Goal: Task Accomplishment & Management: Use online tool/utility

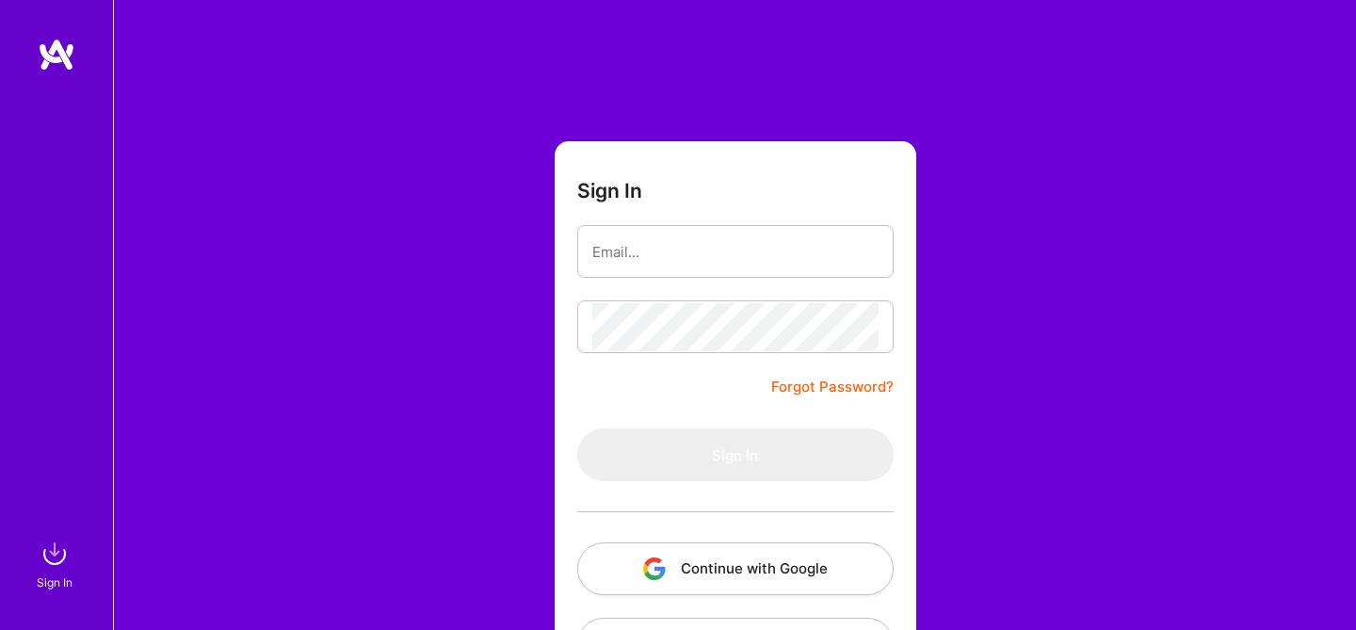
click at [668, 254] on input "email" at bounding box center [735, 252] width 286 height 48
type input "shaharston@gmail.com"
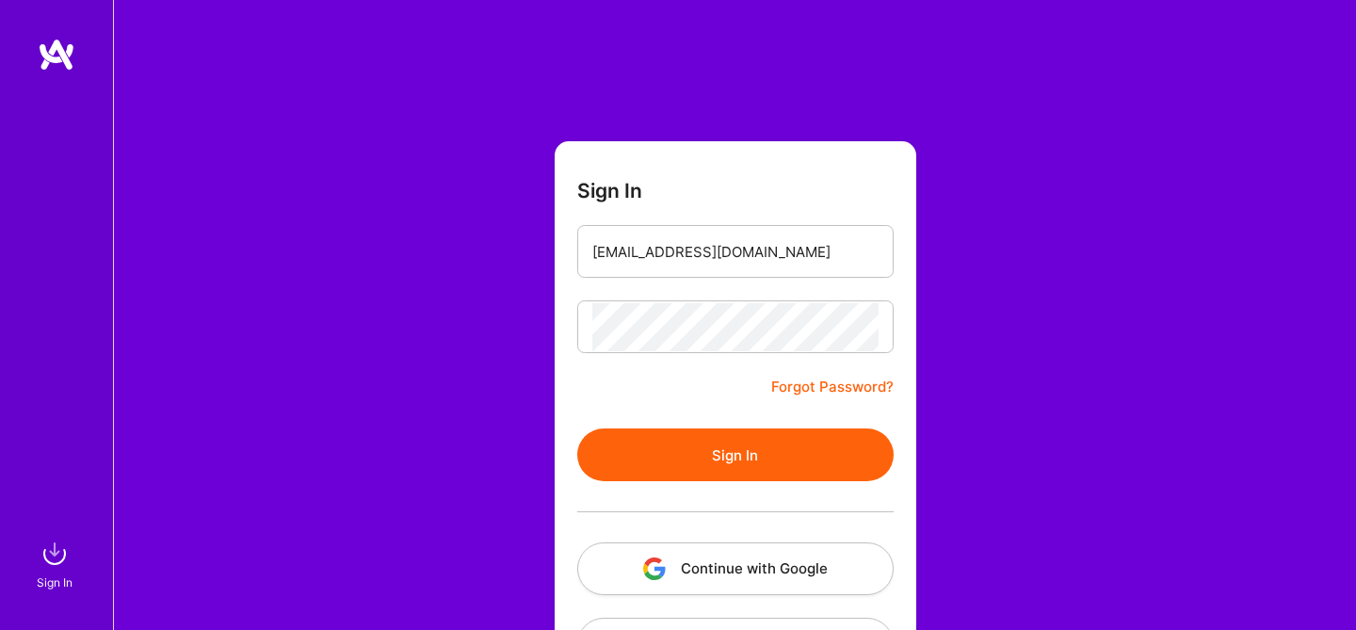
click at [702, 437] on button "Sign In" at bounding box center [735, 455] width 316 height 53
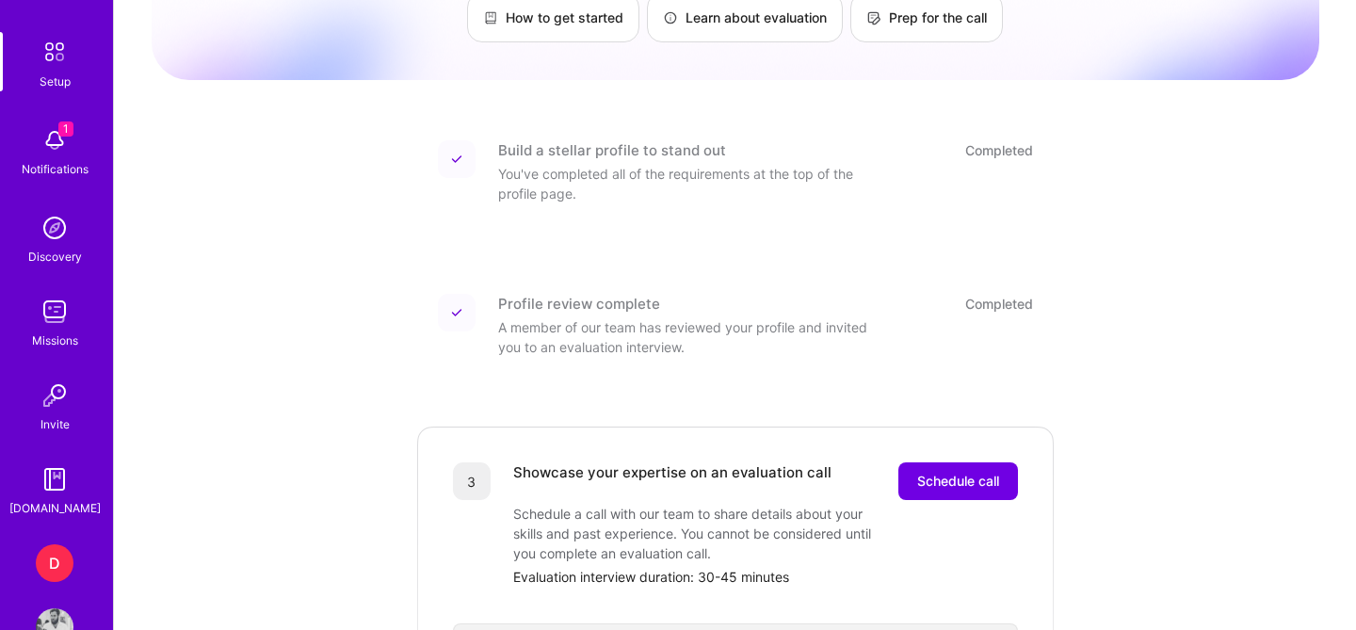
scroll to position [127, 0]
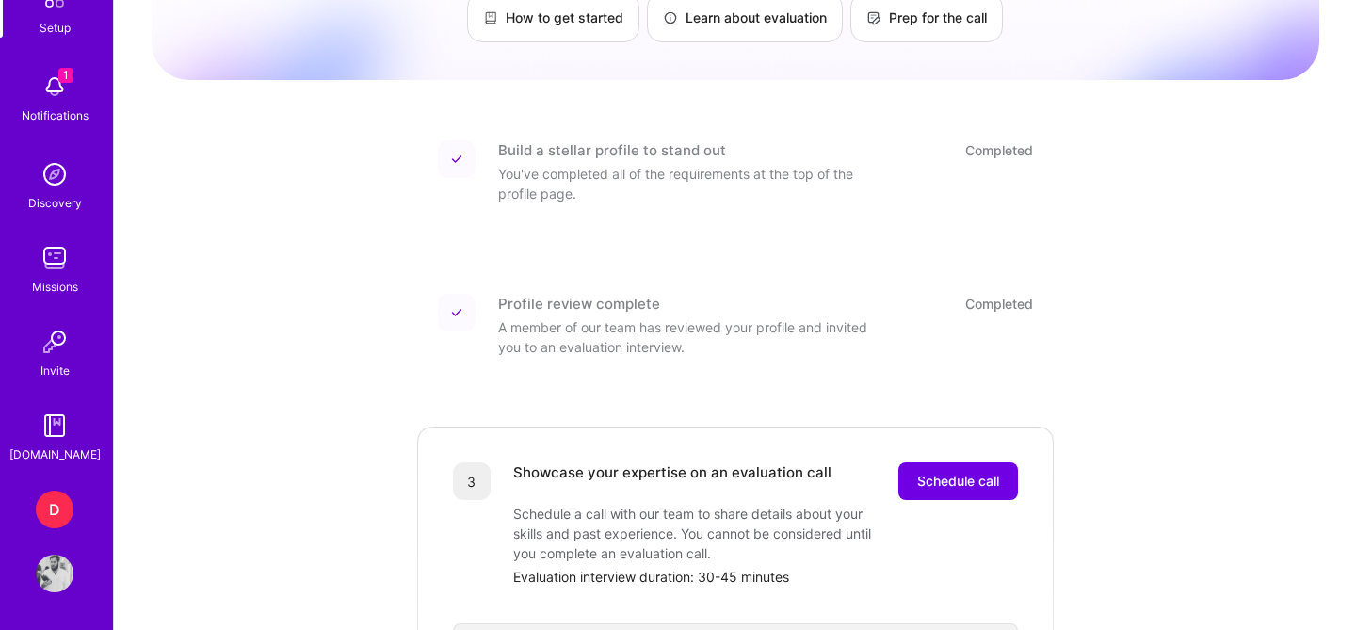
click at [47, 493] on div "D" at bounding box center [55, 510] width 38 height 38
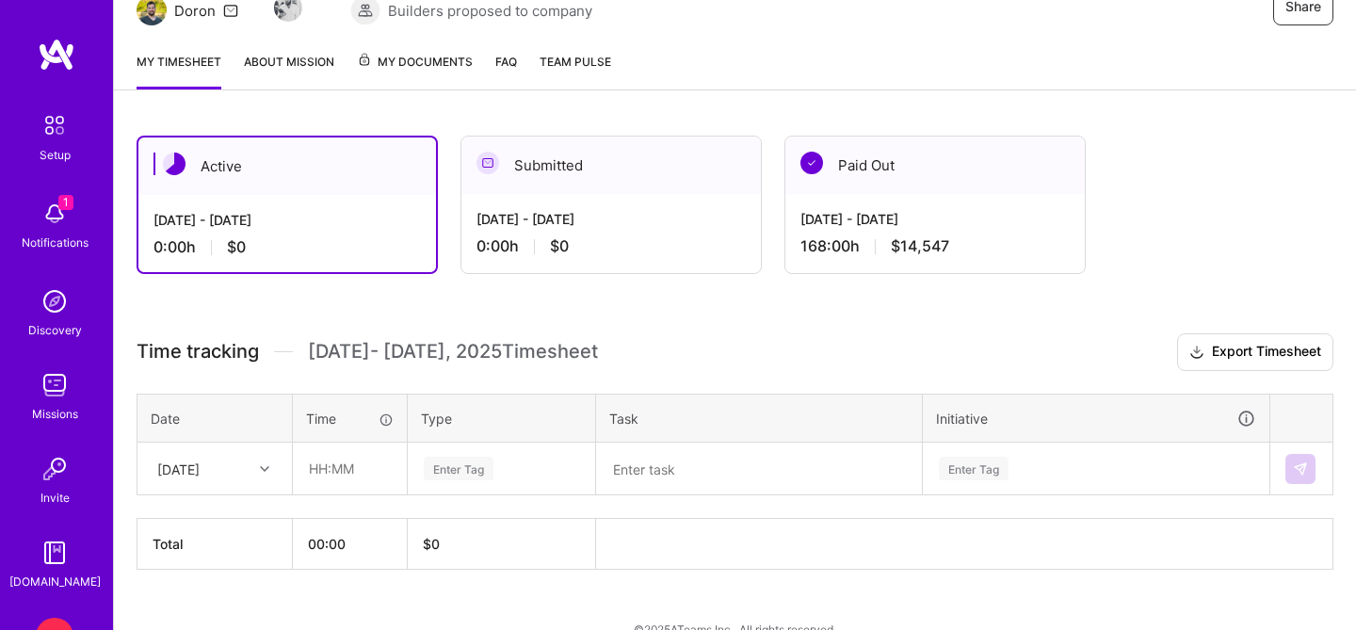
scroll to position [242, 0]
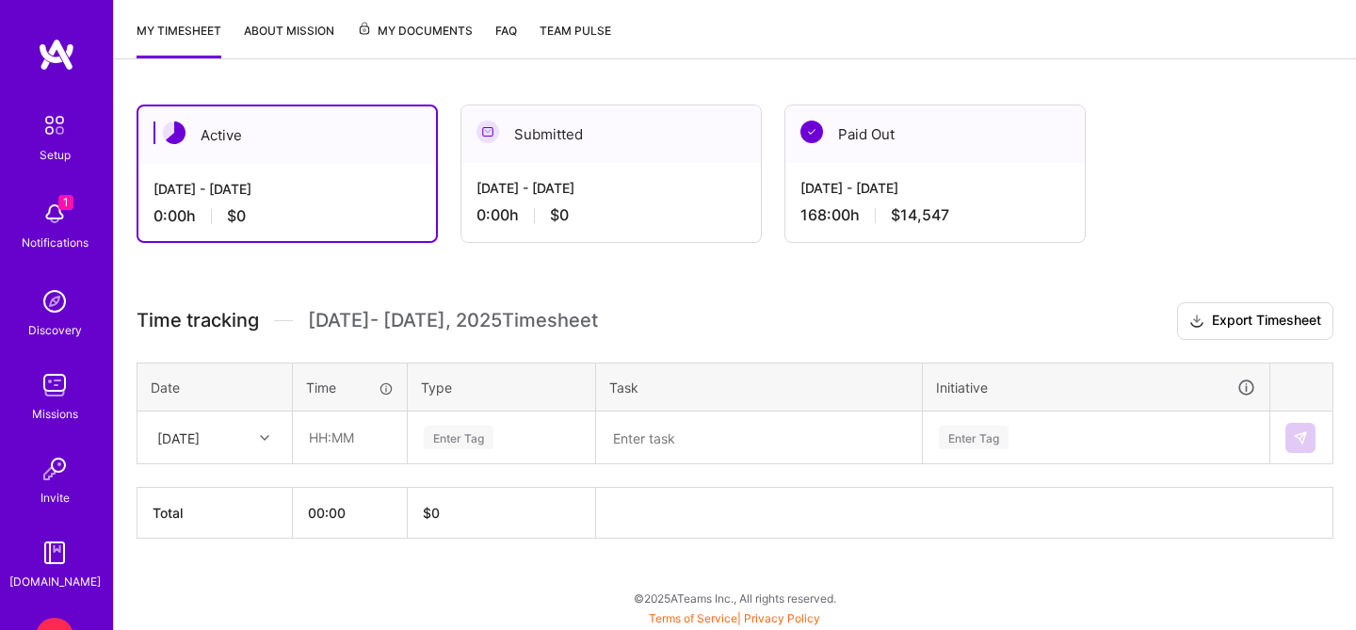
click at [243, 435] on div "[DATE]" at bounding box center [200, 437] width 105 height 31
click at [245, 439] on div "[DATE]" at bounding box center [200, 437] width 105 height 31
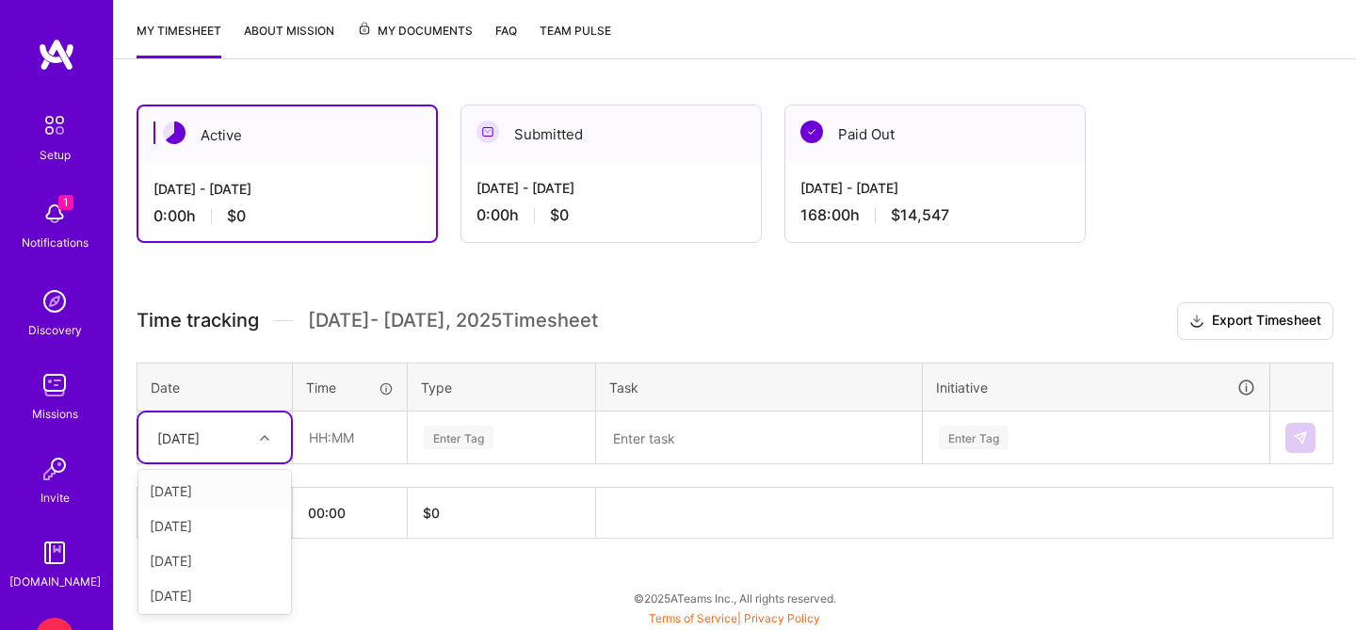
click at [233, 487] on div "[DATE]" at bounding box center [214, 491] width 153 height 35
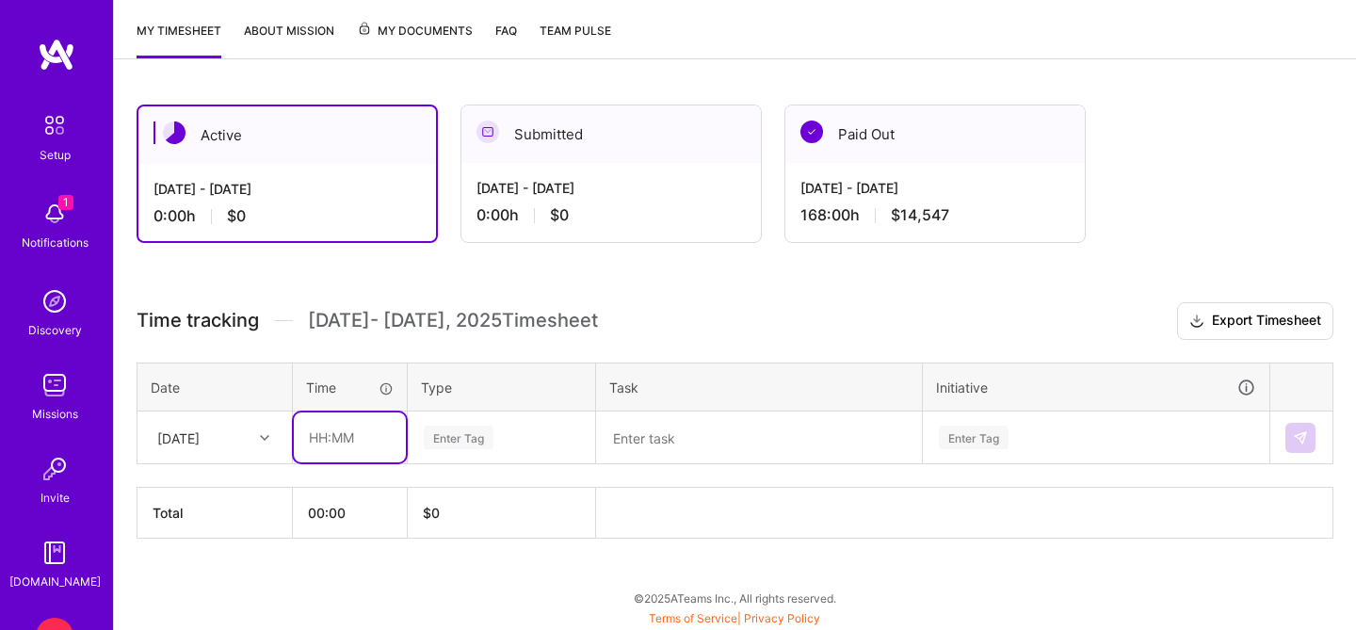
click at [358, 428] on input "text" at bounding box center [350, 438] width 112 height 50
type input "08:00"
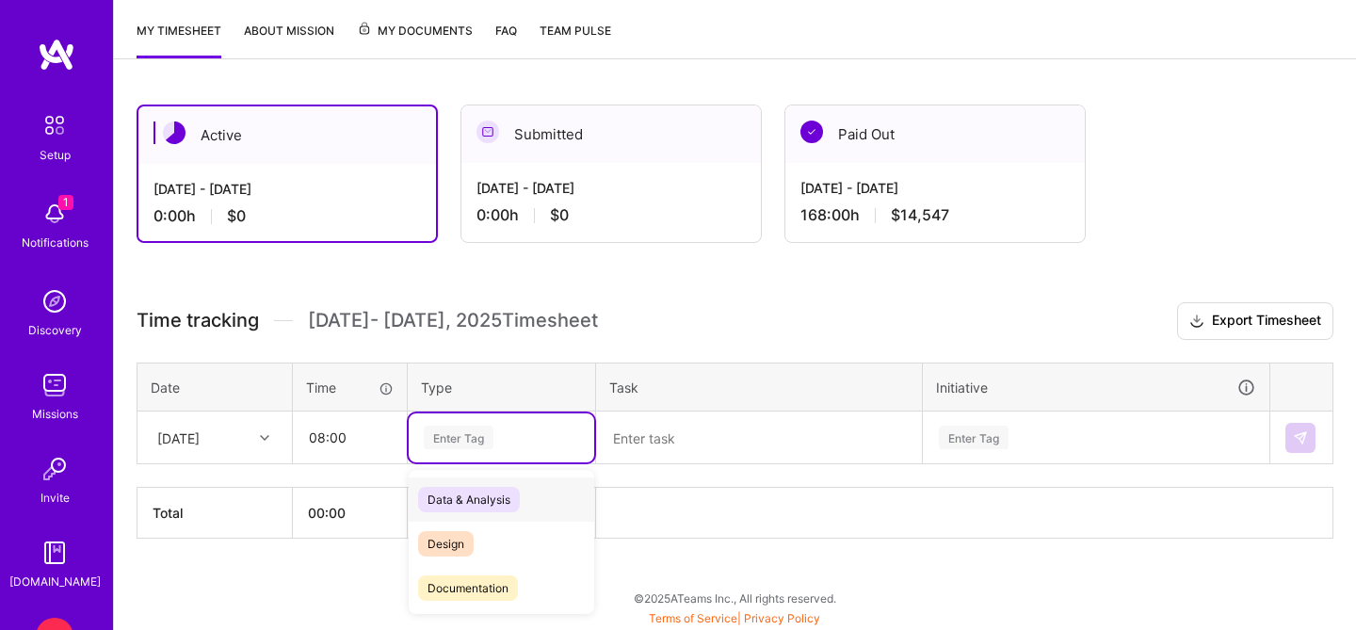
click at [463, 441] on div "Enter Tag" at bounding box center [459, 437] width 70 height 29
type input "ק"
click at [475, 529] on span "Engineering" at bounding box center [458, 539] width 81 height 25
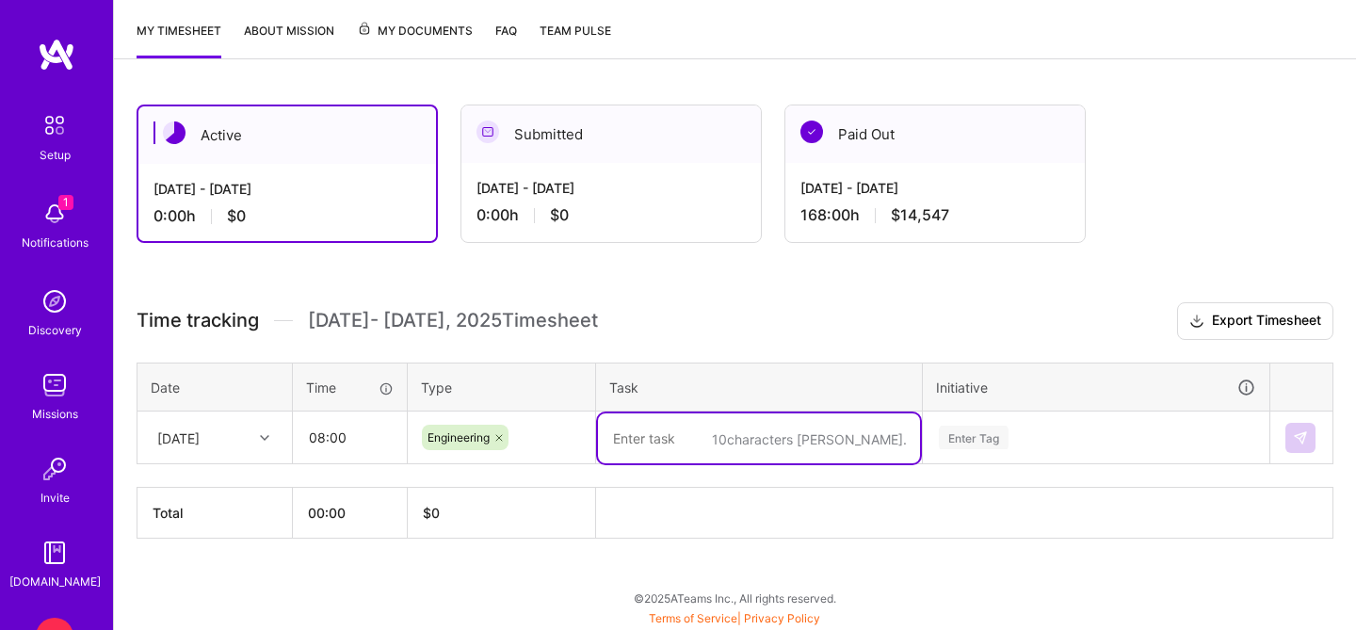
click at [676, 440] on textarea at bounding box center [759, 438] width 322 height 50
click at [711, 444] on textarea "To enrich screen reader interactions, please activate Accessibility in Grammarl…" at bounding box center [759, 438] width 322 height 50
type textarea "Polls refactor"
click at [1028, 437] on div "Enter Tag" at bounding box center [1096, 437] width 345 height 49
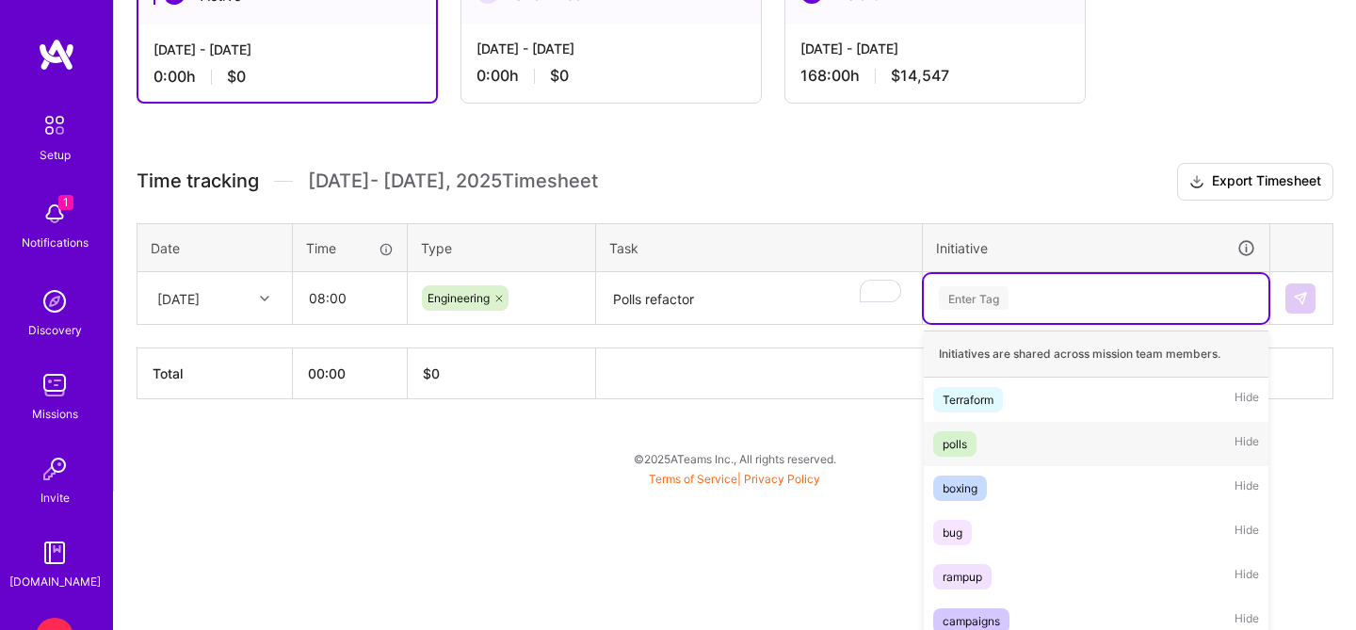
scroll to position [394, 0]
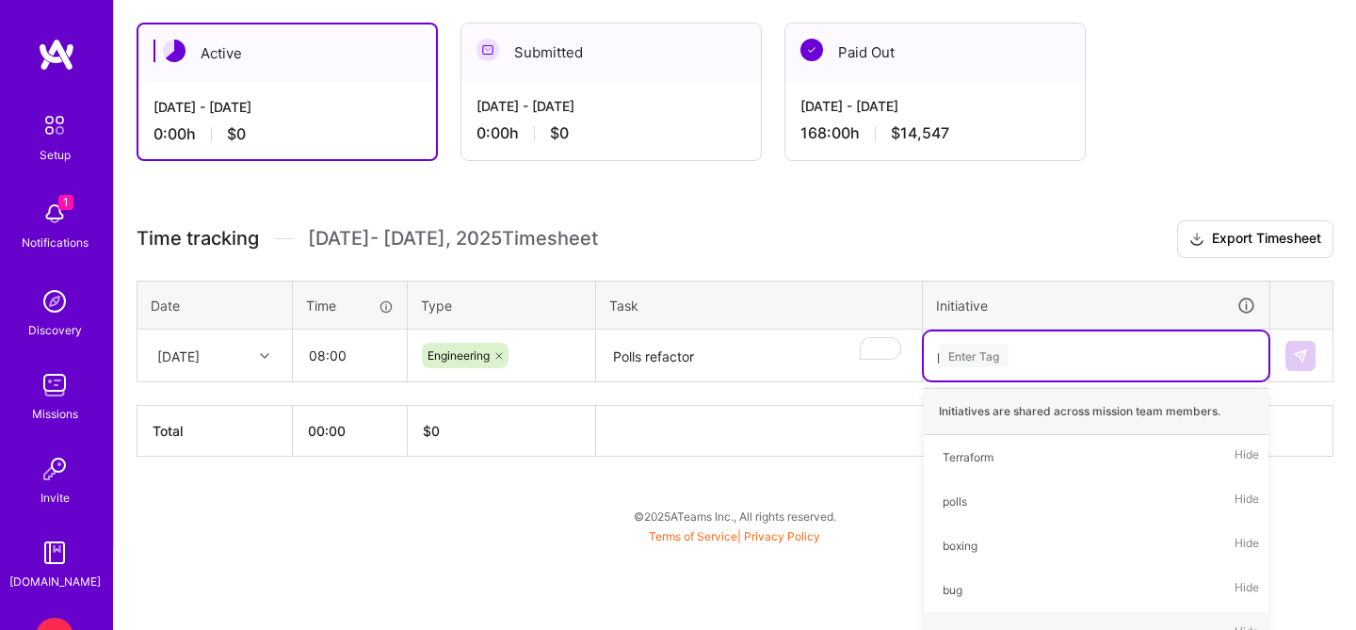
type input "po"
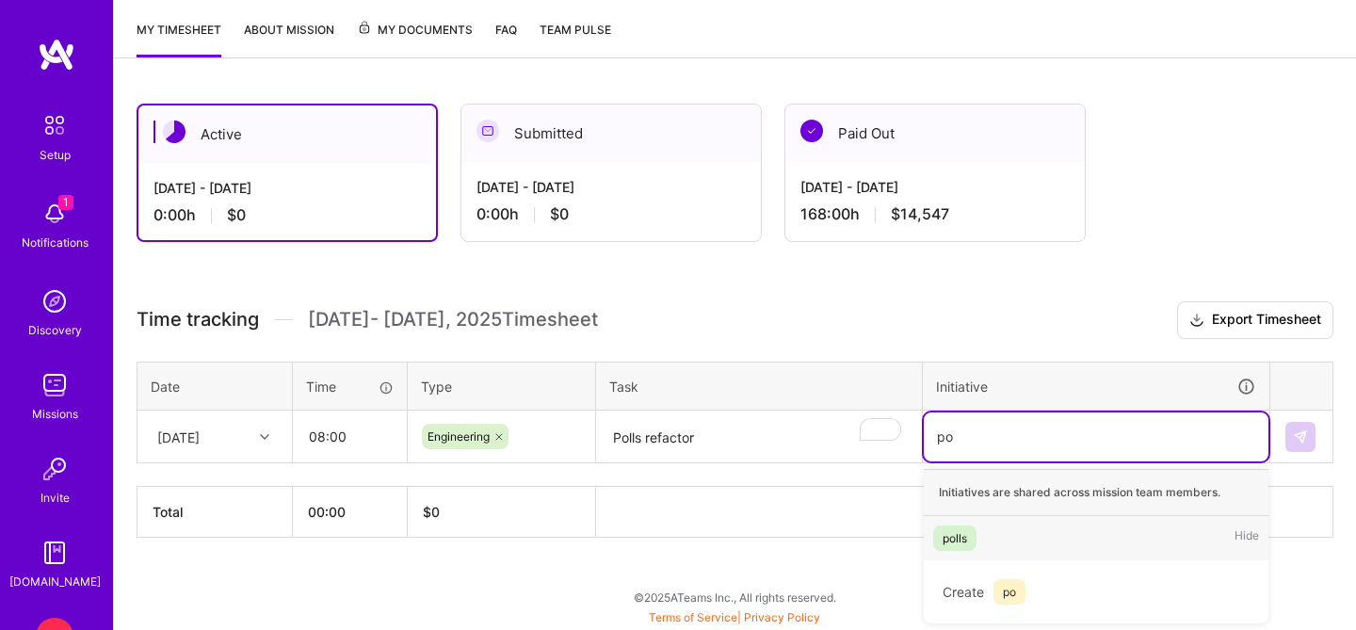
scroll to position [242, 0]
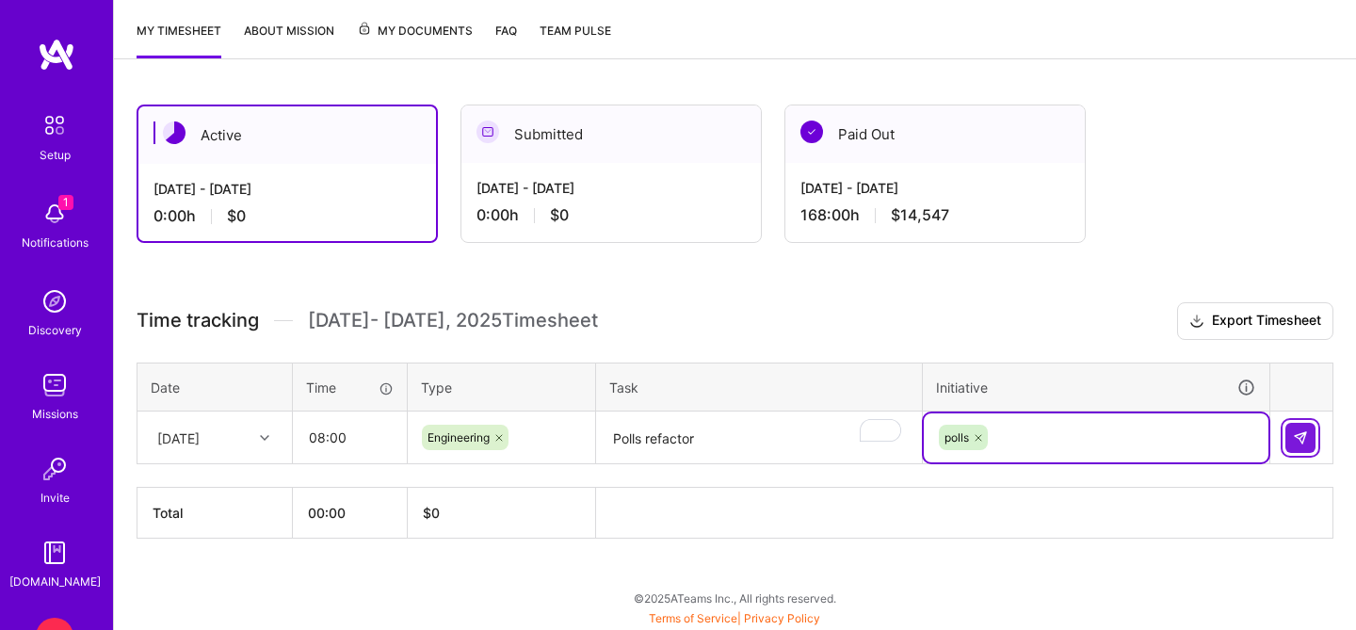
click at [1302, 435] on img at bounding box center [1300, 437] width 15 height 15
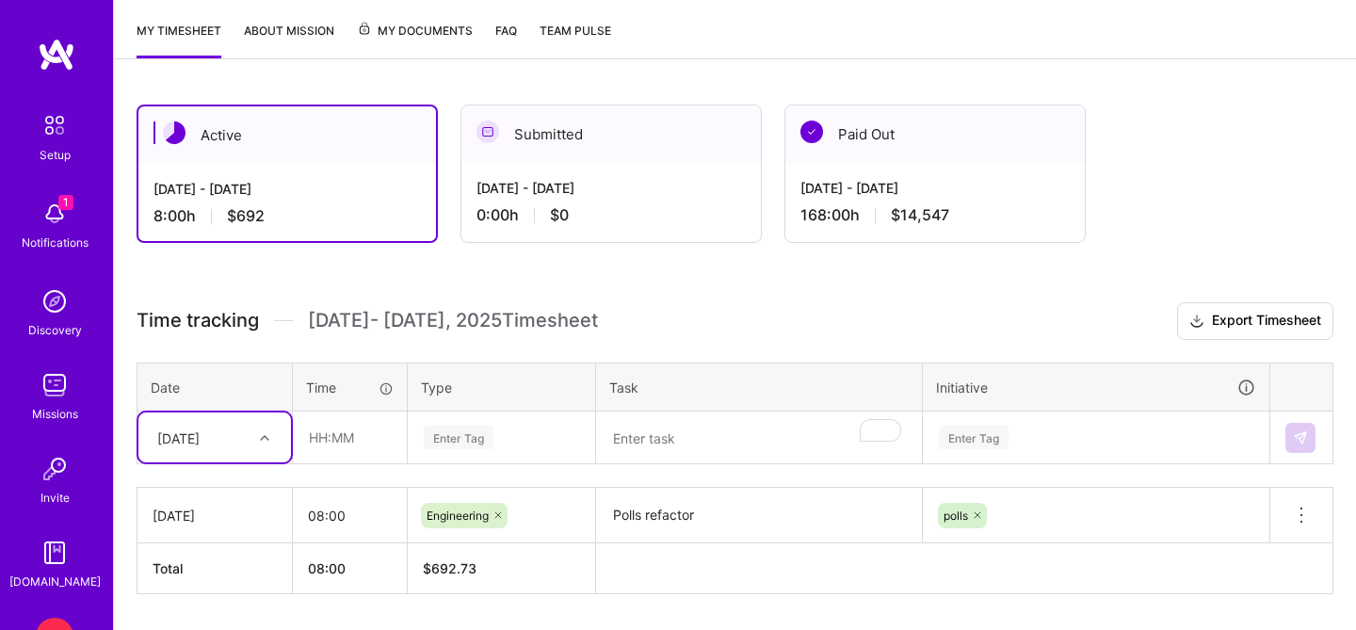
click at [770, 517] on textarea "Polls refactor" at bounding box center [759, 516] width 322 height 52
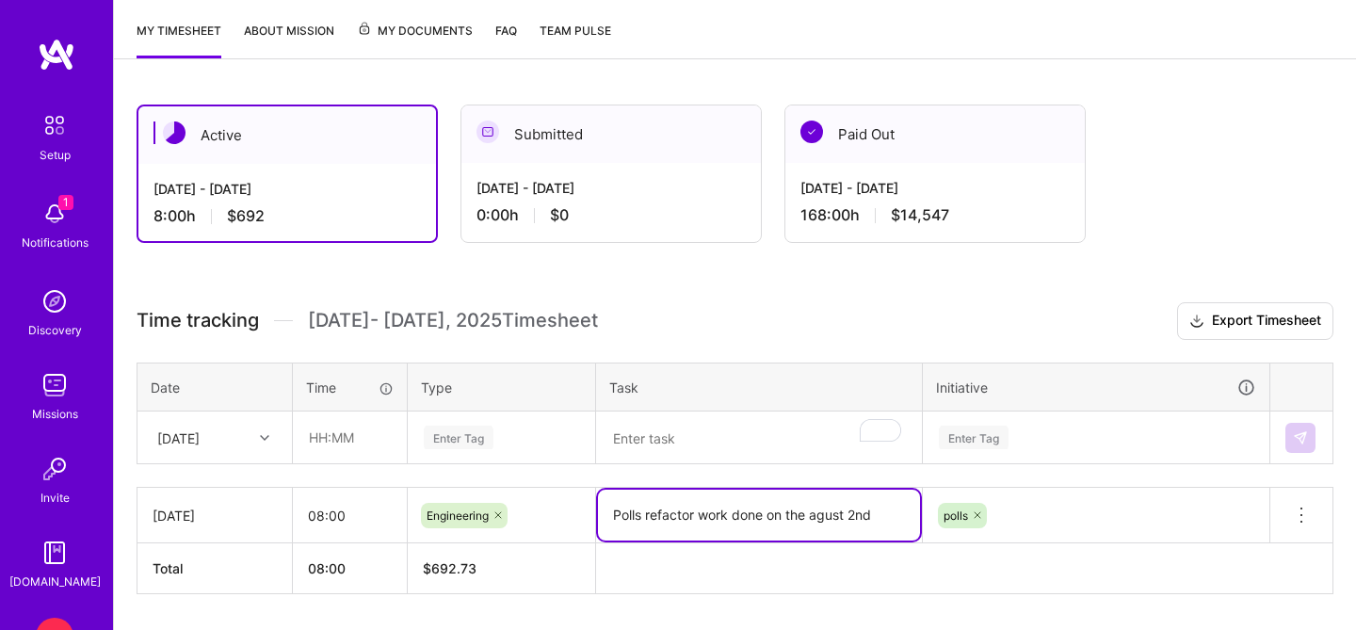
type textarea "Polls refactor work done on the agust 2nd"
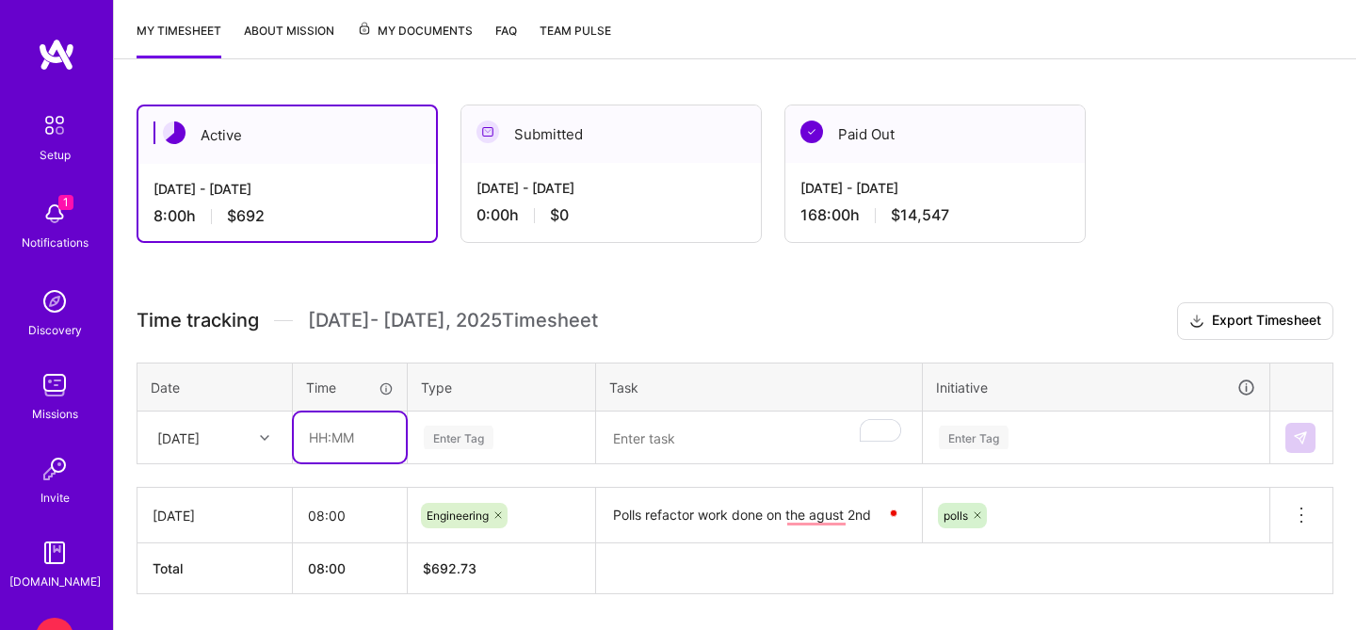
click at [334, 433] on input "text" at bounding box center [350, 438] width 112 height 50
type input "08:00"
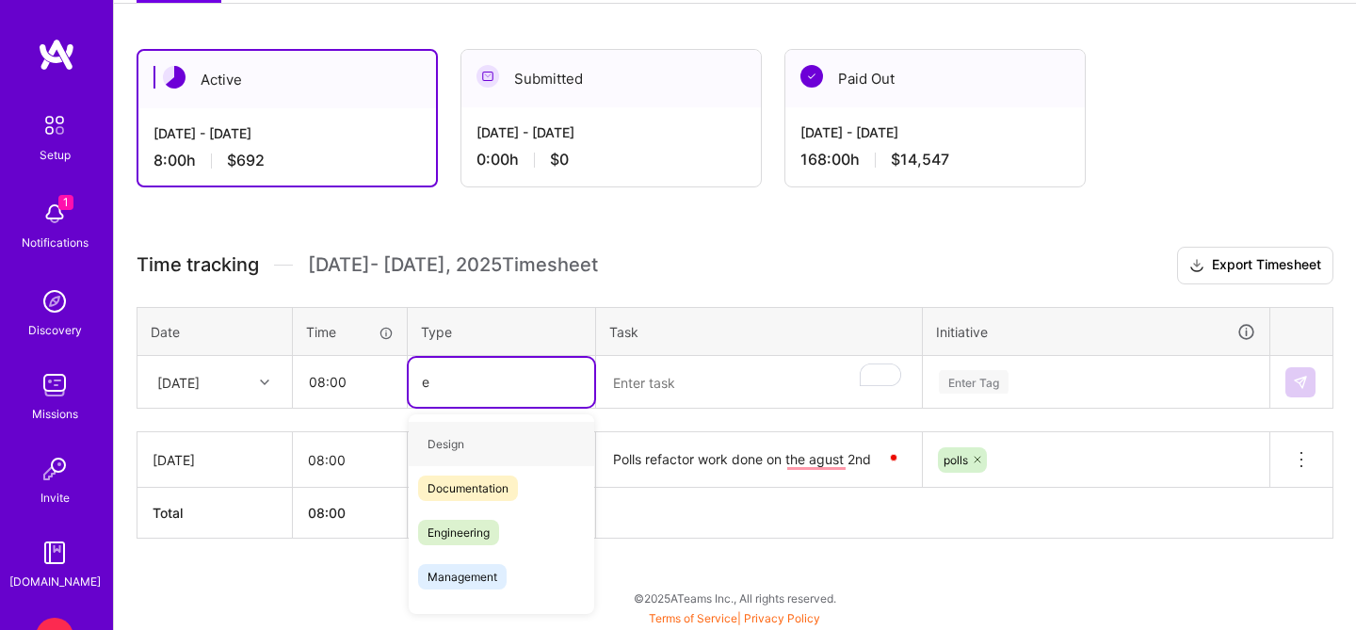
type input "en"
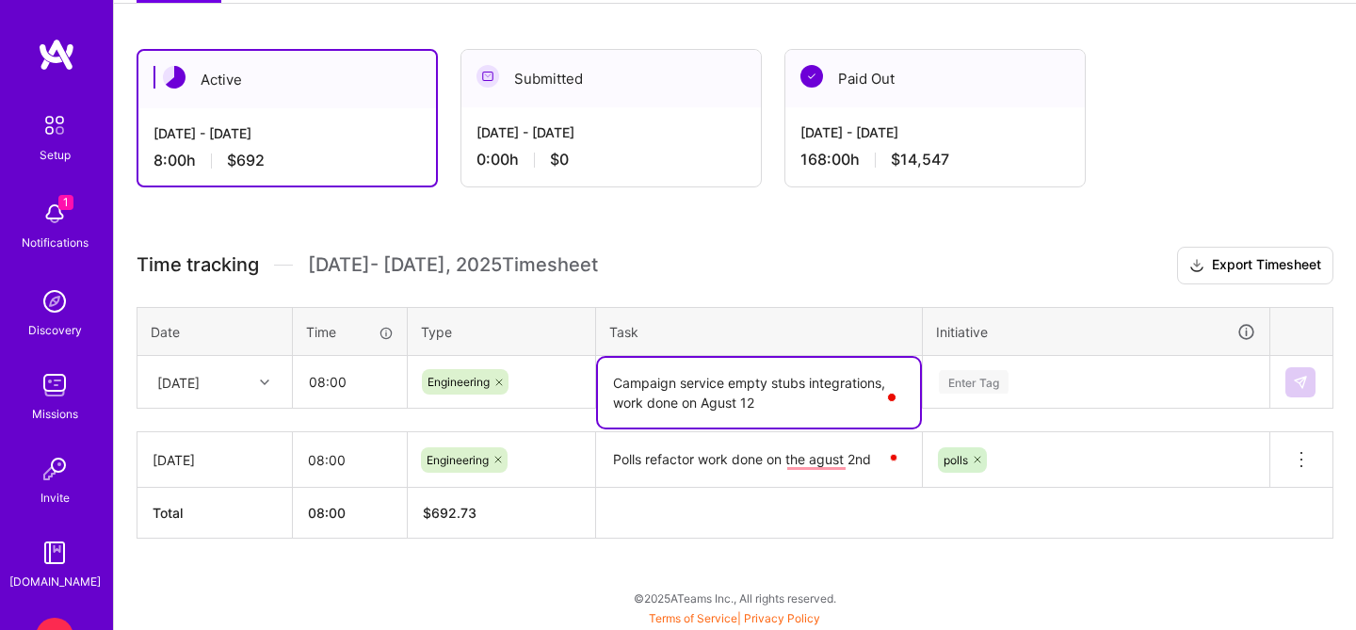
type textarea "Campaign service empty stubs integrations, work done on Agust 12"
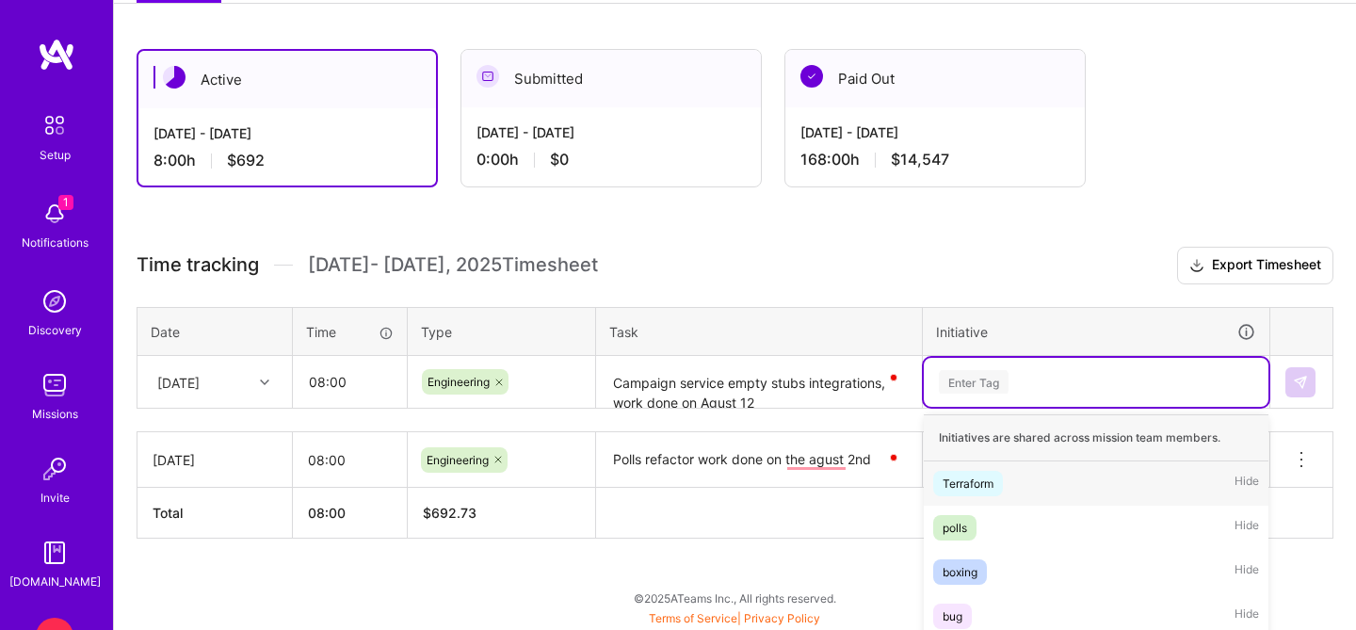
click at [957, 389] on div "option polls, selected. option Terraform focused, 1 of 6. 6 results available. …" at bounding box center [1096, 382] width 345 height 49
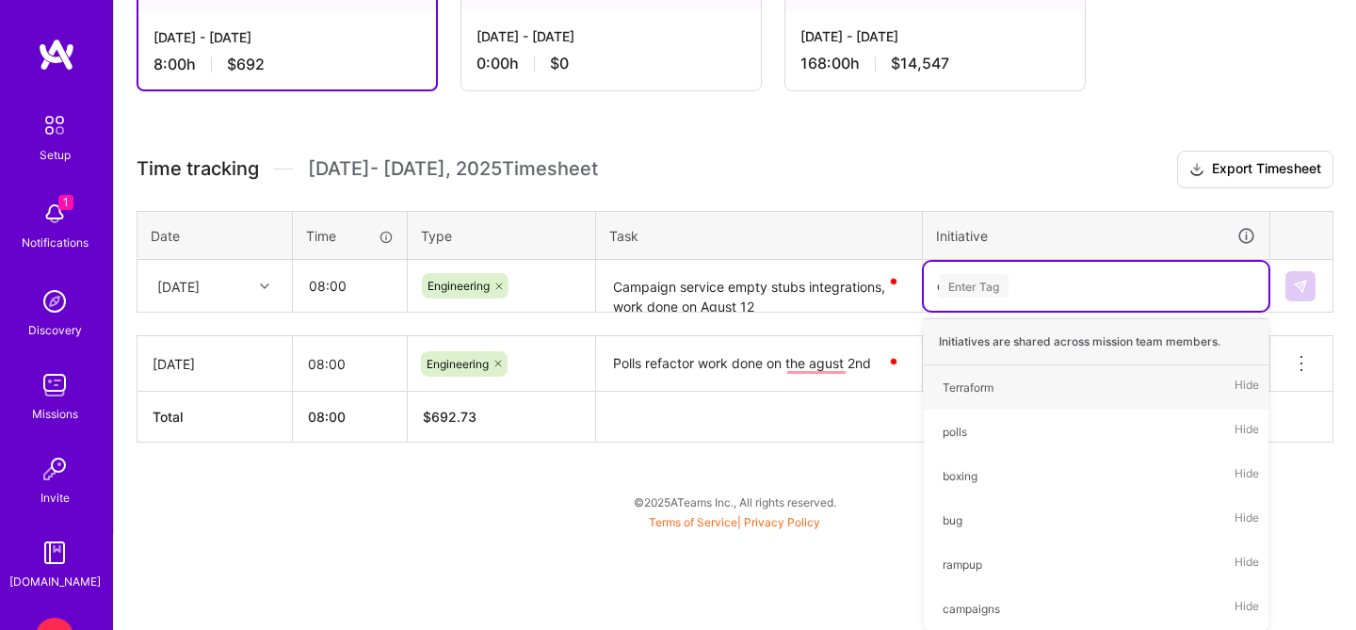
type input "ca"
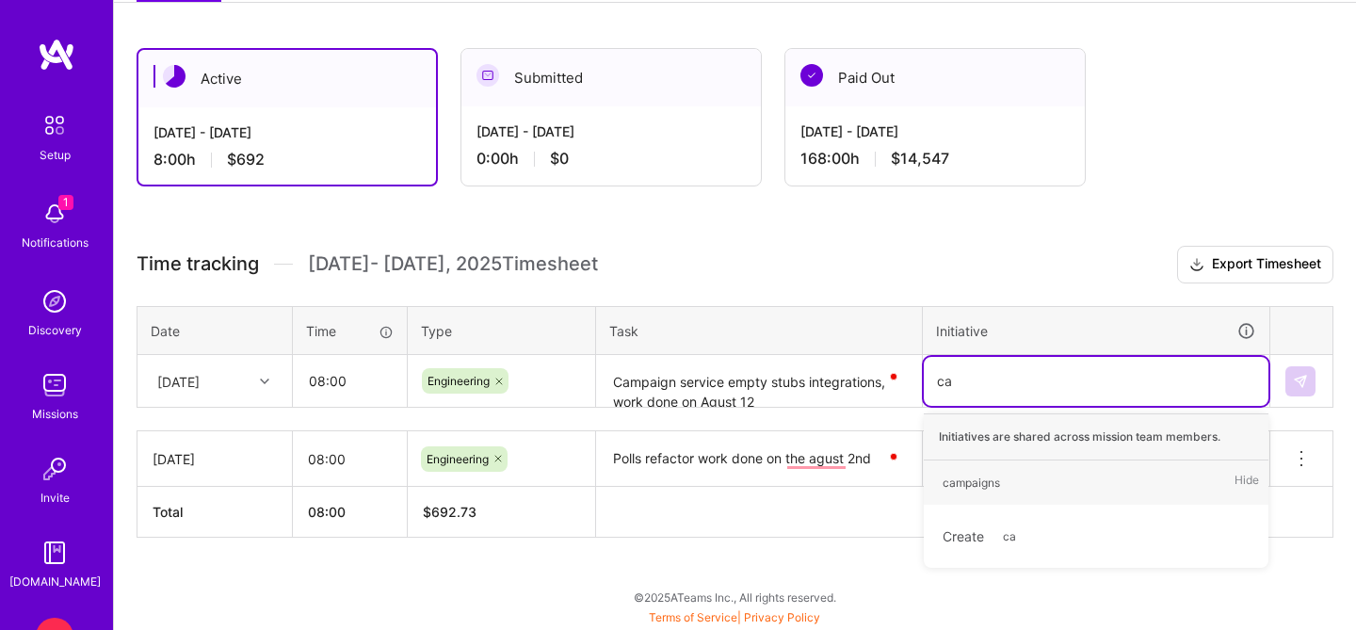
scroll to position [298, 0]
click at [975, 479] on div "campaigns" at bounding box center [971, 484] width 57 height 20
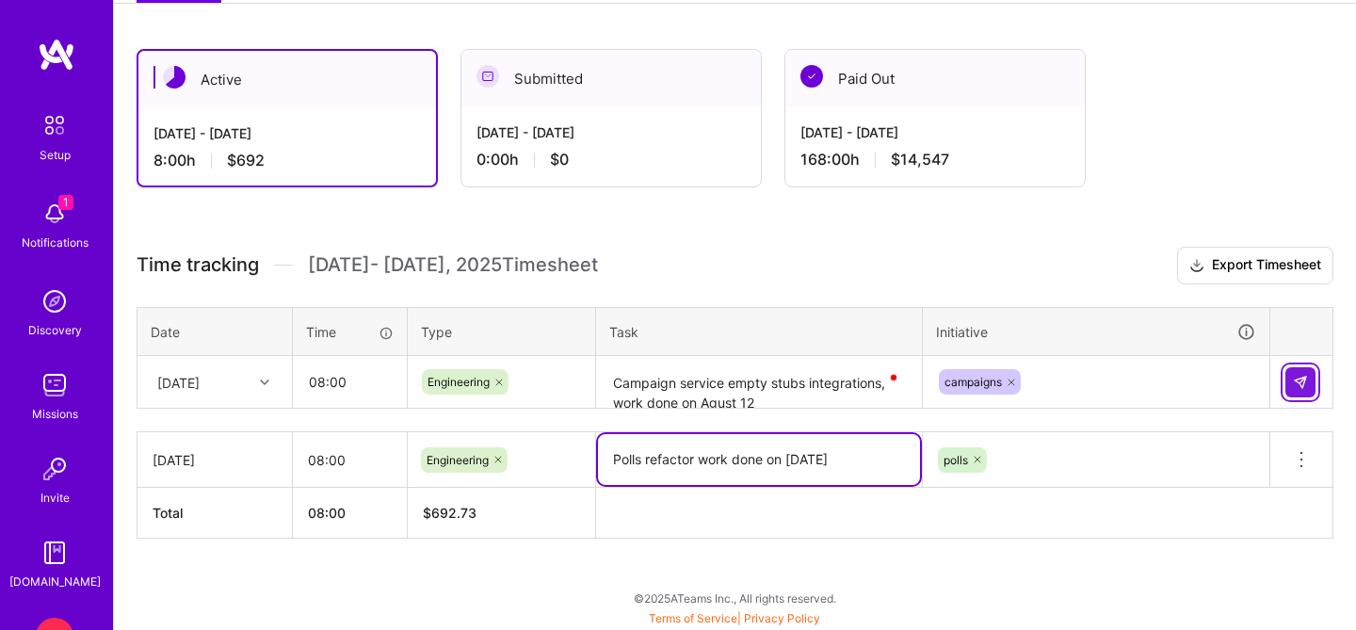
type textarea "Polls refactor work done on August 2nd"
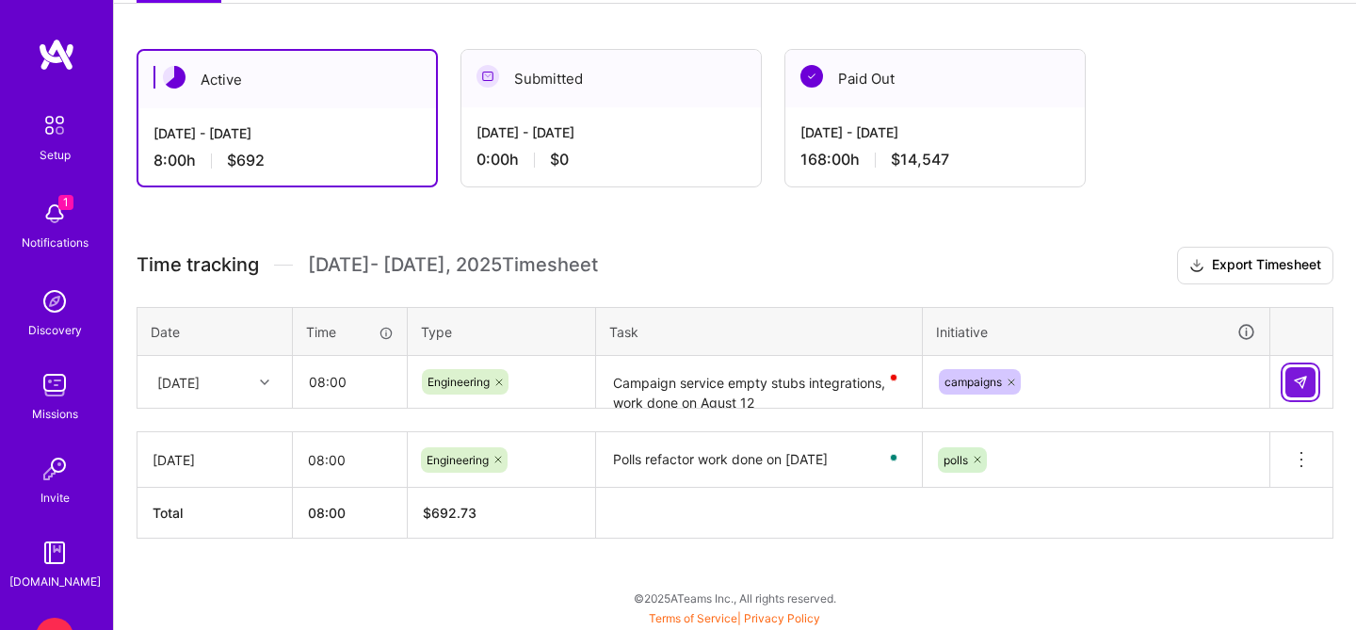
click at [1301, 375] on img at bounding box center [1300, 382] width 15 height 15
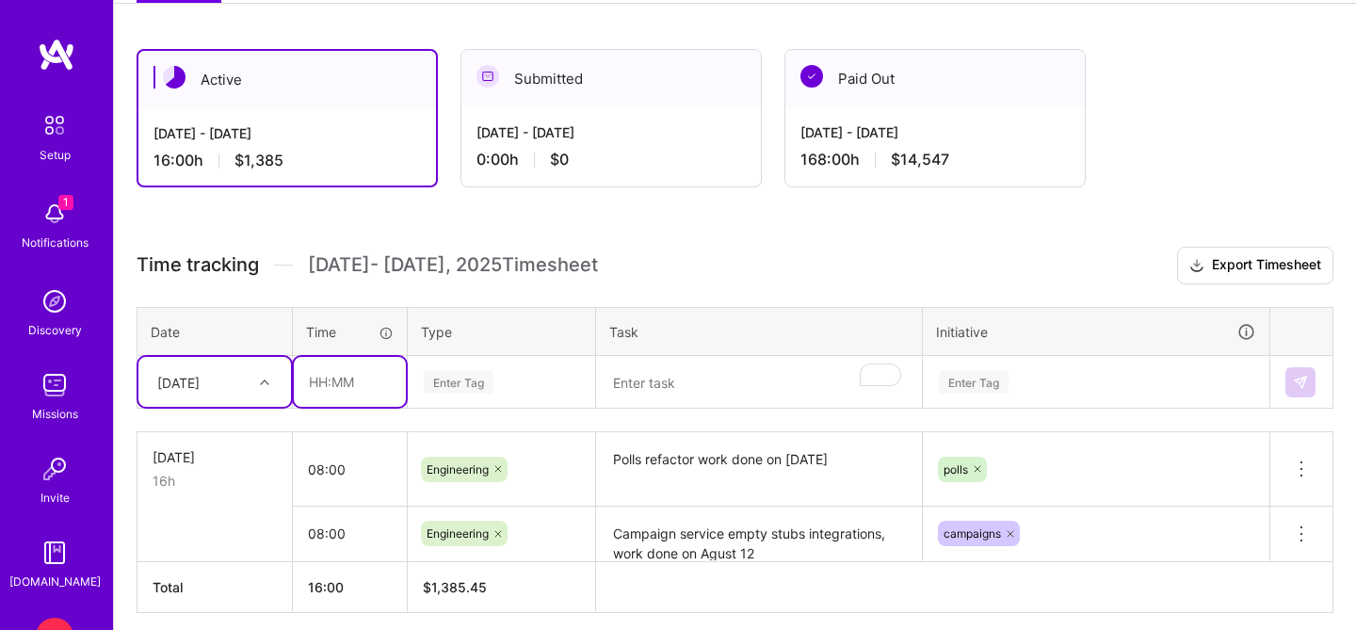
click at [338, 388] on input "text" at bounding box center [350, 382] width 112 height 50
type input "08:00"
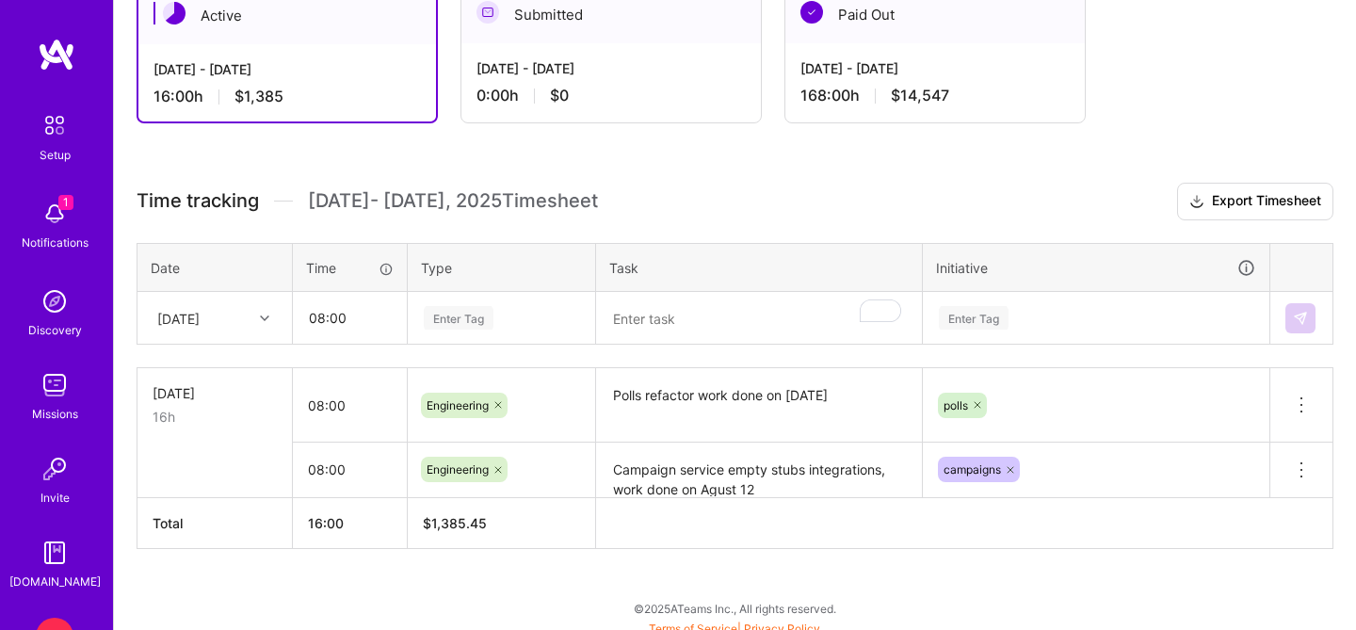
click at [469, 343] on div "Enter Tag" at bounding box center [502, 318] width 186 height 49
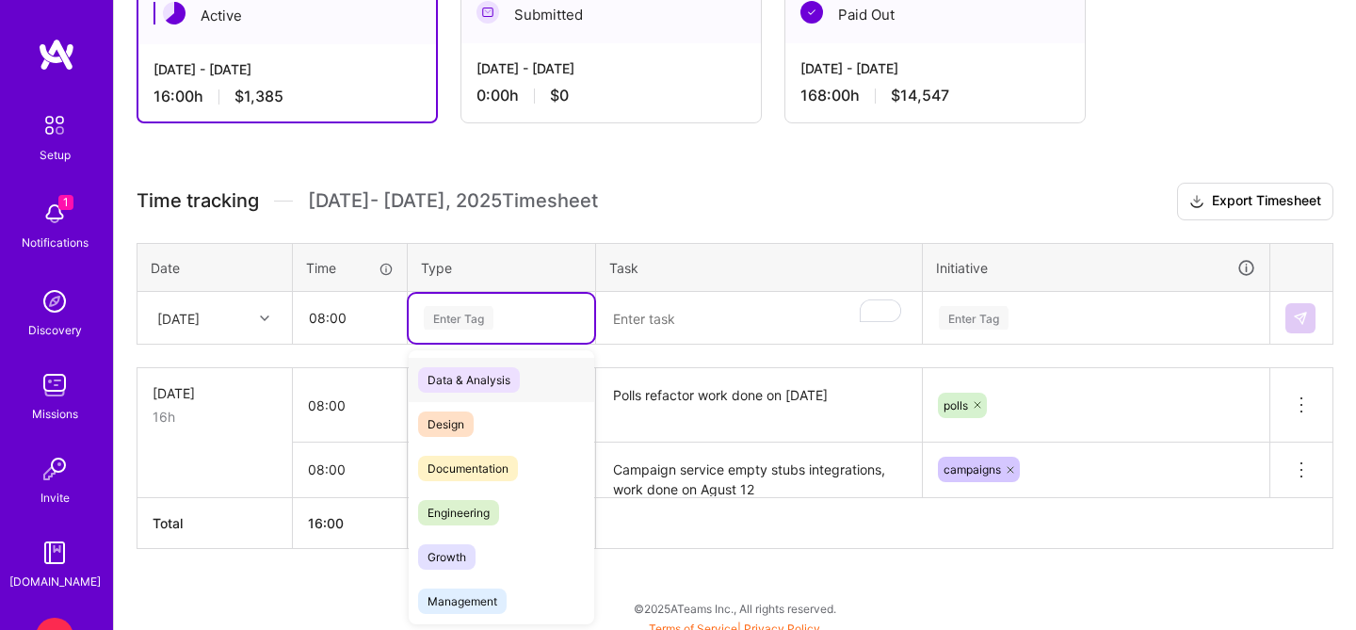
scroll to position [371, 0]
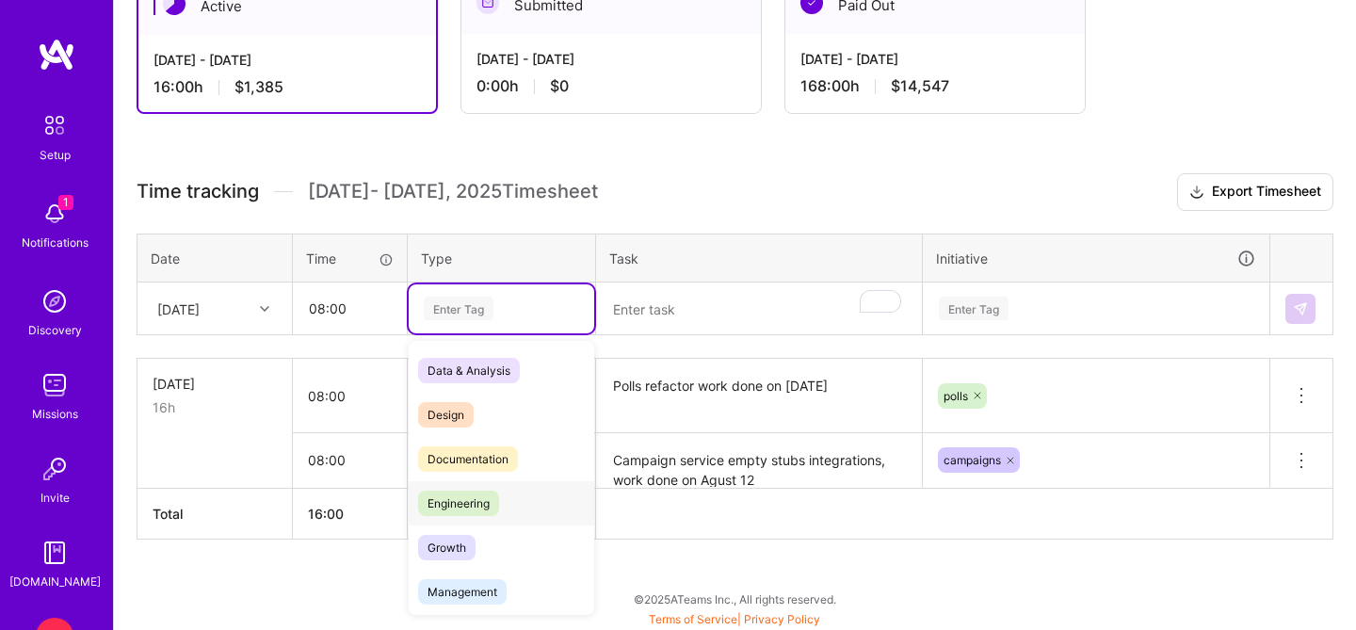
click at [470, 511] on span "Engineering" at bounding box center [458, 503] width 81 height 25
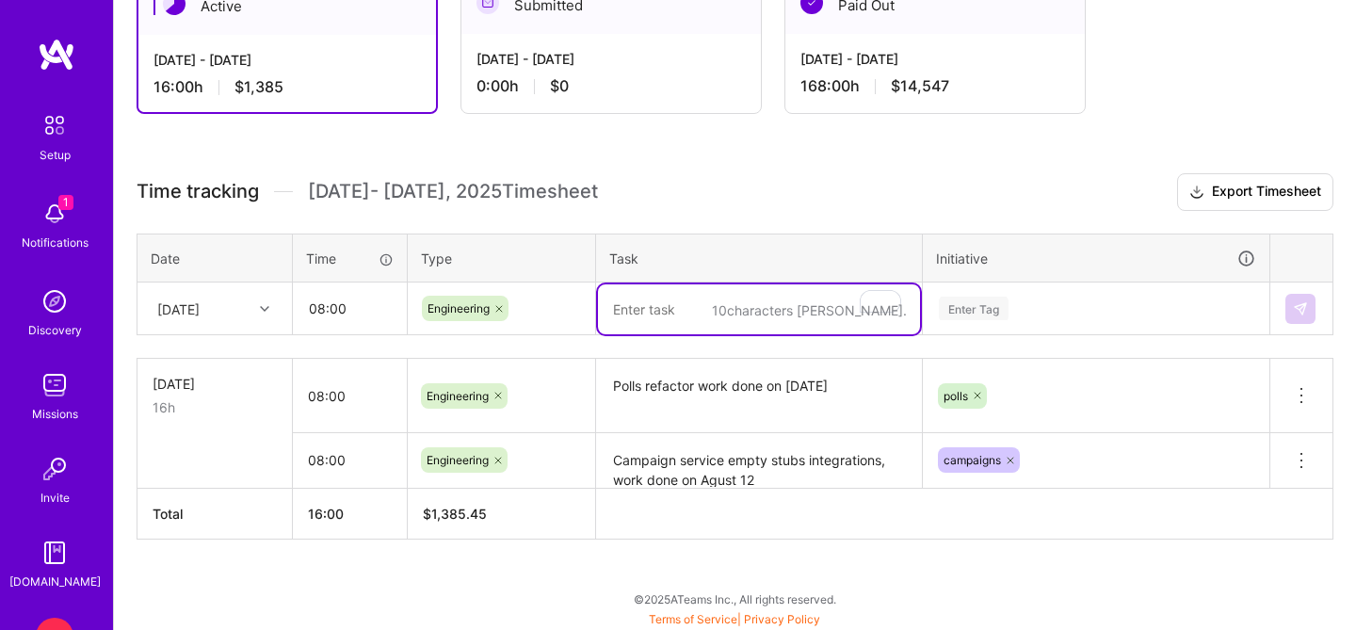
click at [647, 318] on textarea "To enrich screen reader interactions, please activate Accessibility in Grammarl…" at bounding box center [759, 309] width 322 height 50
click at [839, 461] on textarea "Campaign service empty stubs integrations, work done on Agust 12" at bounding box center [759, 461] width 322 height 52
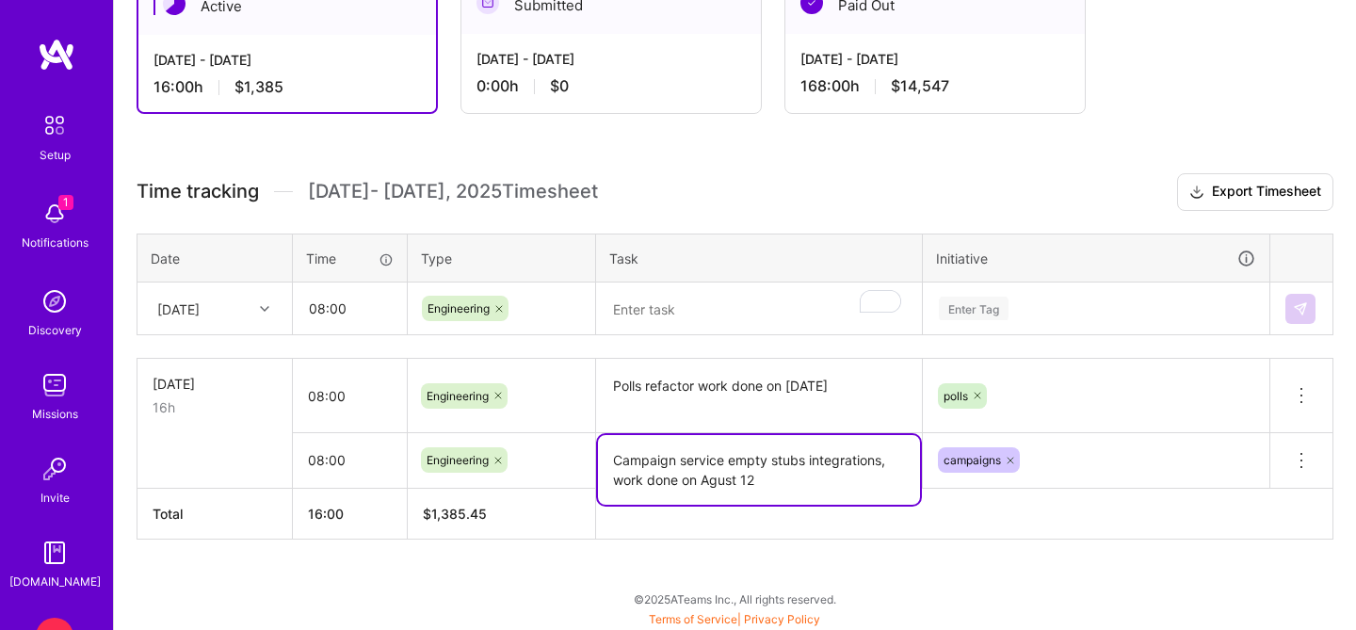
click at [789, 469] on textarea "Campaign service empty stubs integrations, work done on Agust 12" at bounding box center [759, 470] width 322 height 70
click at [777, 402] on textarea "Polls refactor work done on August 2nd" at bounding box center [759, 396] width 322 height 71
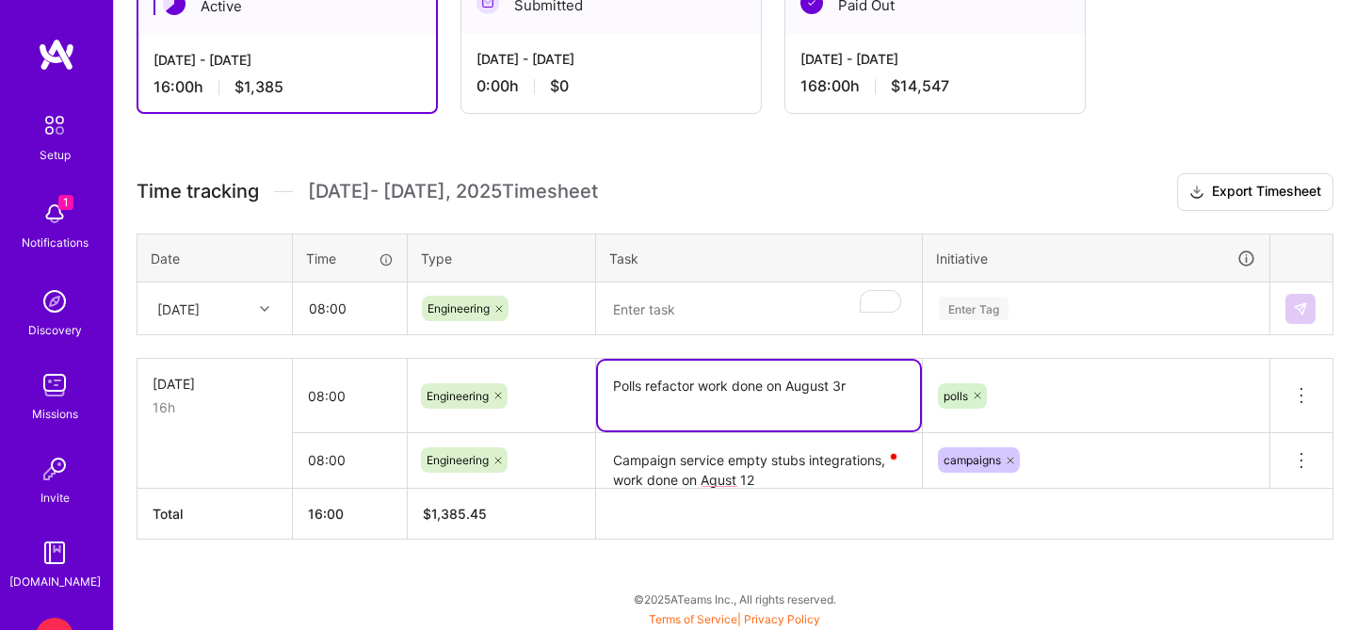
type textarea "Polls refactor work done on [DATE]"
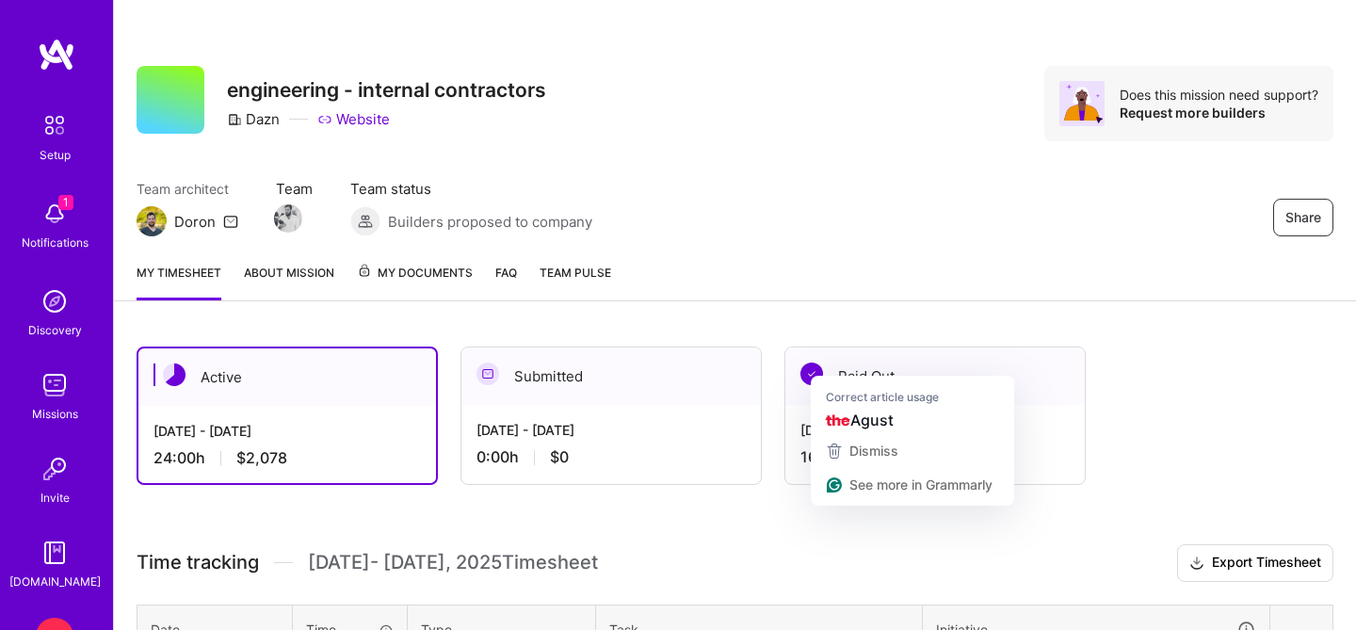
scroll to position [372, 0]
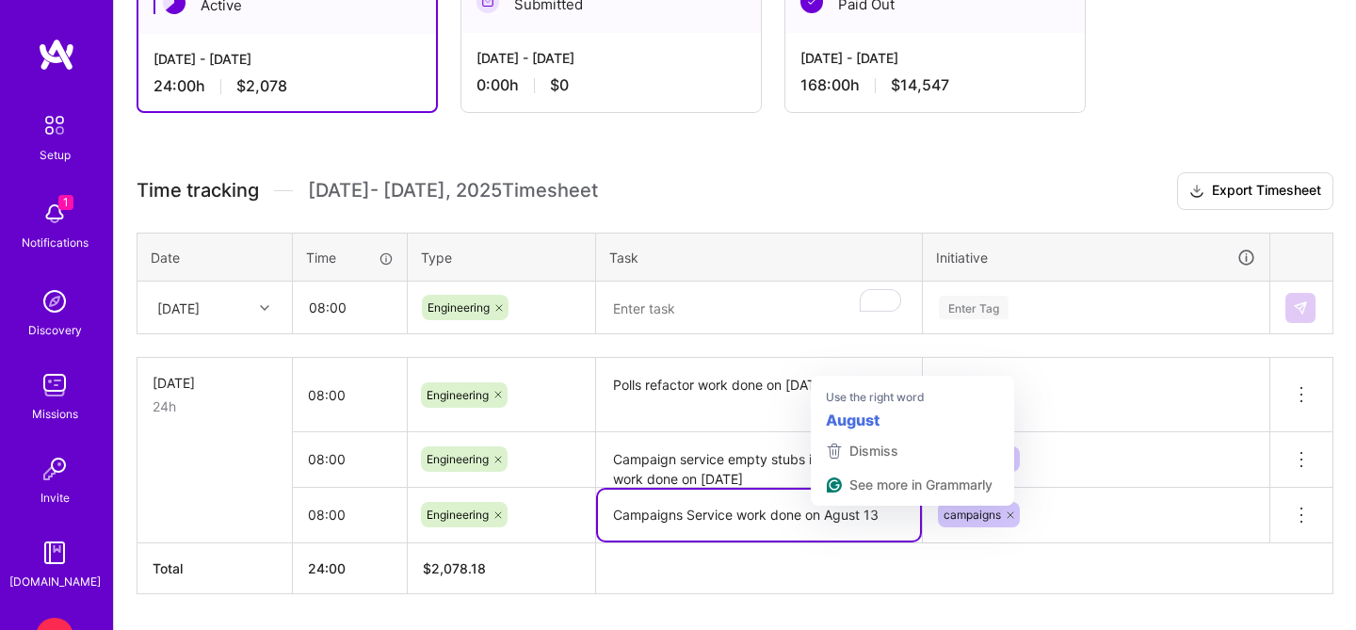
click at [840, 516] on textarea "Campaigns Service work done on Agust 13" at bounding box center [759, 515] width 322 height 51
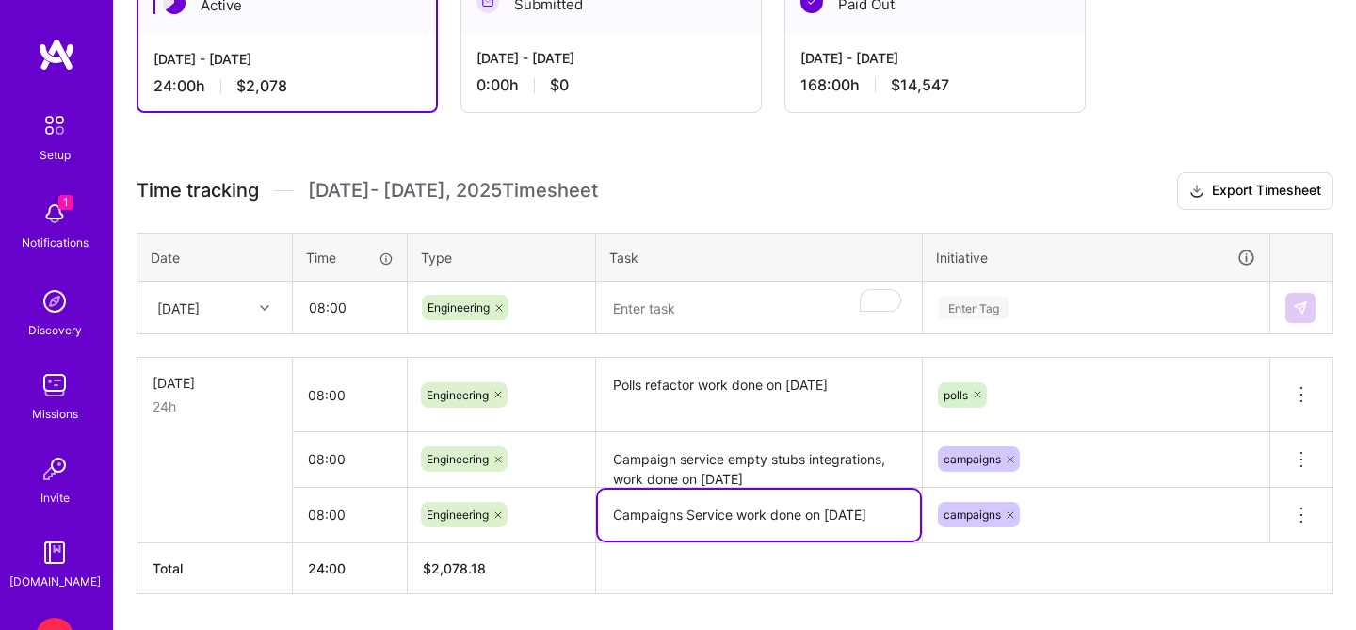
type textarea "Campaigns Service work done on [DATE]"
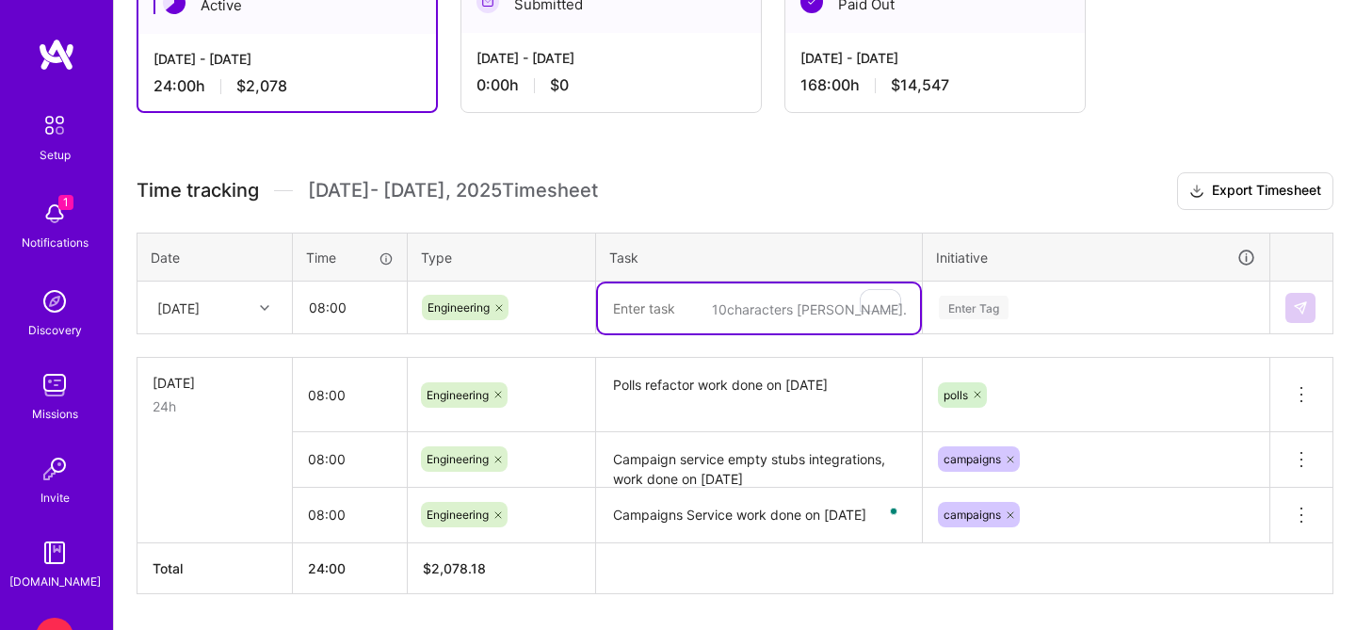
click at [640, 300] on textarea "To enrich screen reader interactions, please activate Accessibility in Grammarl…" at bounding box center [759, 309] width 322 height 50
click at [764, 511] on textarea "Campaigns Service work done on [DATE]" at bounding box center [759, 516] width 322 height 53
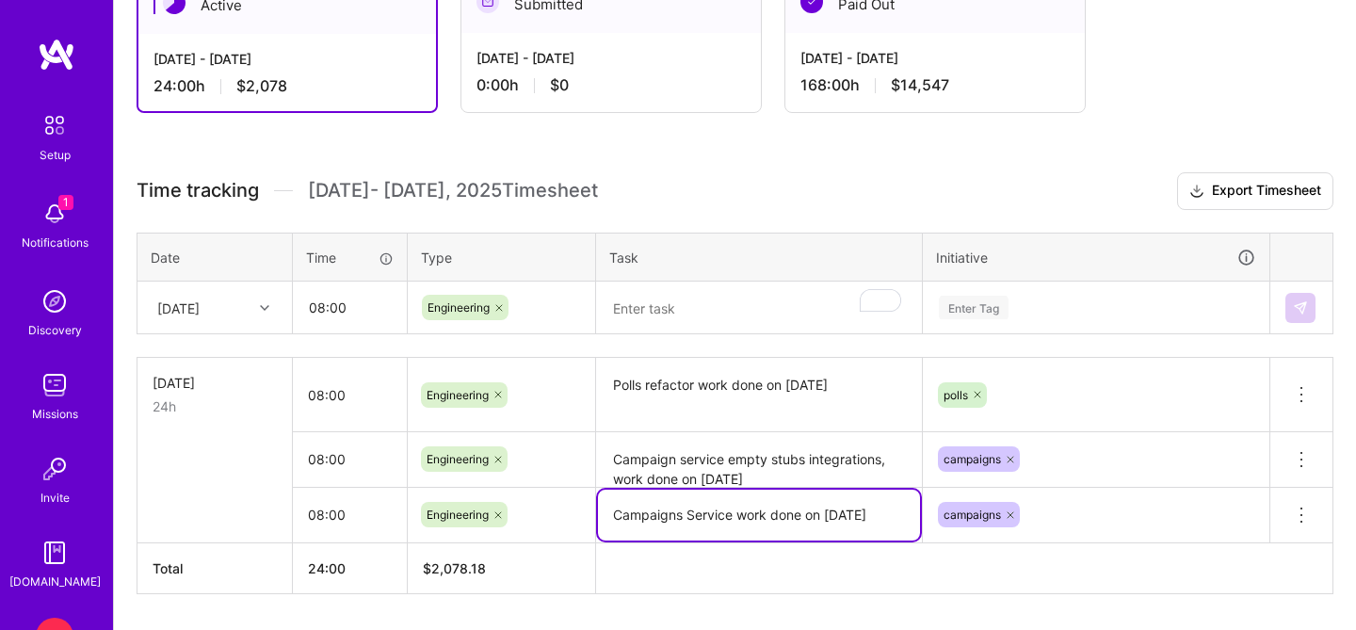
click at [764, 511] on textarea "Campaigns Service work done on [DATE]" at bounding box center [759, 515] width 322 height 51
click at [686, 307] on textarea "To enrich screen reader interactions, please activate Accessibility in Grammarl…" at bounding box center [759, 309] width 322 height 50
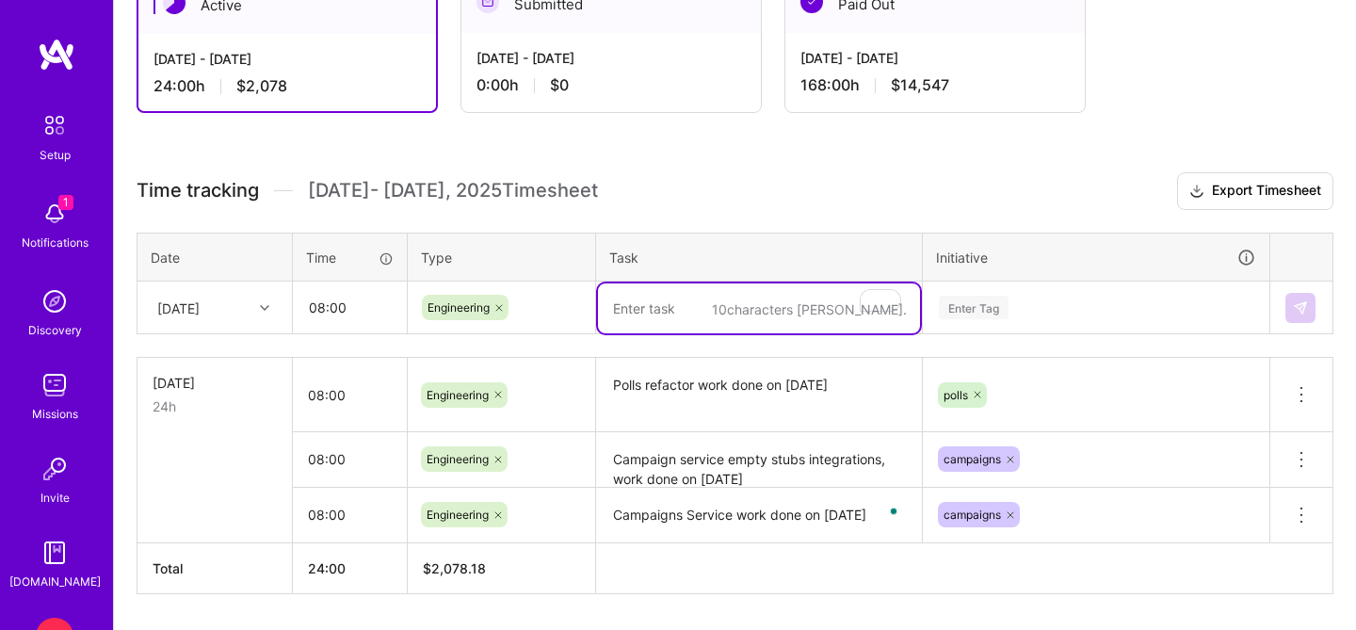
paste textarea "Campaigns Service work done on [DATE]"
type textarea "Campaigns Service work done on [DATE]"
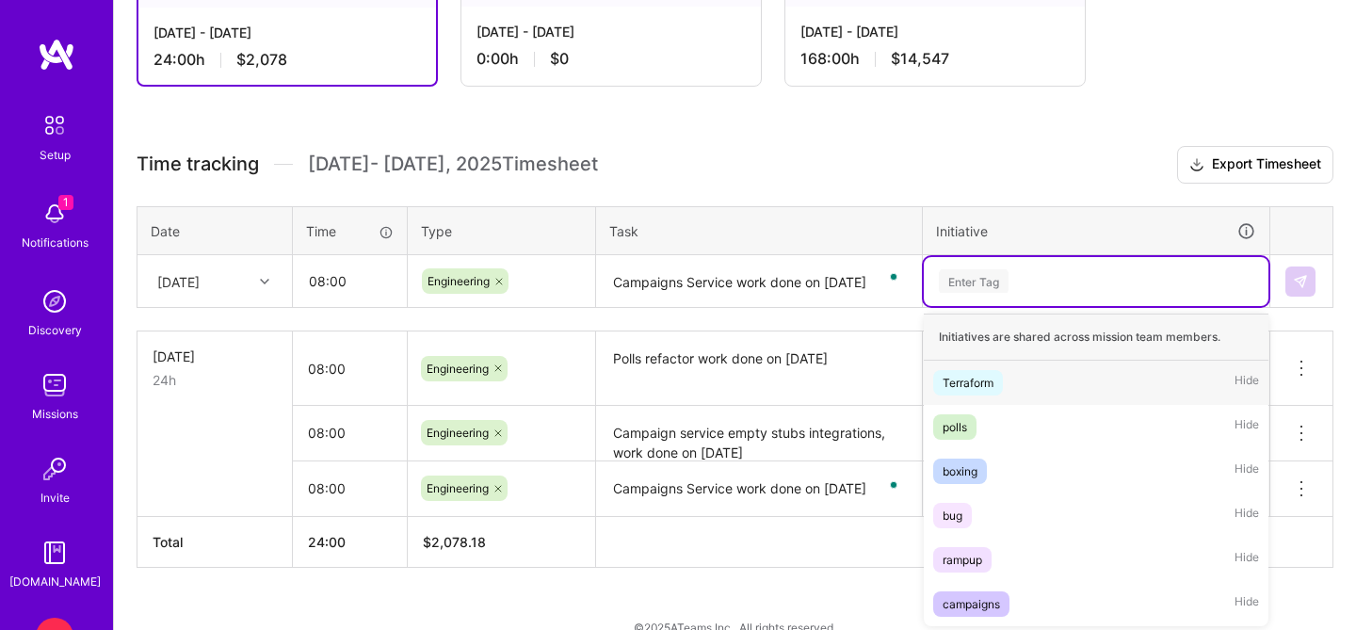
click at [1054, 311] on div "Time tracking [DATE] - [DATE] Timesheet Export Timesheet Date Time Type Task In…" at bounding box center [735, 357] width 1197 height 422
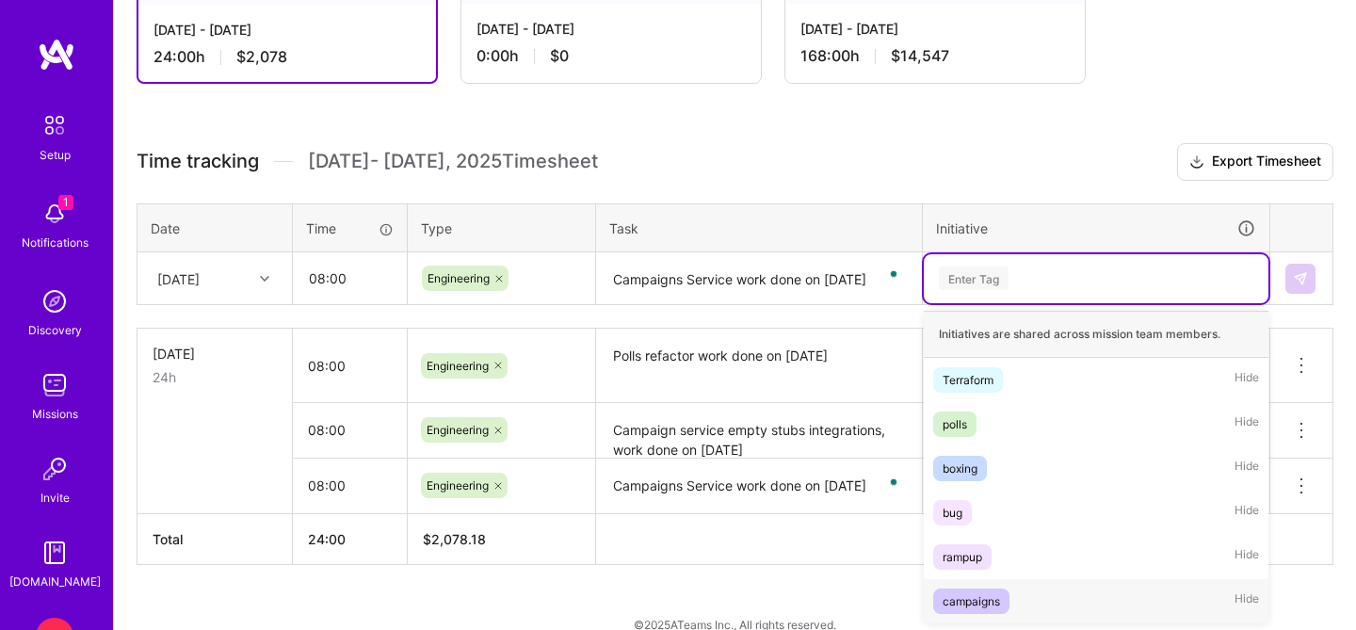
click at [994, 608] on div "campaigns" at bounding box center [971, 602] width 57 height 20
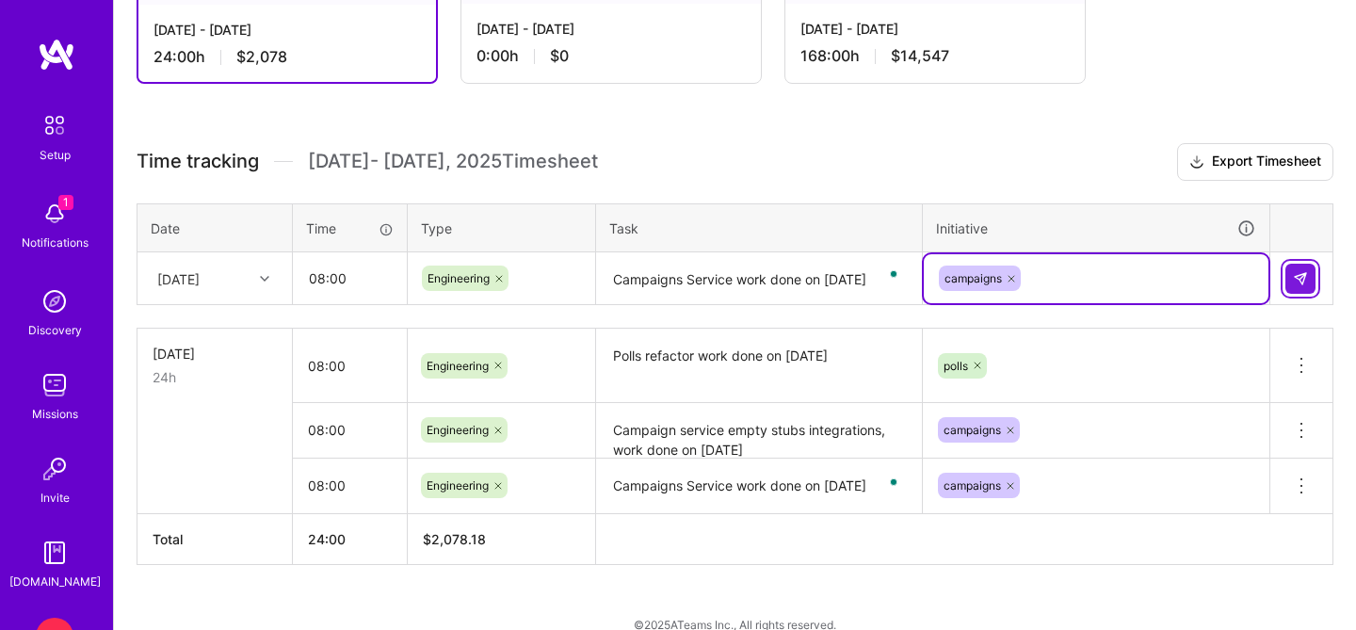
click at [1299, 279] on img at bounding box center [1300, 278] width 15 height 15
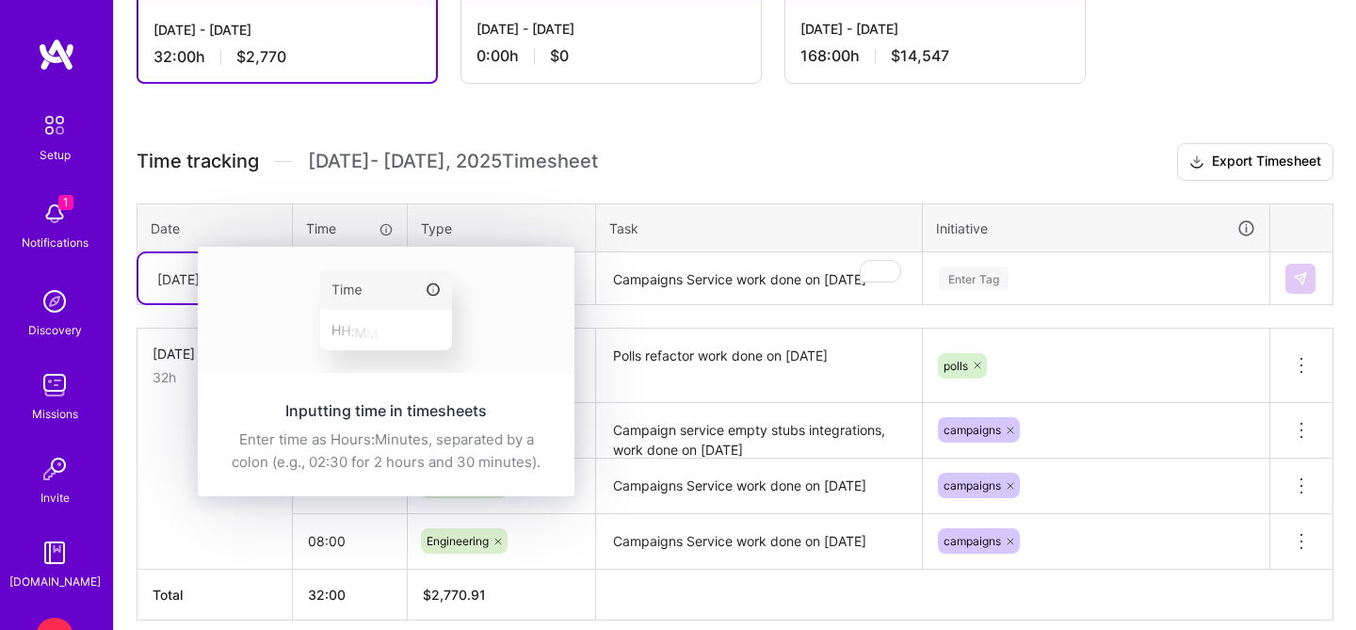
scroll to position [421, 0]
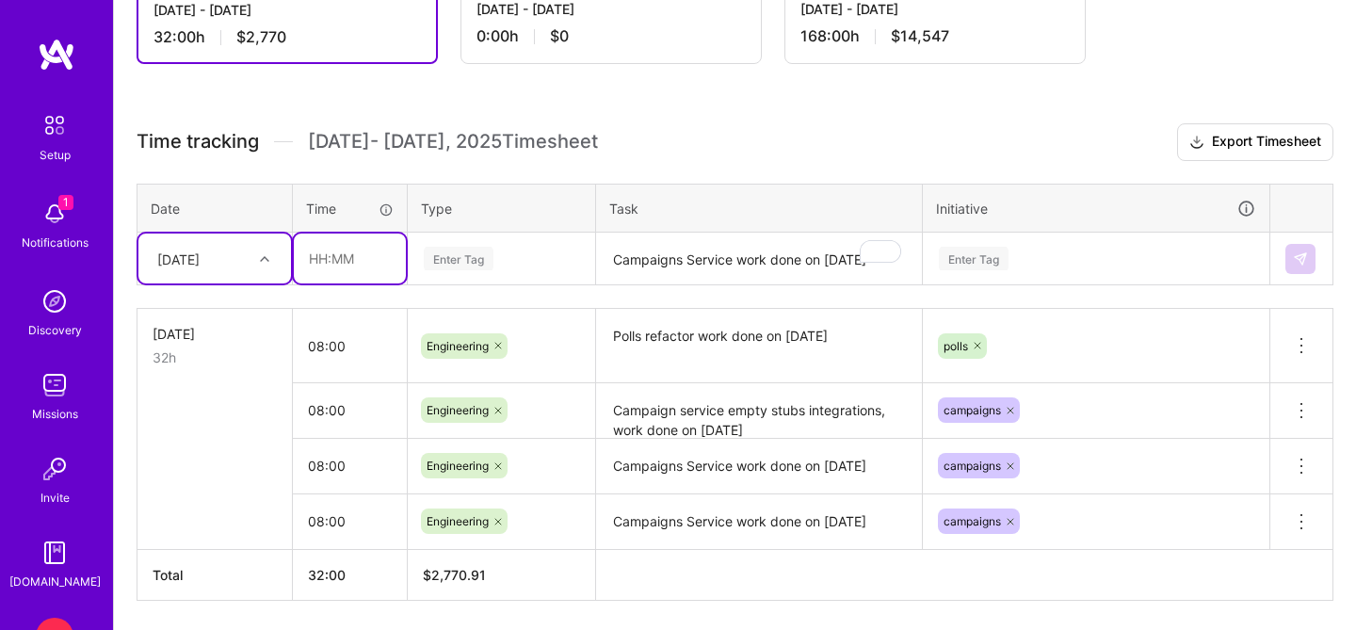
click at [340, 257] on input "text" at bounding box center [350, 259] width 112 height 50
type input "08:00"
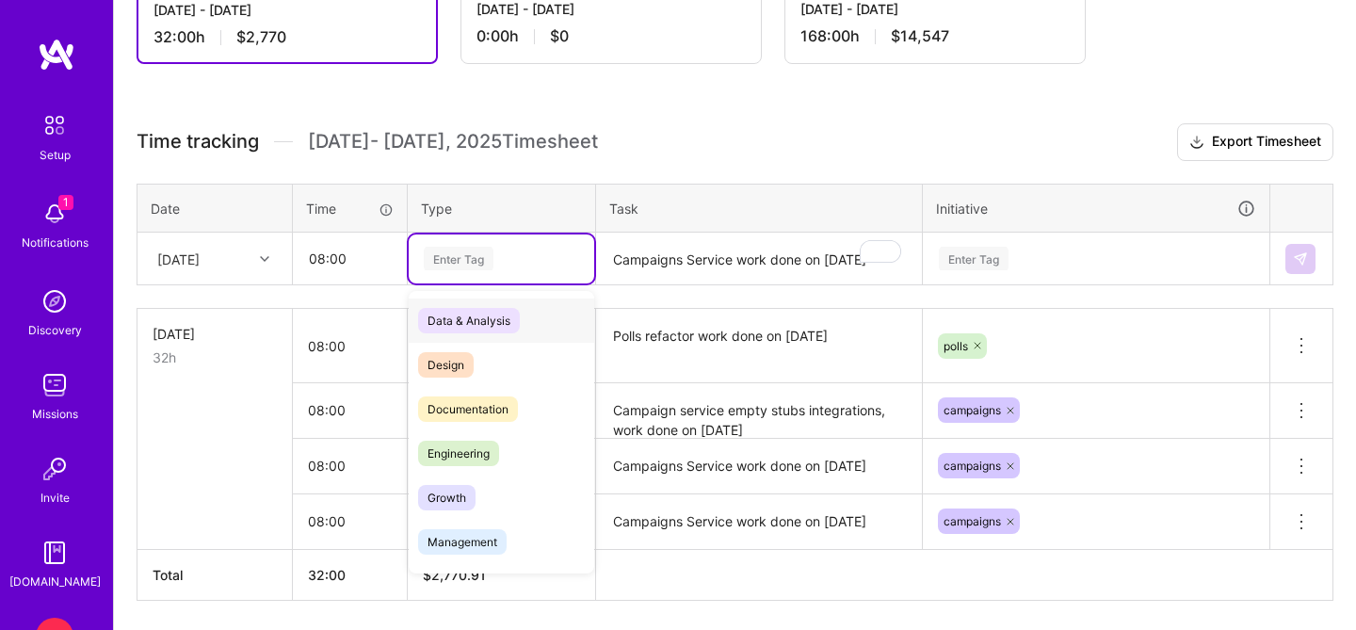
click at [487, 260] on div "Enter Tag" at bounding box center [459, 258] width 70 height 29
click at [460, 447] on span "Engineering" at bounding box center [458, 453] width 81 height 25
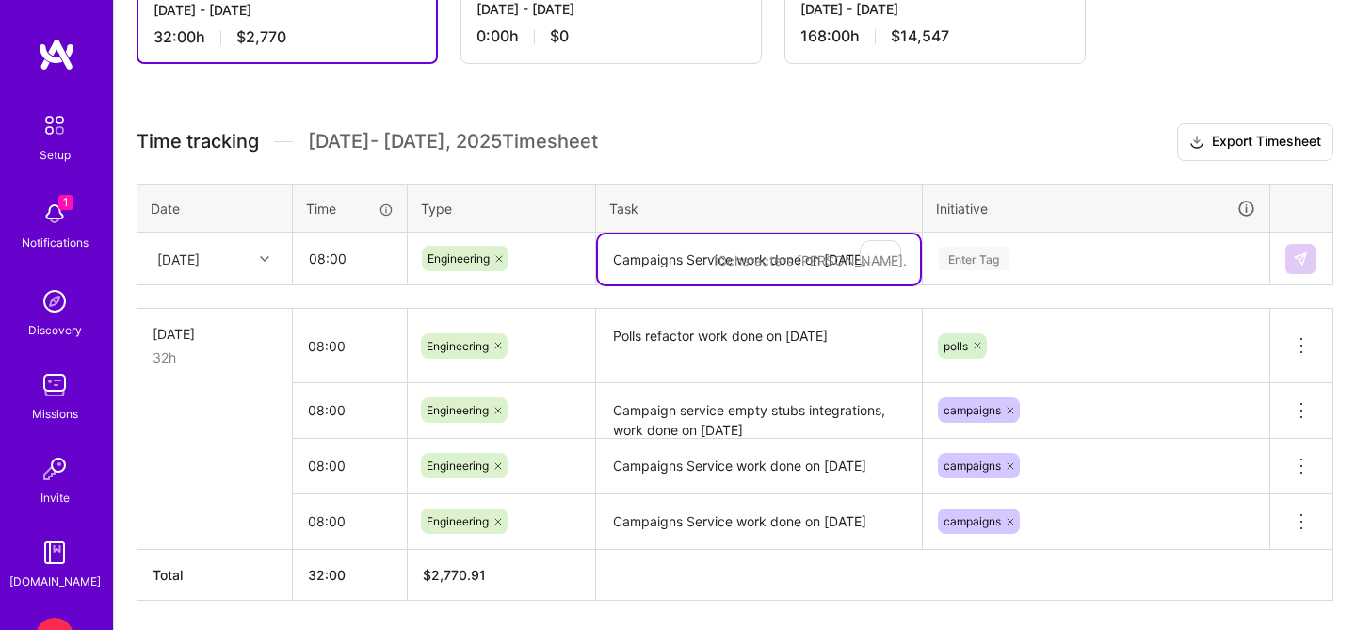
click at [707, 266] on textarea "Campaigns Service work done on [DATE]" at bounding box center [759, 260] width 322 height 50
paste textarea "Campaigns Service work done on [DATE]"
type textarea "Campaigns Service work done on [DATE]"
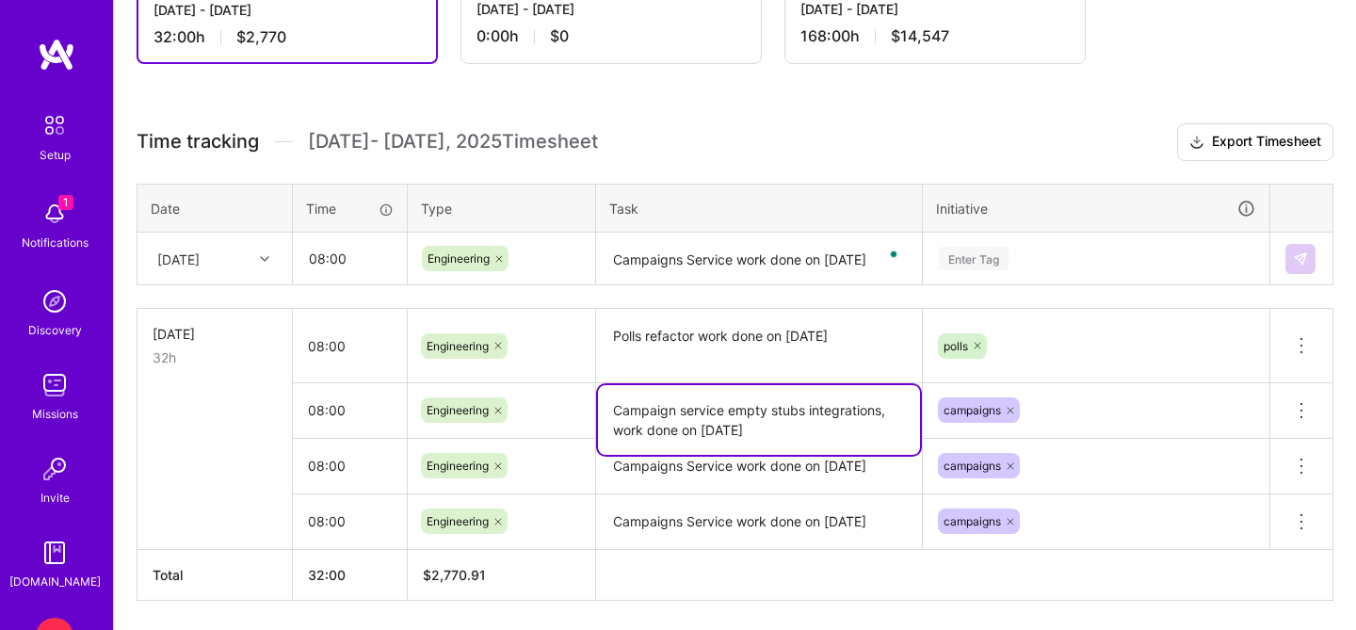
click at [806, 434] on textarea "Campaign service empty stubs integrations, work done on [DATE]" at bounding box center [759, 420] width 322 height 70
type textarea "Campaign service empty stubs integrations, work done on [DATE]"
click at [901, 477] on textarea "Campaigns Service work done on [DATE]" at bounding box center [759, 467] width 322 height 52
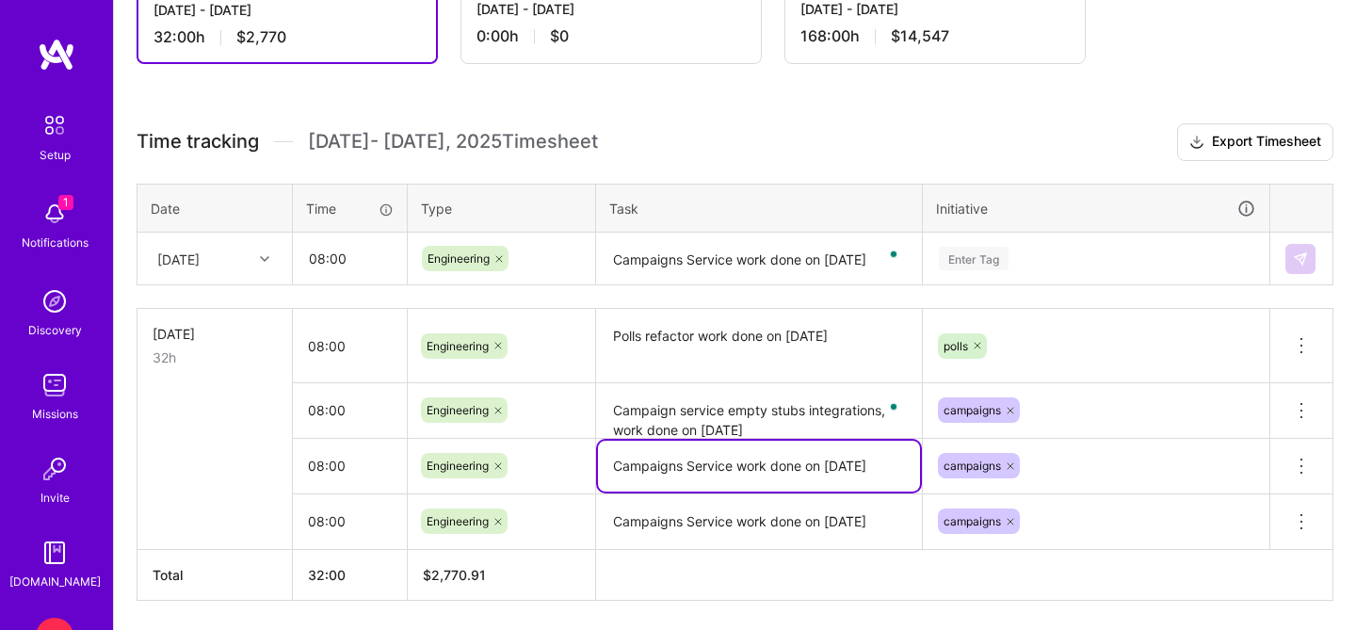
type textarea "Campaigns Service work done on [DATE]"
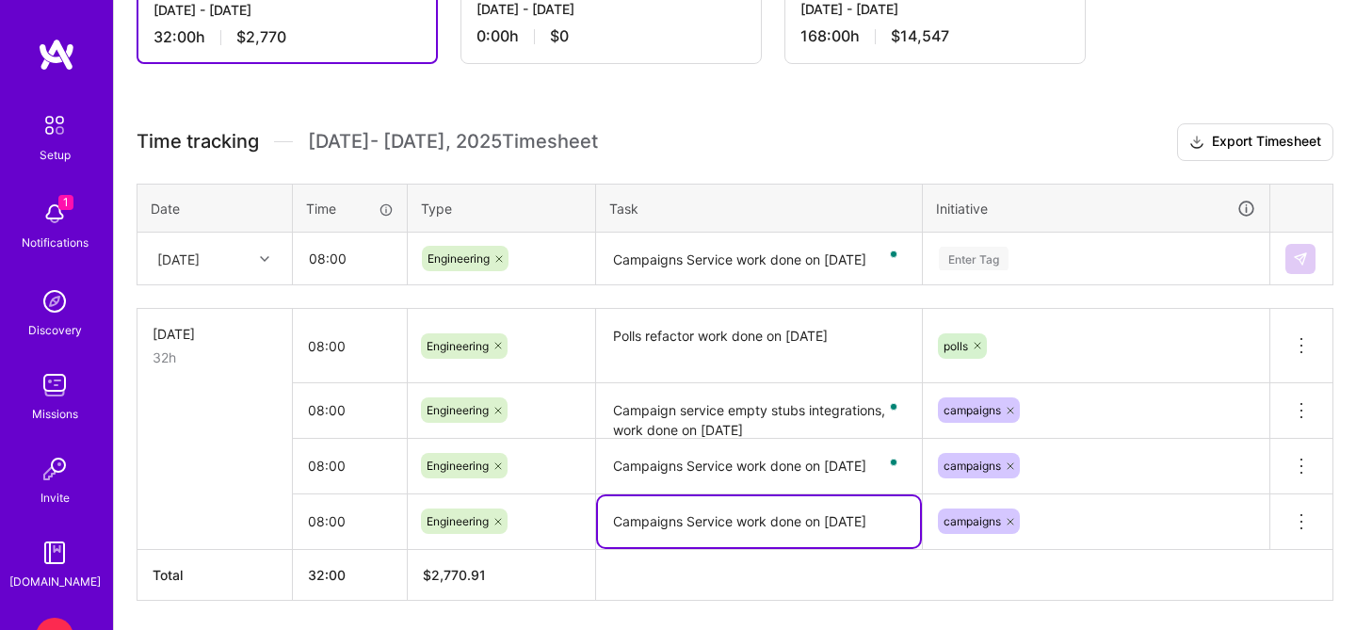
click at [904, 520] on textarea "Campaigns Service work done on [DATE]" at bounding box center [759, 521] width 322 height 51
type textarea "Campaigns Service work done on [DATE]"
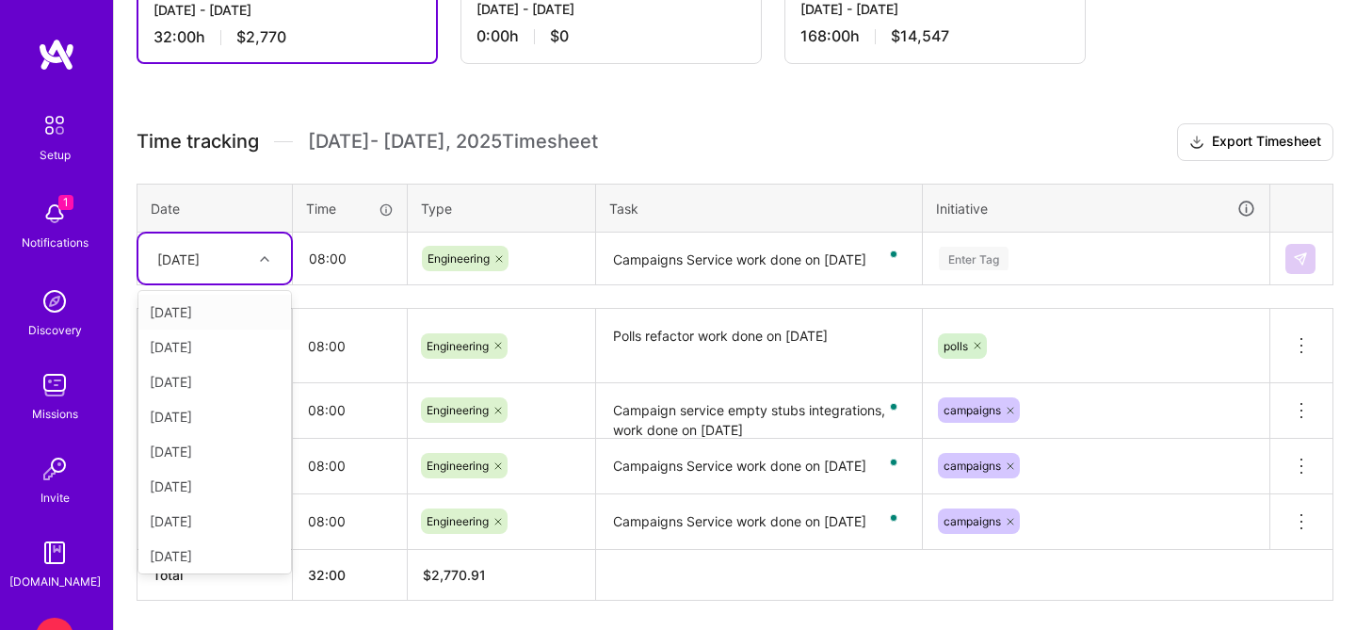
click at [230, 251] on div "[DATE]" at bounding box center [200, 258] width 105 height 31
click at [213, 357] on div "[DATE]" at bounding box center [214, 347] width 153 height 35
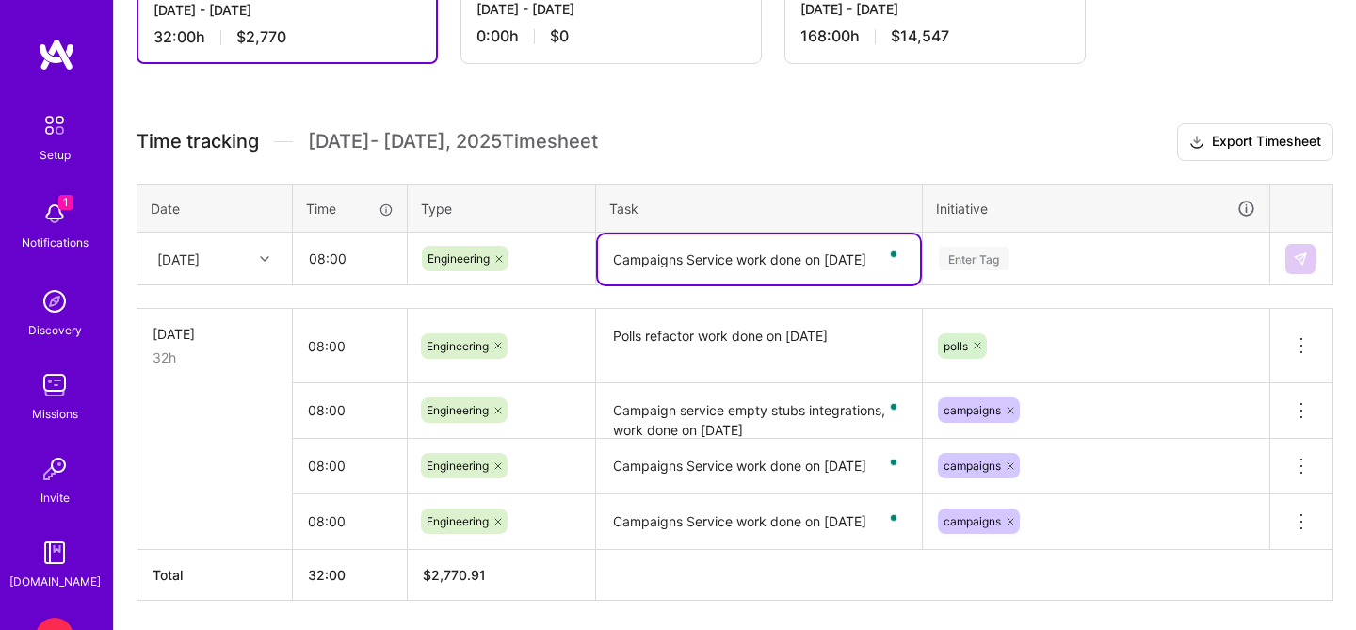
click at [817, 266] on textarea "Campaigns Service work done on [DATE]" at bounding box center [759, 260] width 322 height 50
paste textarea "Campaigns Service work done on [DATE]"
type textarea "Campaigns Service API"
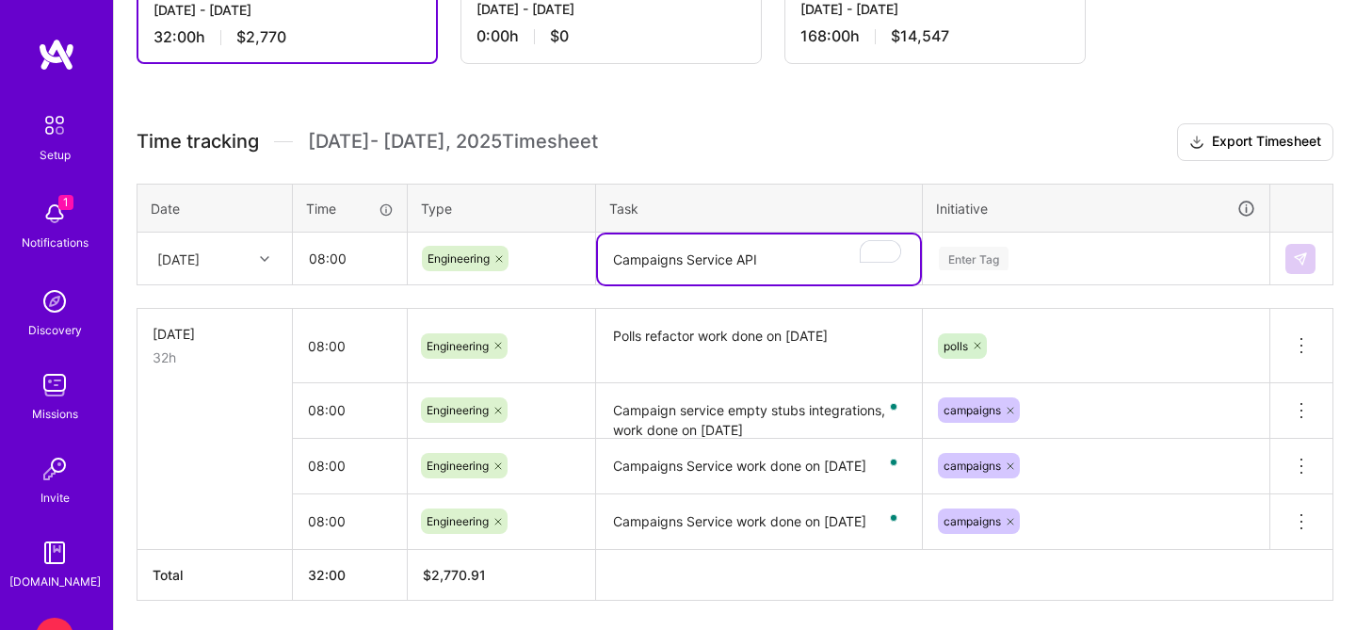
click at [1078, 257] on div "Enter Tag" at bounding box center [1096, 259] width 318 height 24
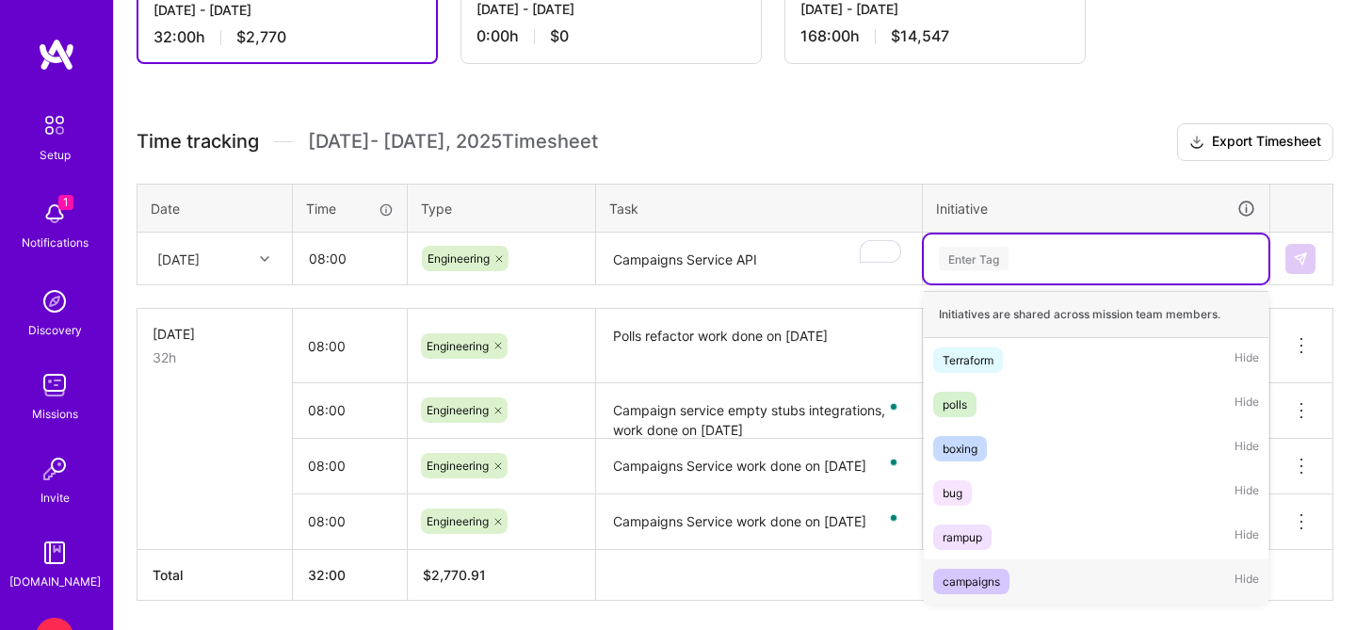
click at [972, 573] on div "campaigns" at bounding box center [971, 582] width 57 height 20
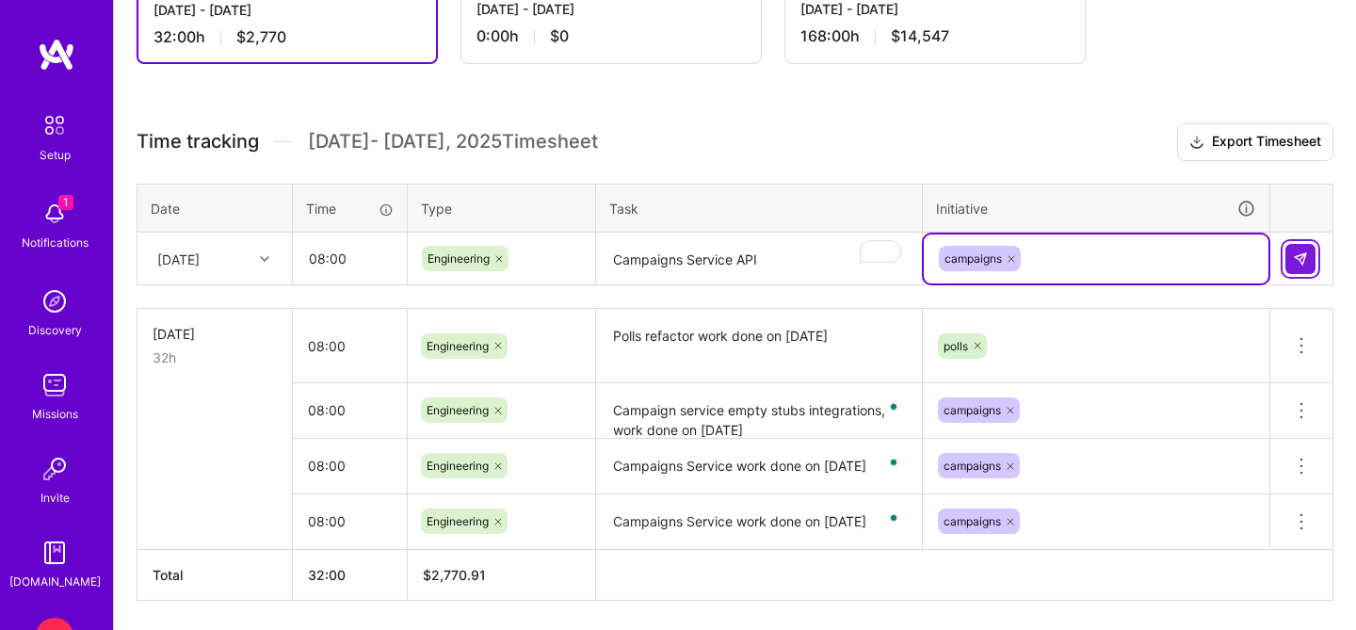
click at [1296, 259] on img at bounding box center [1300, 258] width 15 height 15
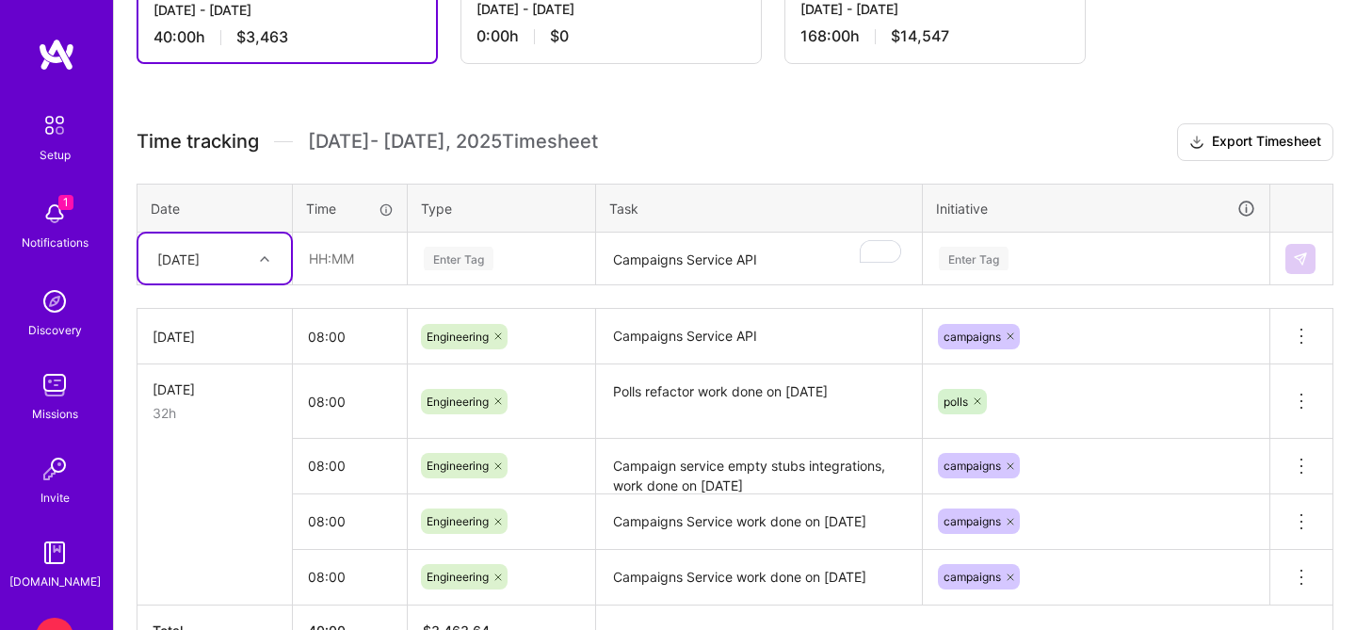
click at [200, 252] on div "[DATE]" at bounding box center [178, 259] width 42 height 20
click at [220, 384] on div "[DATE]" at bounding box center [214, 382] width 153 height 35
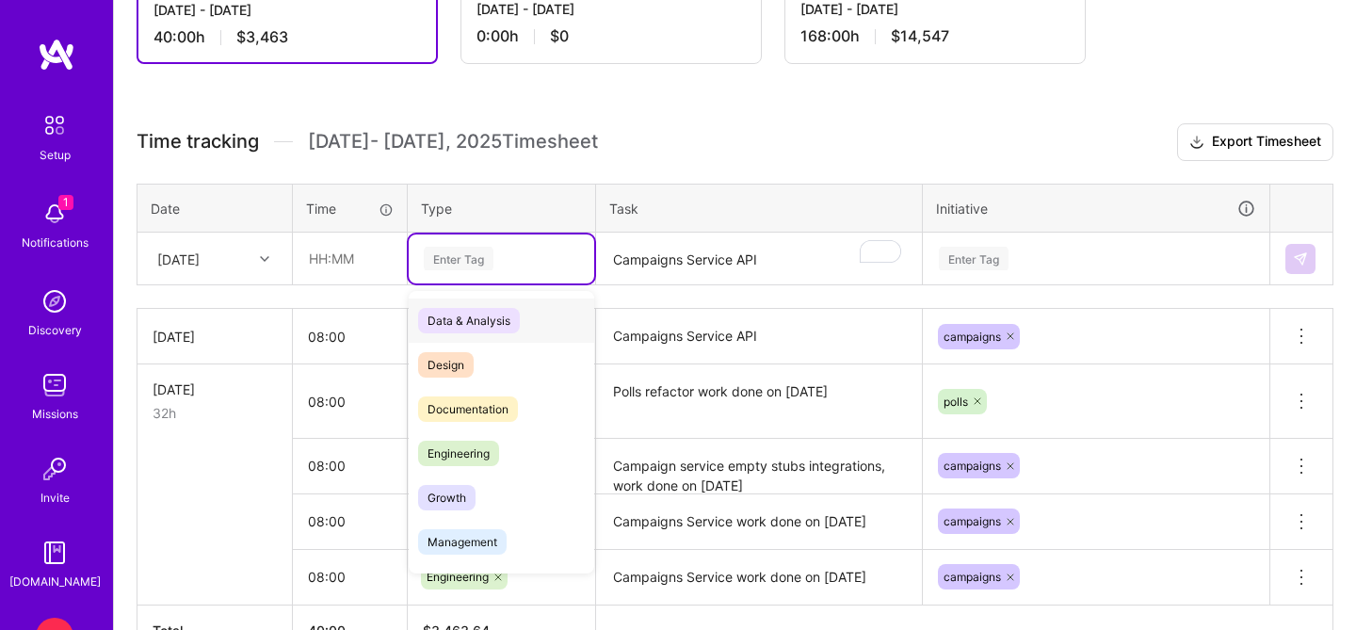
click at [526, 266] on div "Enter Tag" at bounding box center [501, 259] width 159 height 24
click at [474, 441] on span "Engineering" at bounding box center [458, 453] width 81 height 25
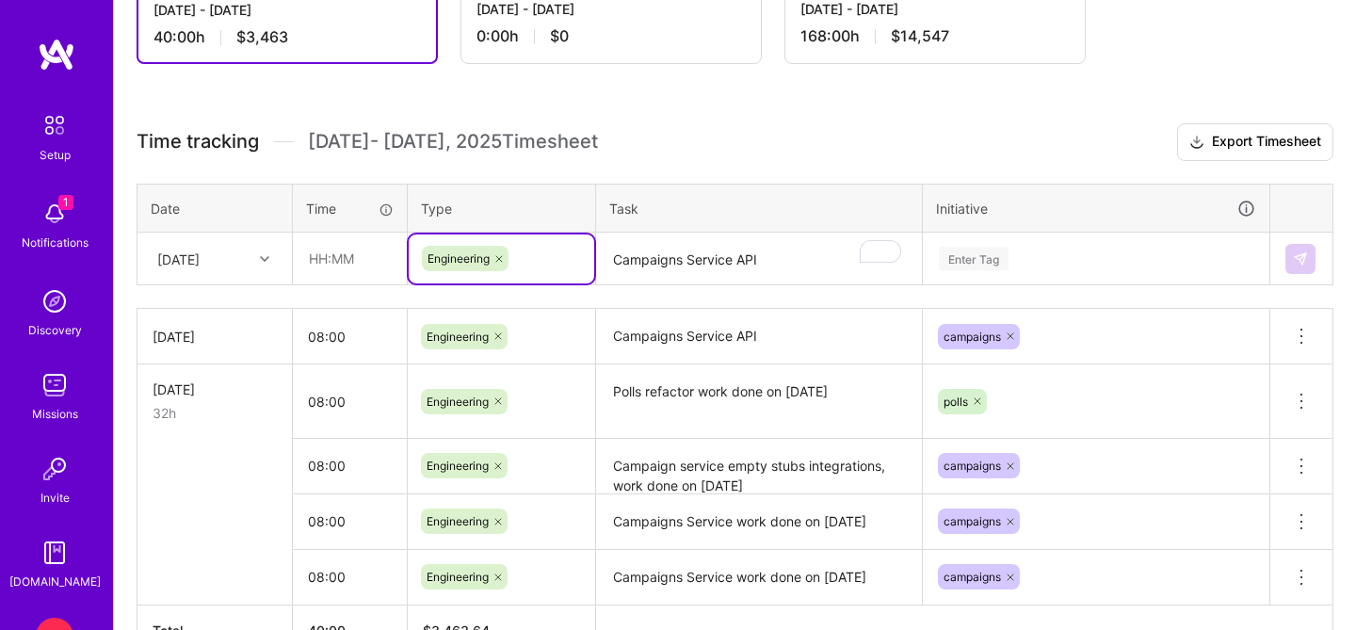
click at [777, 278] on textarea "Campaigns Service API" at bounding box center [759, 260] width 322 height 50
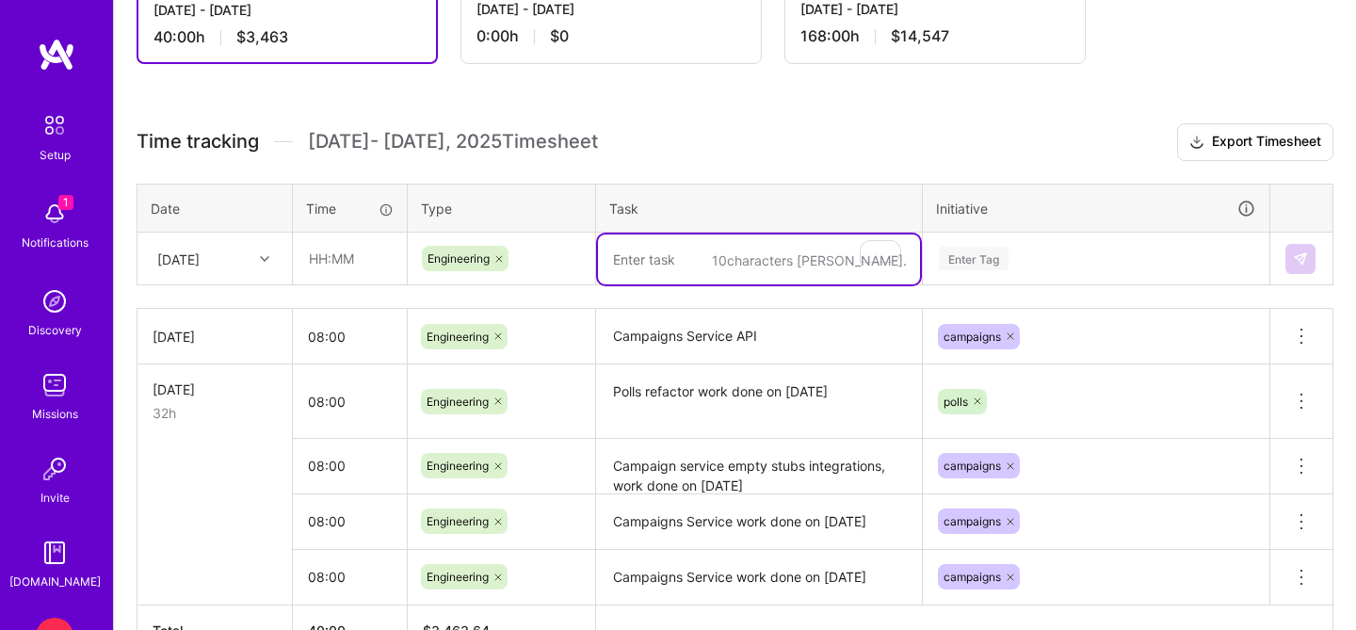
paste textarea "Campaigns Service work done on [DATE]"
type textarea "Campaigns Service API"
click at [1119, 267] on div "Enter Tag" at bounding box center [1096, 259] width 318 height 24
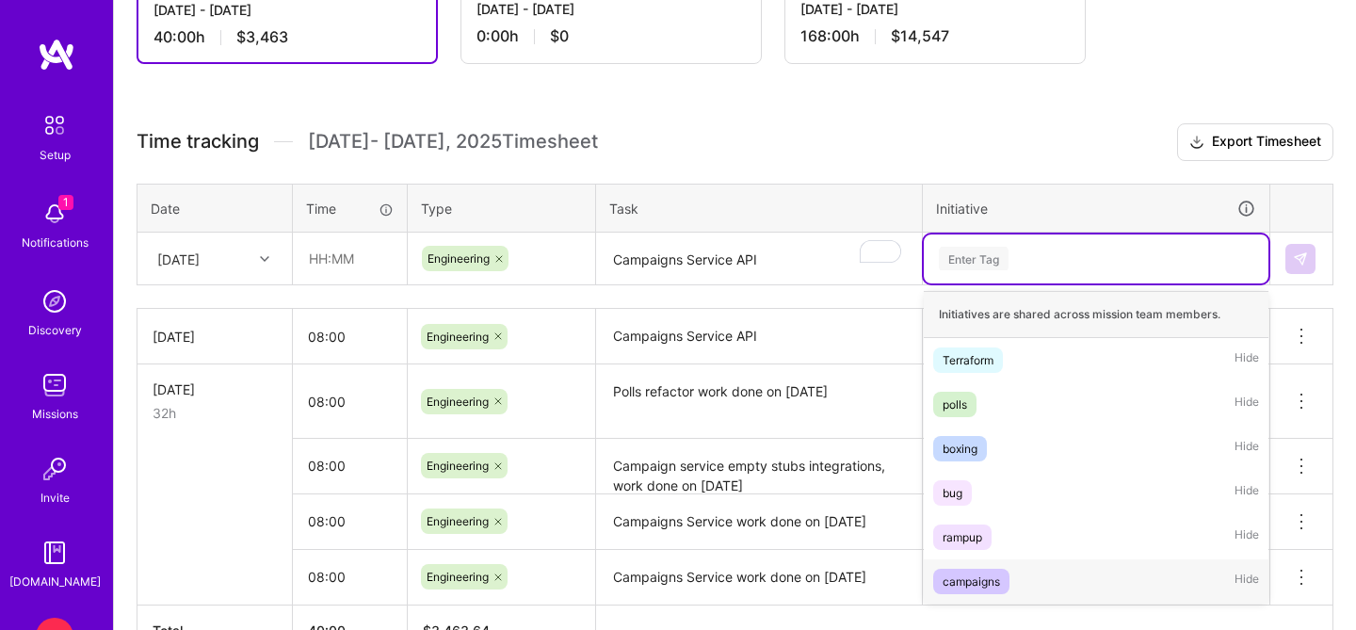
click at [1018, 568] on div "campaigns Hide" at bounding box center [1096, 581] width 345 height 44
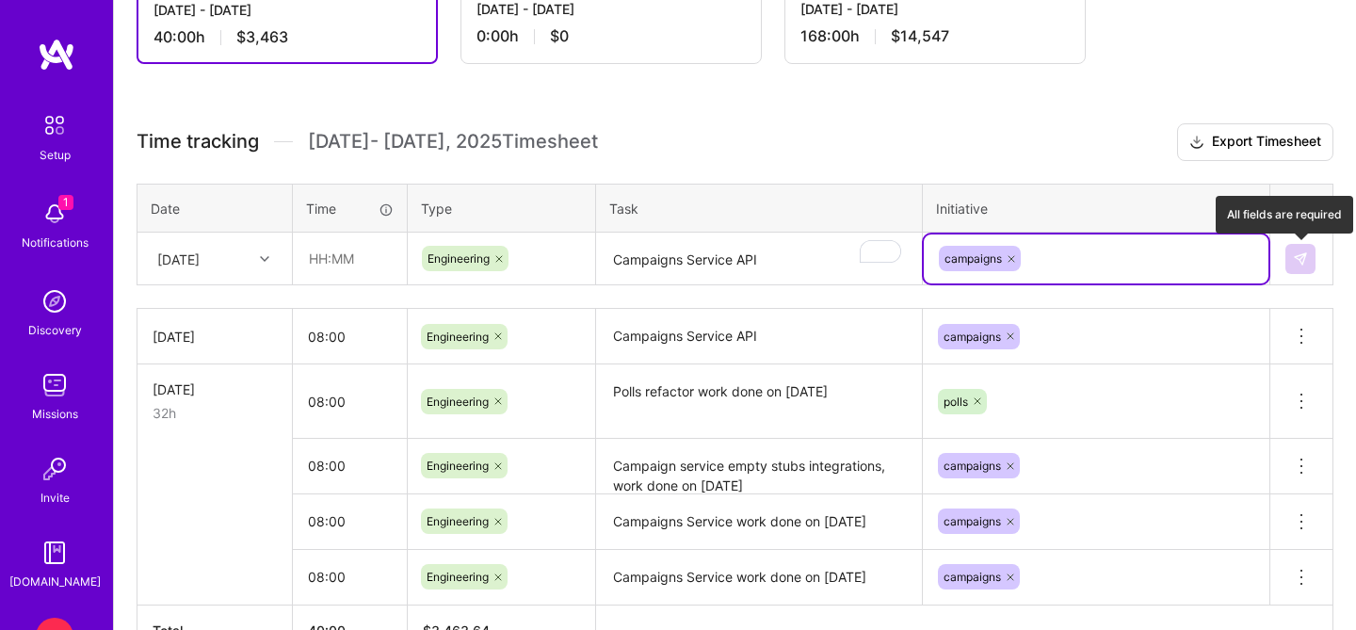
click at [1297, 265] on img at bounding box center [1300, 258] width 15 height 15
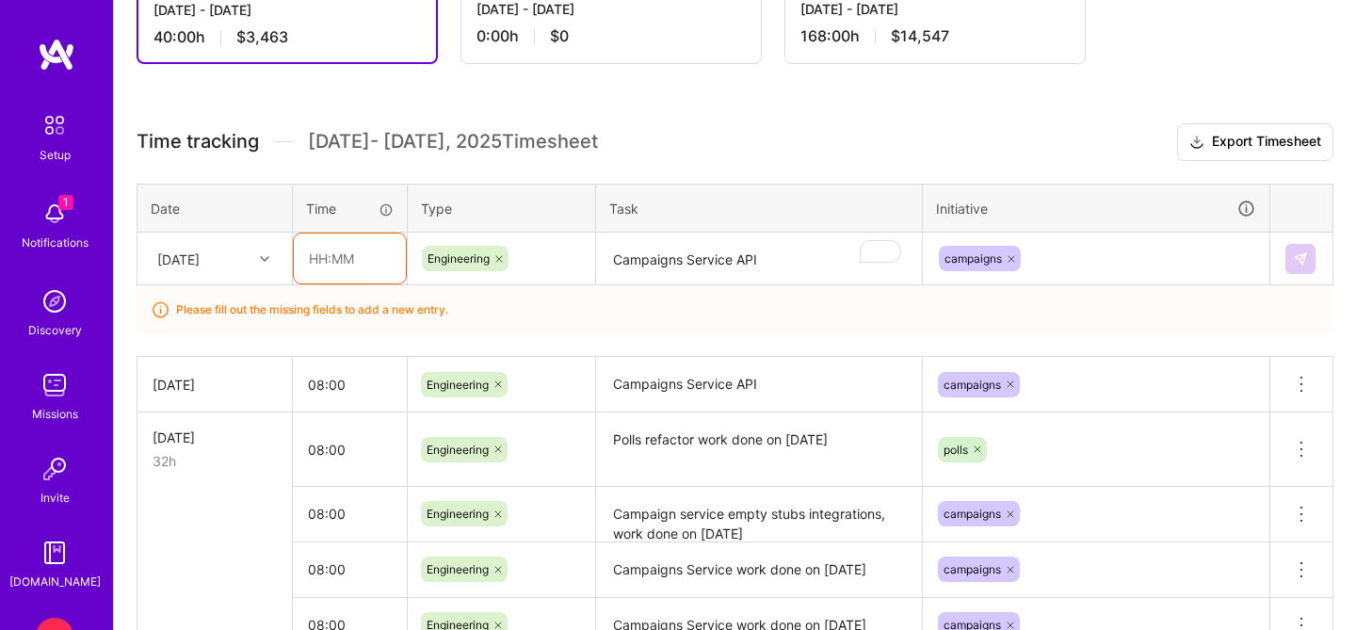
click at [339, 249] on input "text" at bounding box center [350, 259] width 112 height 50
type input "08:00"
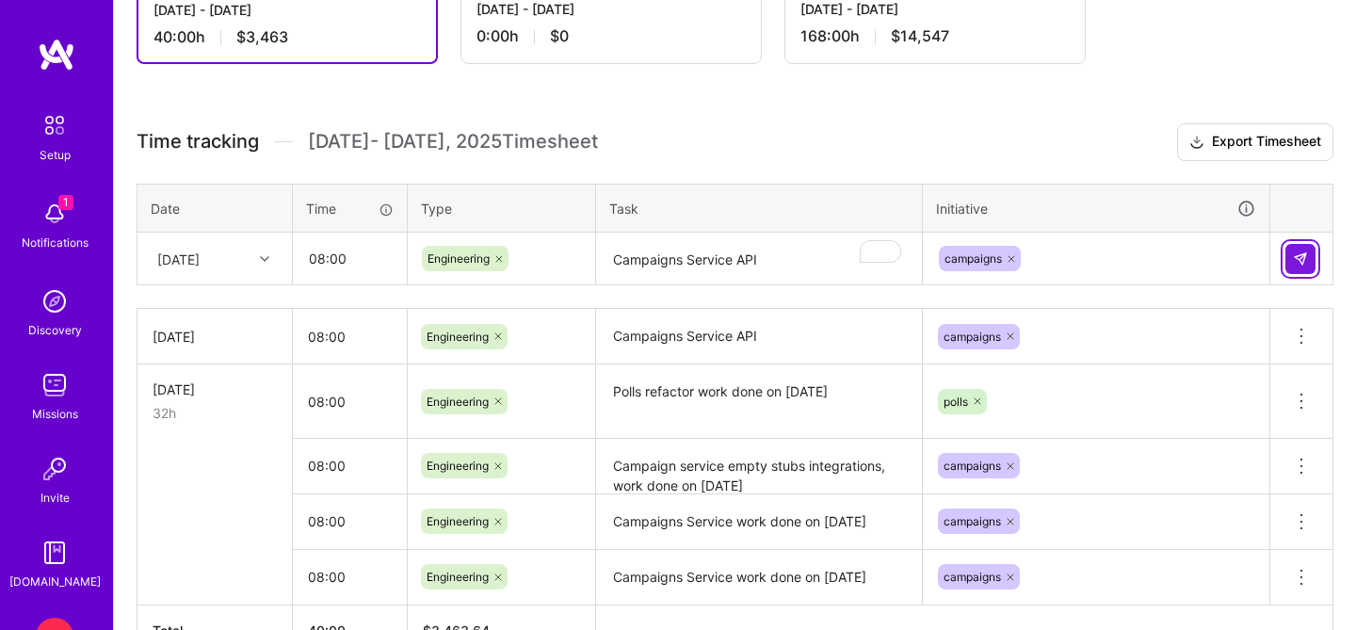
click at [1292, 267] on button at bounding box center [1301, 259] width 30 height 30
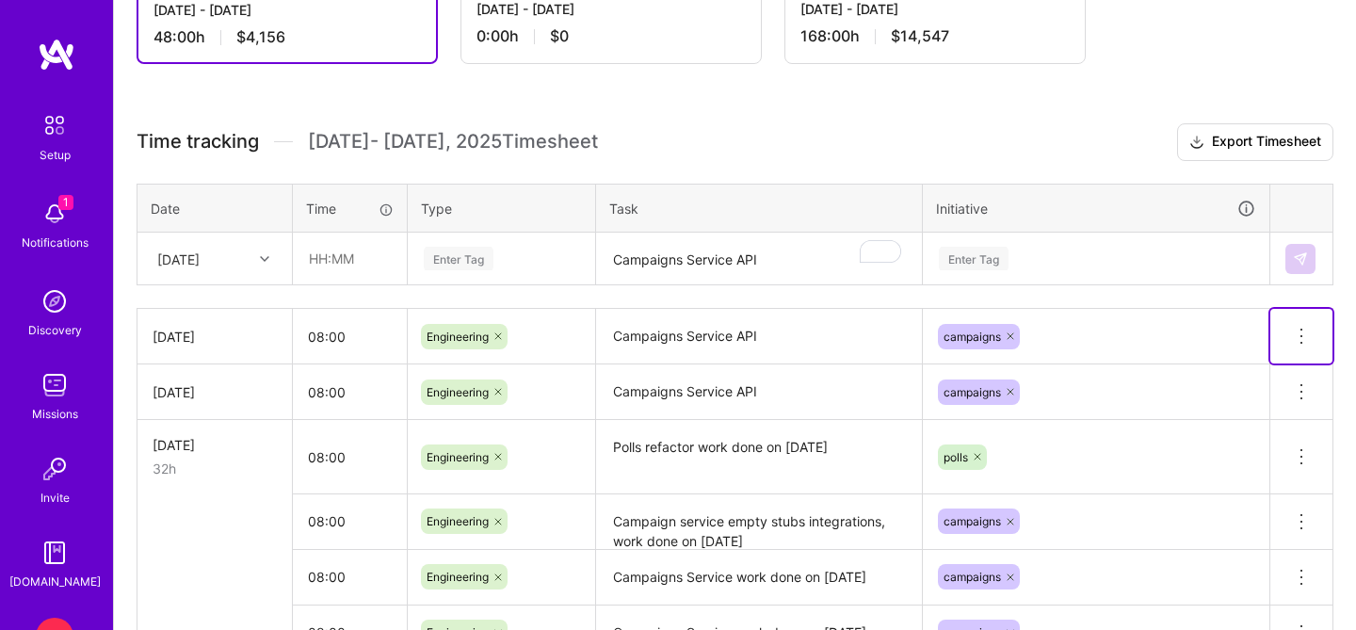
click at [1313, 340] on button at bounding box center [1302, 336] width 62 height 55
click at [200, 258] on div "[DATE]" at bounding box center [178, 259] width 42 height 20
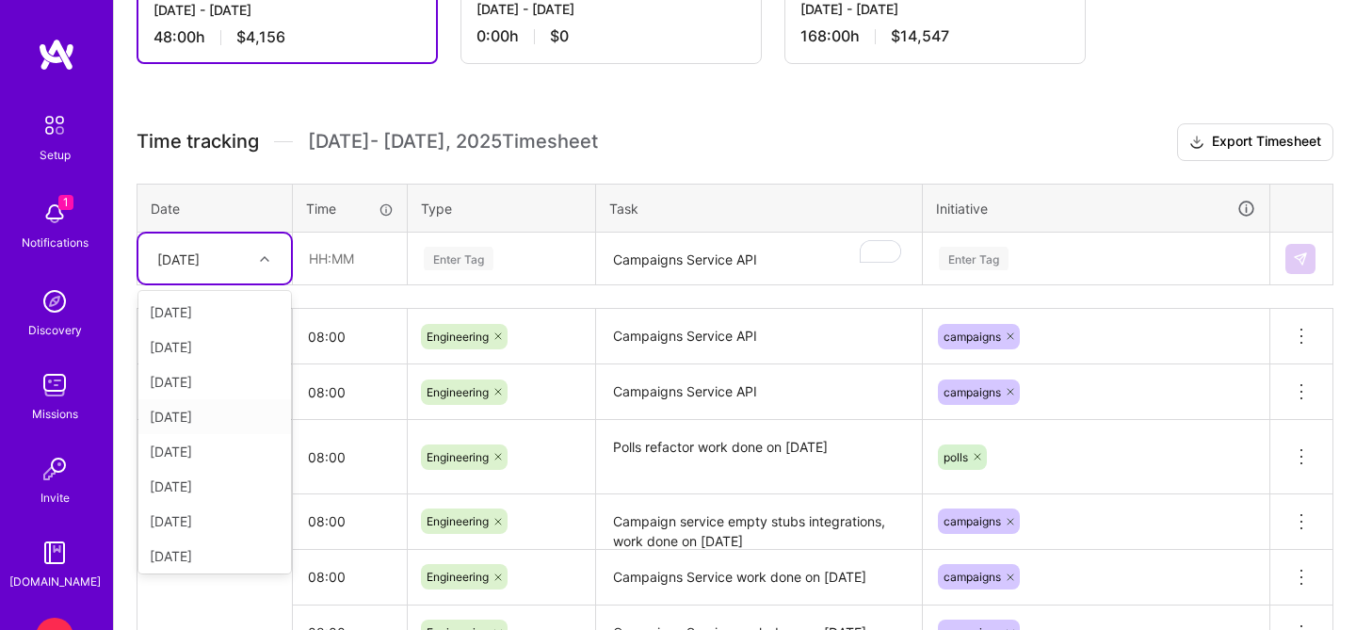
click at [203, 429] on div "[DATE]" at bounding box center [214, 416] width 153 height 35
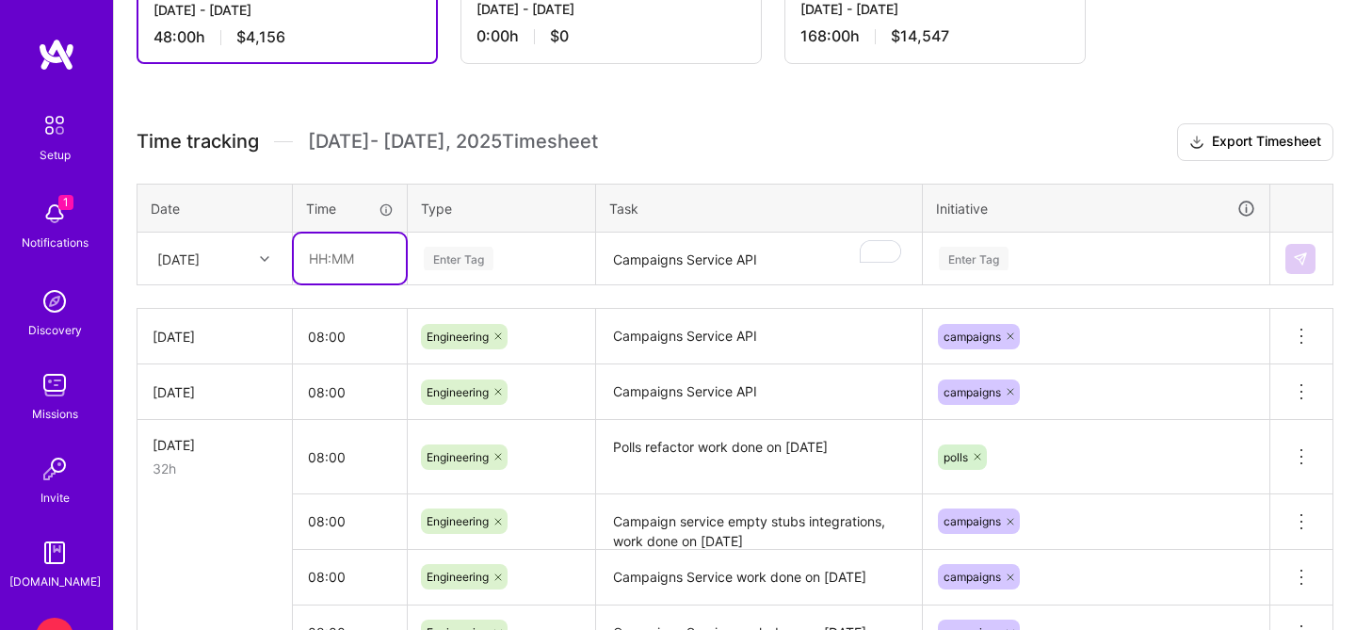
click at [344, 248] on input "text" at bounding box center [350, 259] width 112 height 50
type input "08:00"
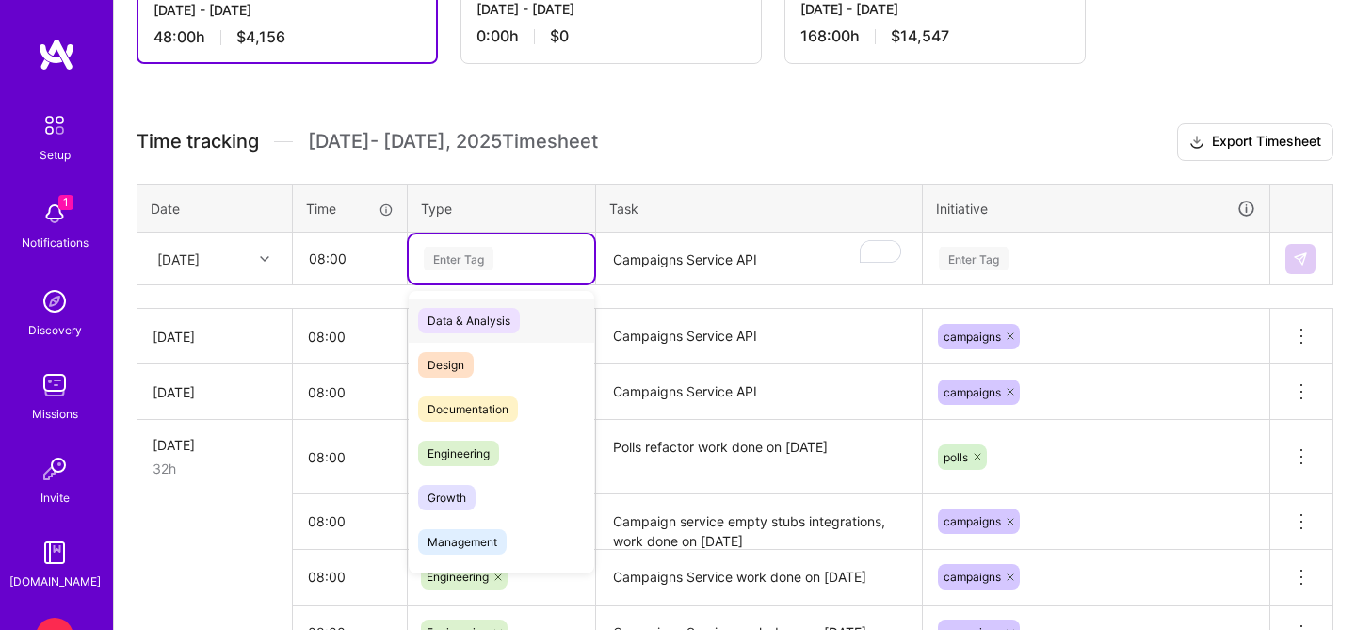
click at [448, 269] on div "Enter Tag" at bounding box center [502, 259] width 186 height 49
click at [439, 441] on span "Engineering" at bounding box center [458, 453] width 81 height 25
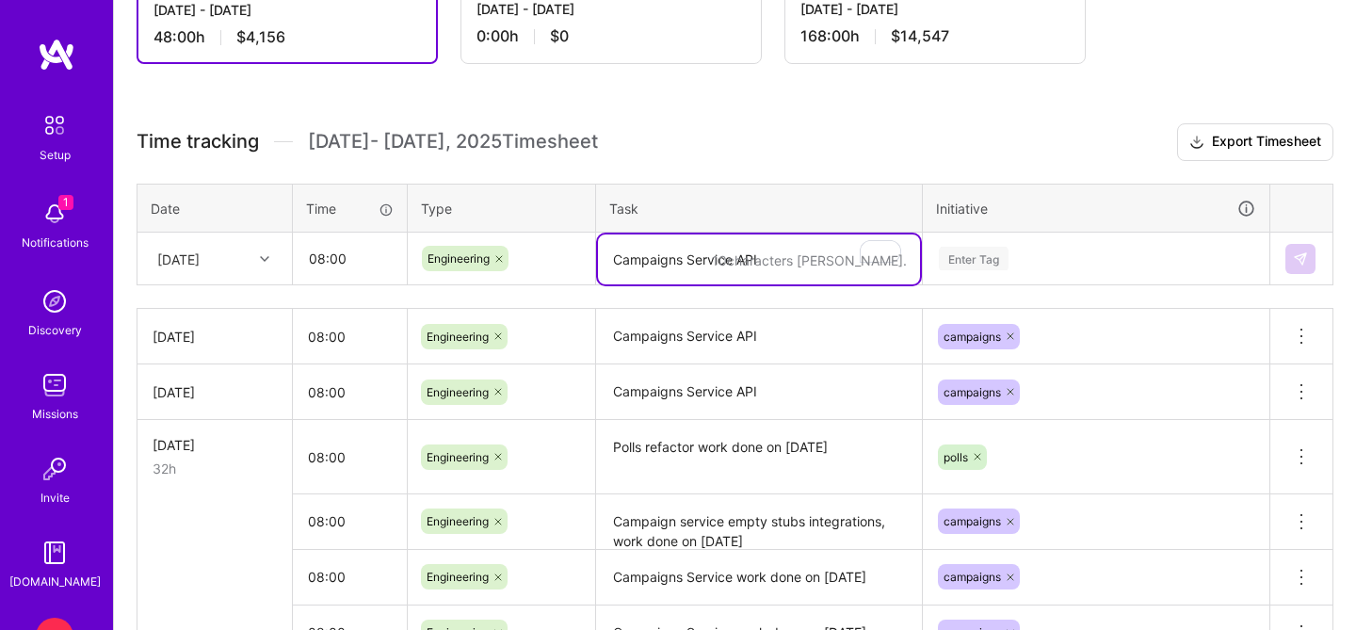
click at [637, 261] on textarea "Campaigns Service API" at bounding box center [759, 260] width 322 height 50
paste textarea "Campaigns Service API"
type textarea "Campaigns Service API"
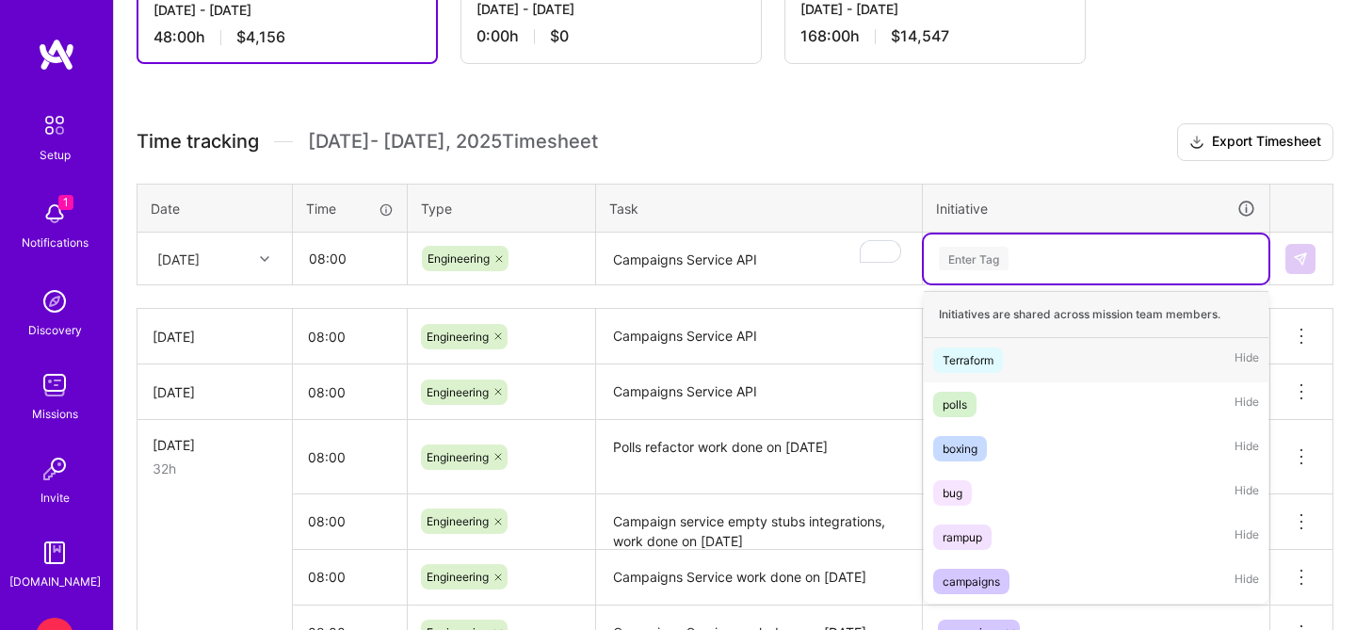
click at [1009, 256] on div "Enter Tag" at bounding box center [974, 258] width 70 height 29
click at [1091, 261] on div "Enter Tag" at bounding box center [1096, 259] width 318 height 24
click at [980, 583] on div "campaigns" at bounding box center [971, 582] width 57 height 20
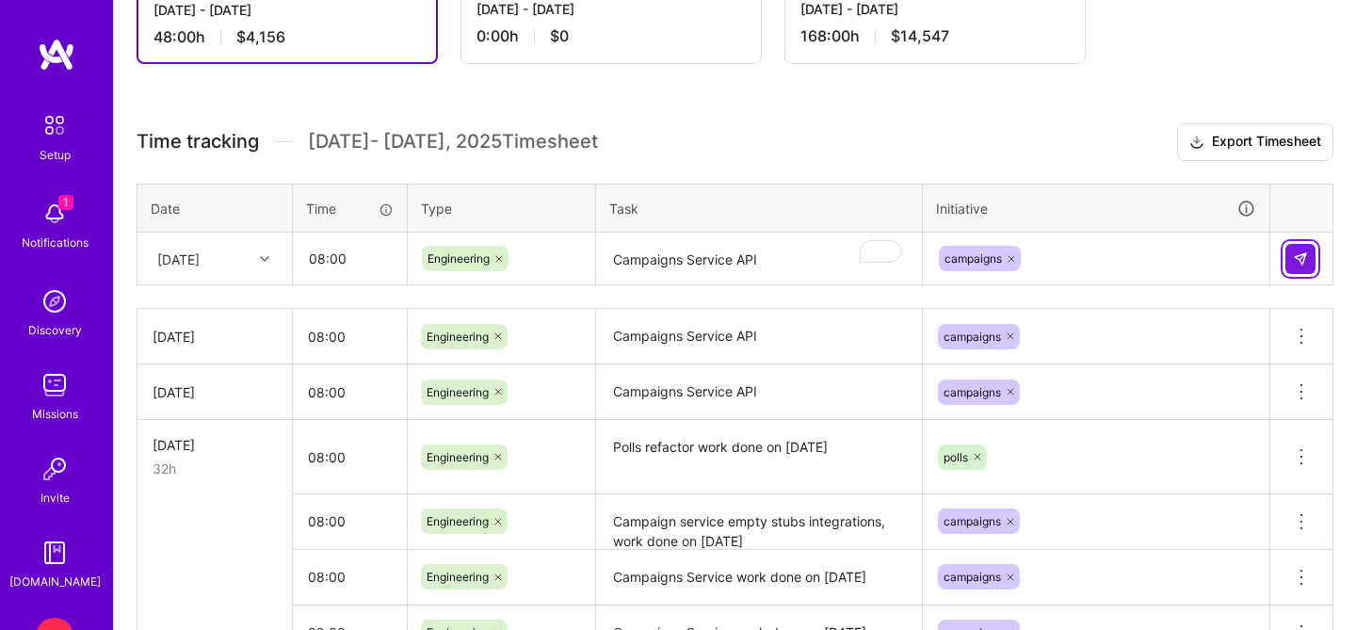
click at [1302, 258] on img at bounding box center [1300, 258] width 15 height 15
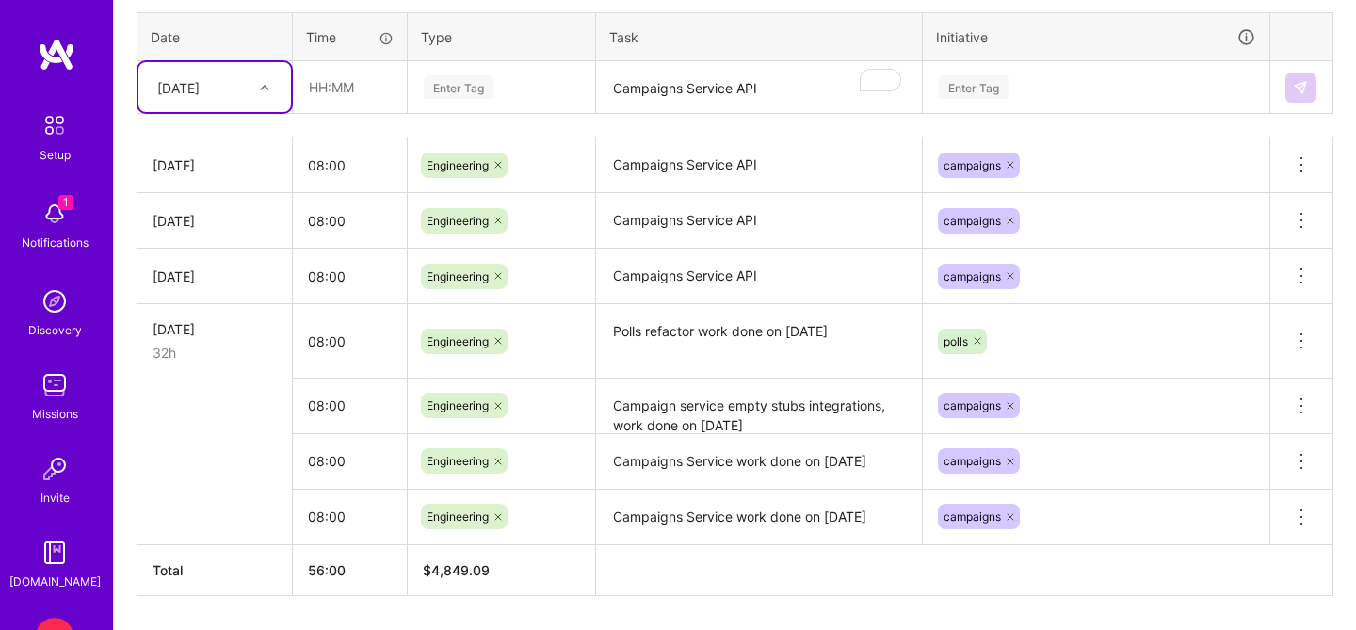
scroll to position [531, 0]
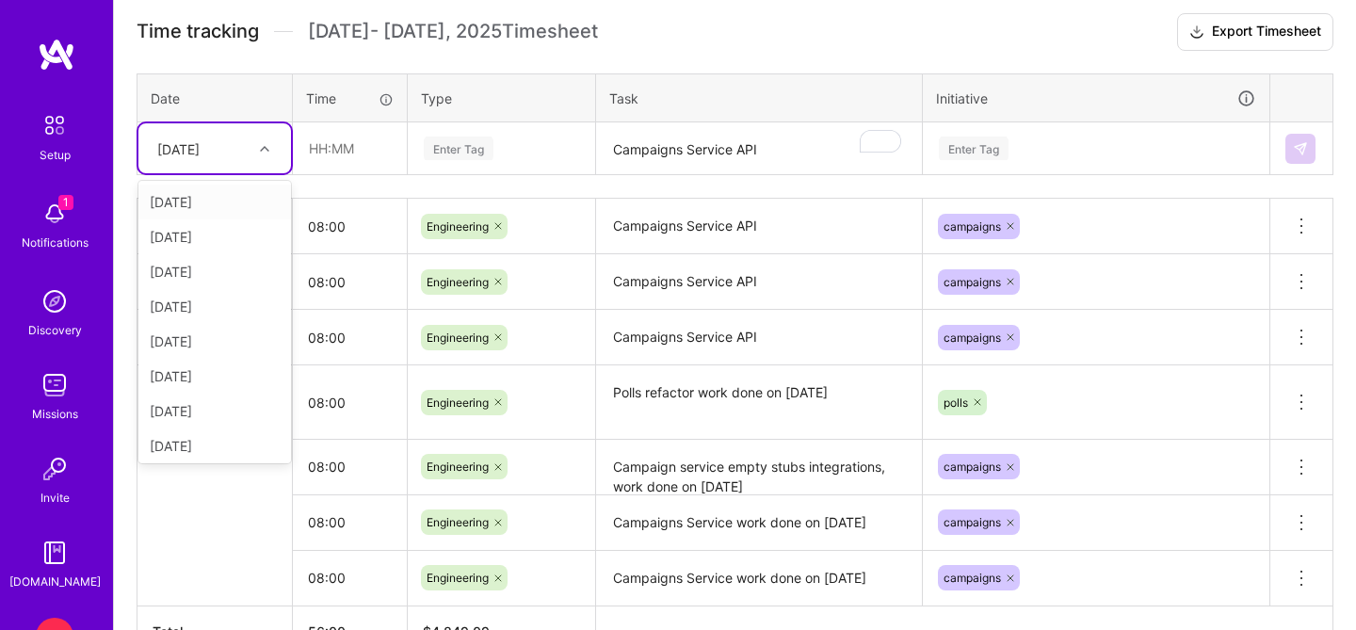
click at [200, 148] on div "[DATE]" at bounding box center [178, 148] width 42 height 20
click at [209, 346] on div "[DATE]" at bounding box center [214, 341] width 153 height 35
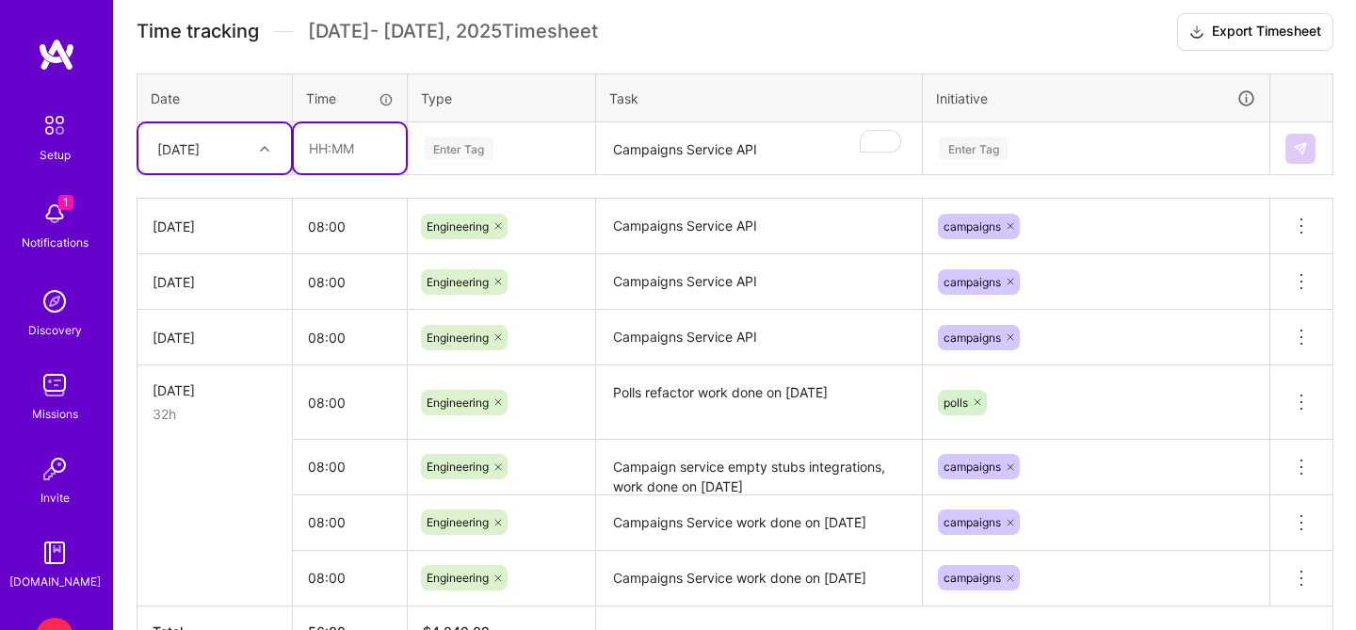
click at [326, 151] on input "text" at bounding box center [350, 148] width 112 height 50
type input "08:00"
click at [463, 161] on div "Enter Tag" at bounding box center [502, 148] width 186 height 49
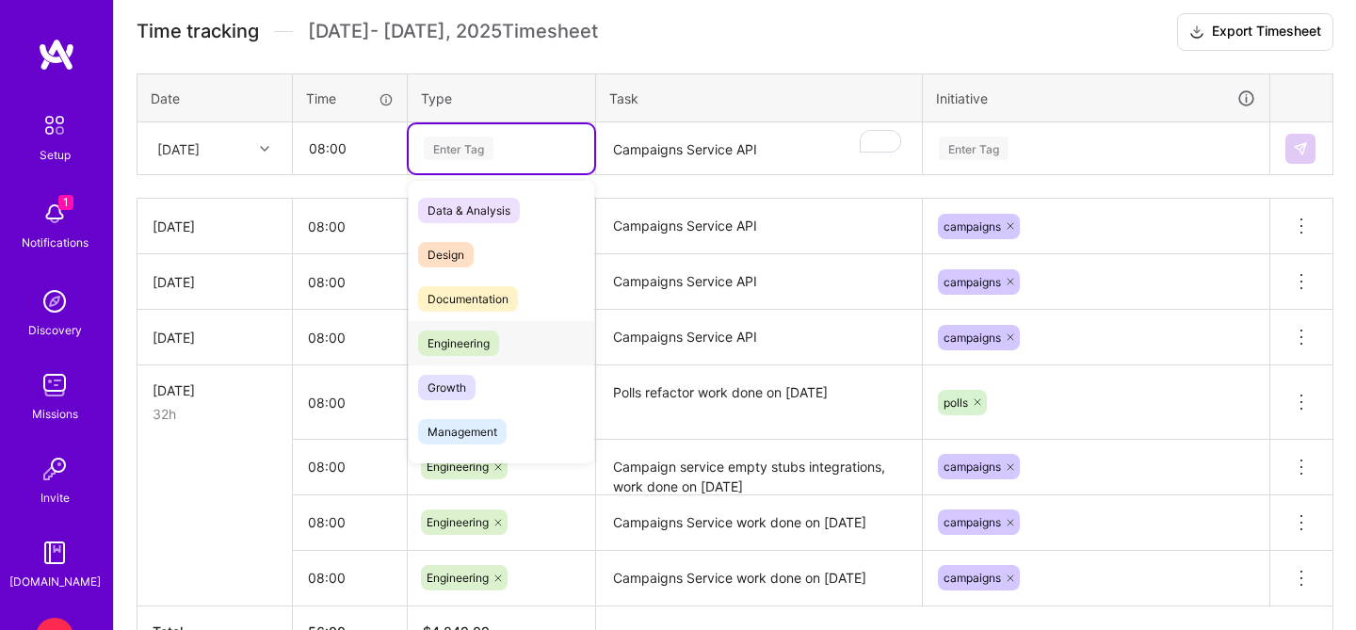
click at [443, 331] on span "Engineering" at bounding box center [458, 343] width 81 height 25
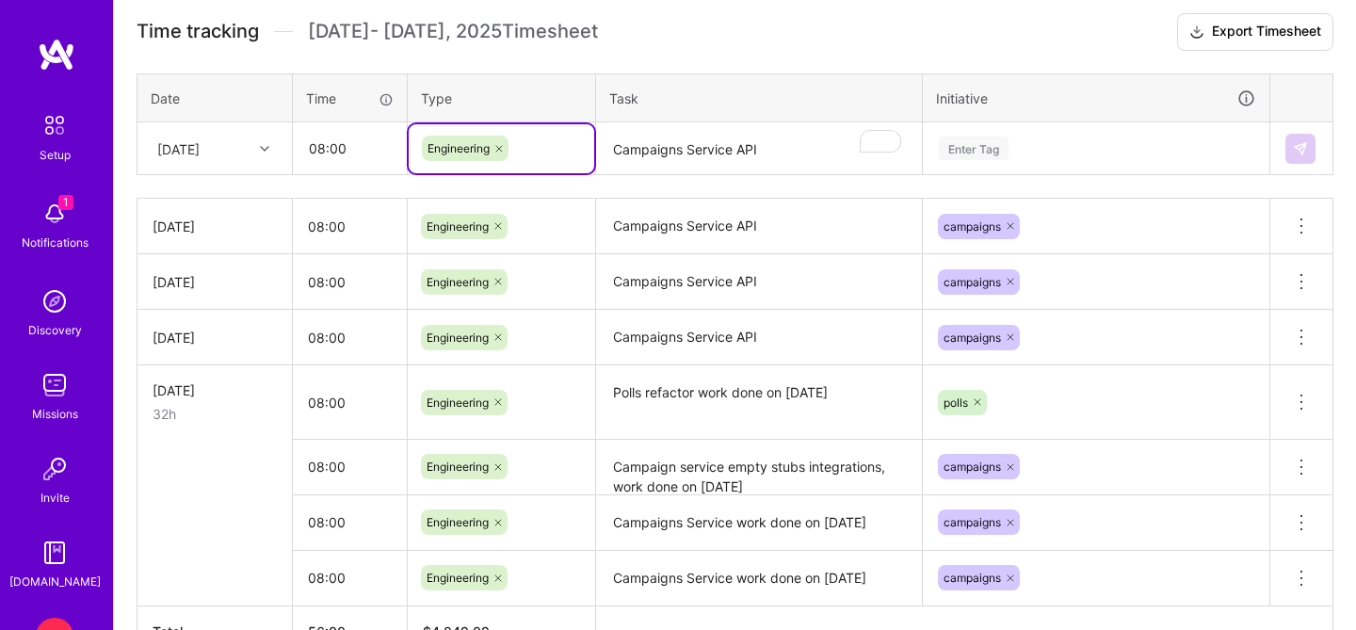
click at [640, 157] on textarea "Campaigns Service API" at bounding box center [759, 149] width 322 height 50
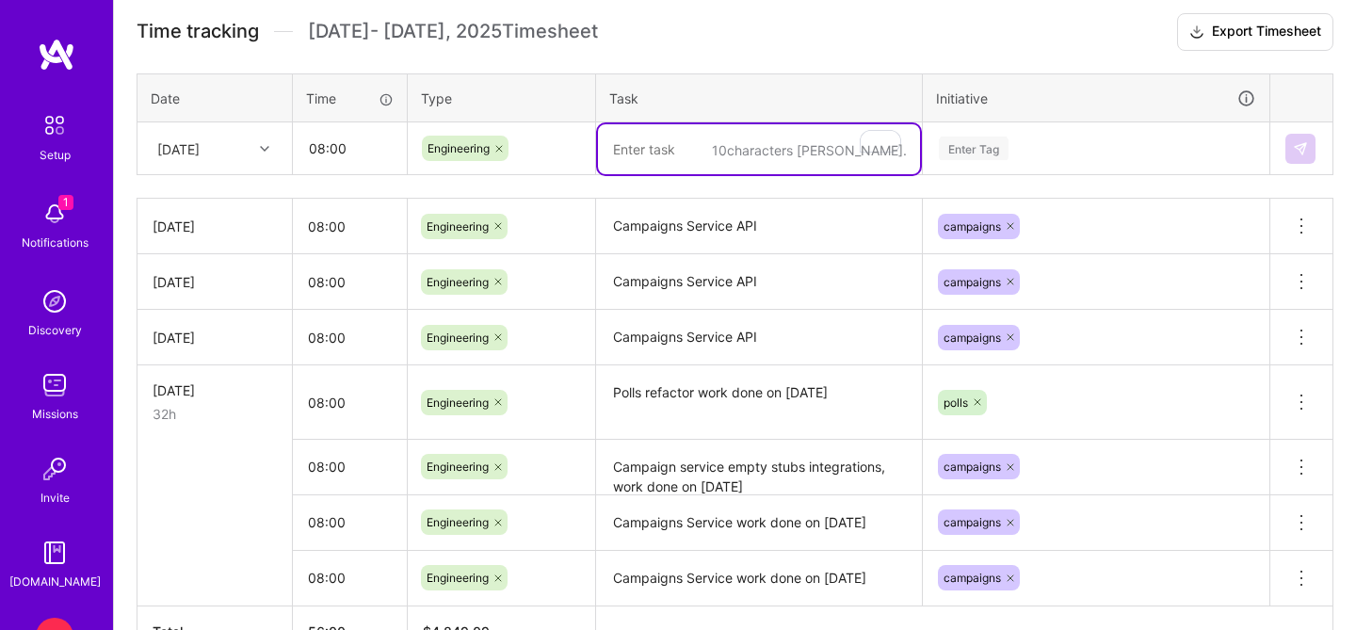
paste textarea "Campaigns Service API"
type textarea "Campaigns Service API"
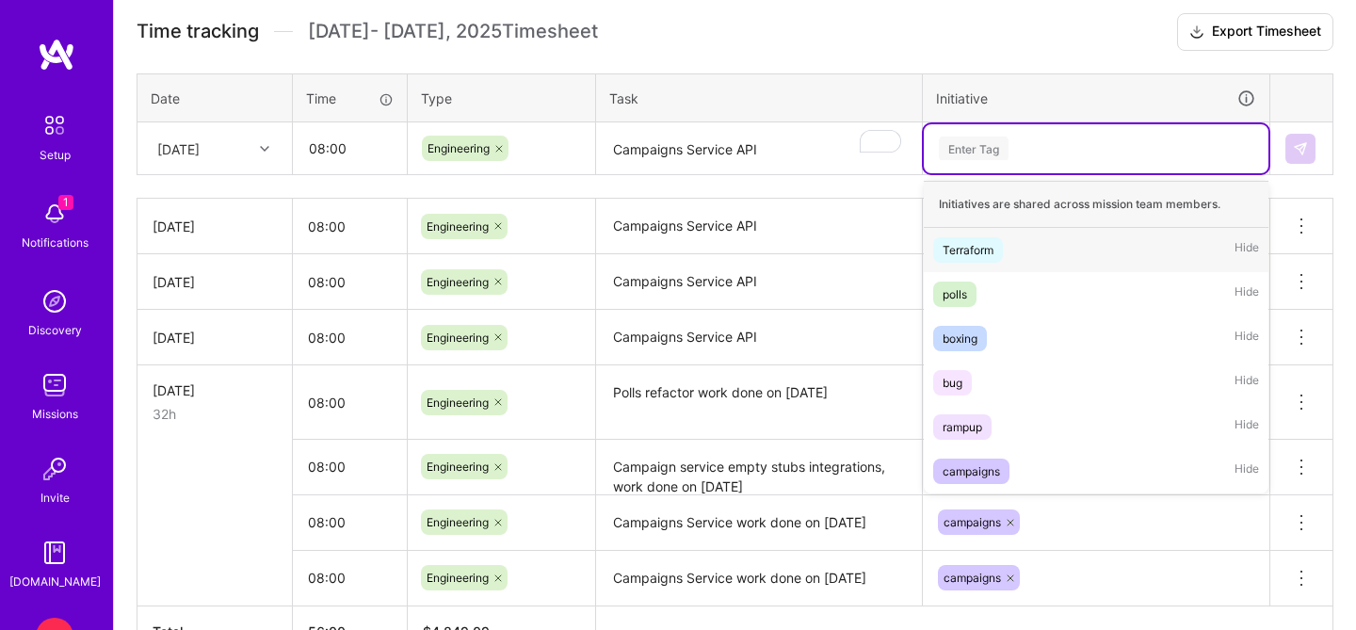
click at [1001, 149] on div "Enter Tag" at bounding box center [974, 148] width 70 height 29
click at [982, 473] on div "campaigns" at bounding box center [971, 472] width 57 height 20
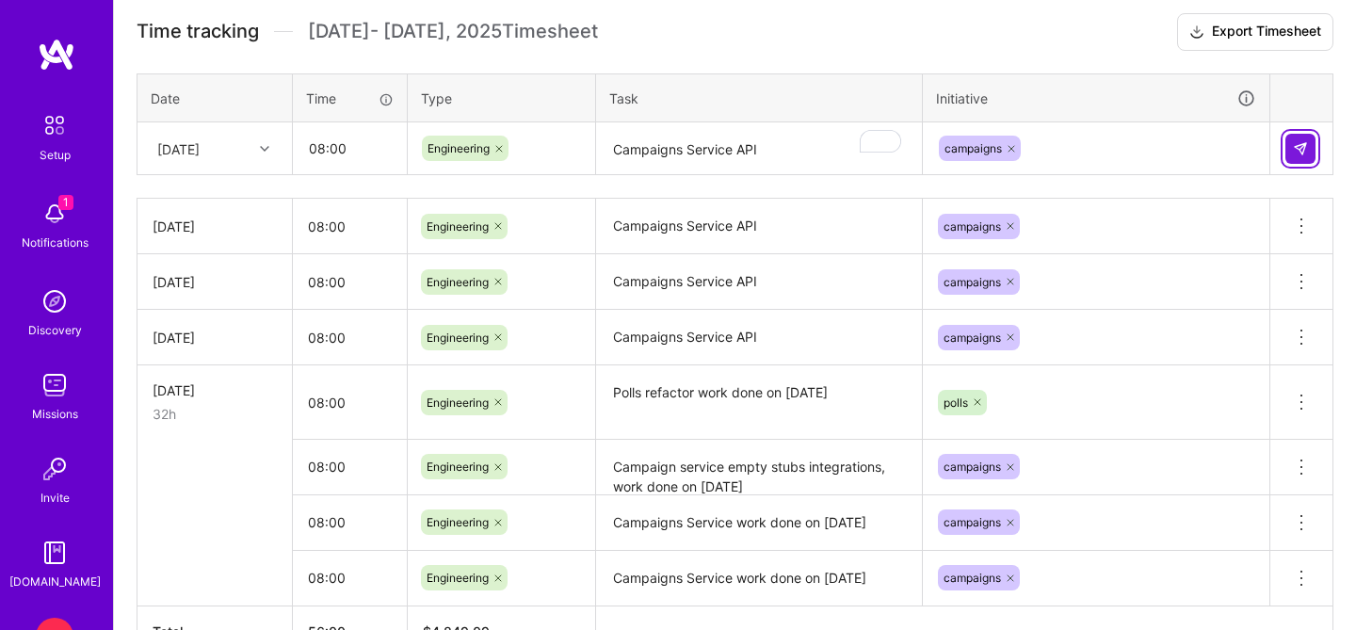
click at [1295, 149] on img at bounding box center [1300, 148] width 15 height 15
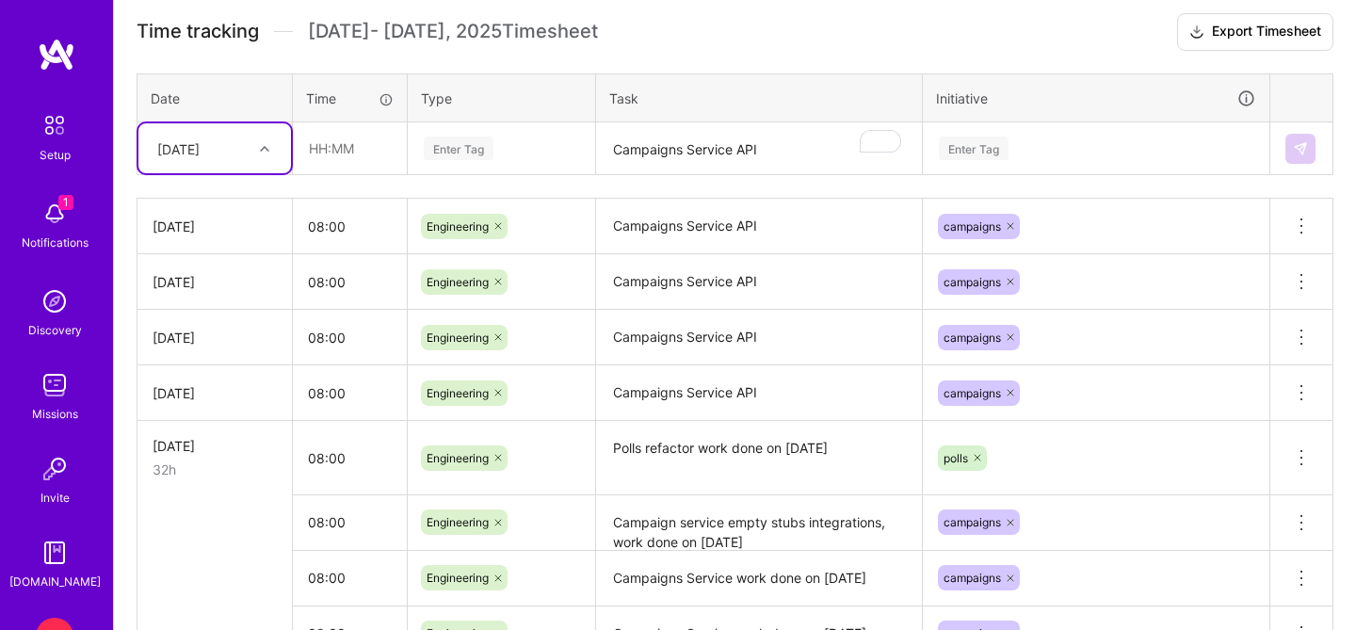
click at [200, 149] on div "[DATE]" at bounding box center [178, 148] width 42 height 20
click at [207, 374] on div "[DATE]" at bounding box center [214, 376] width 153 height 35
click at [329, 144] on input "text" at bounding box center [350, 148] width 112 height 50
type input "08:00"
click at [453, 153] on div "Enter Tag" at bounding box center [459, 148] width 70 height 29
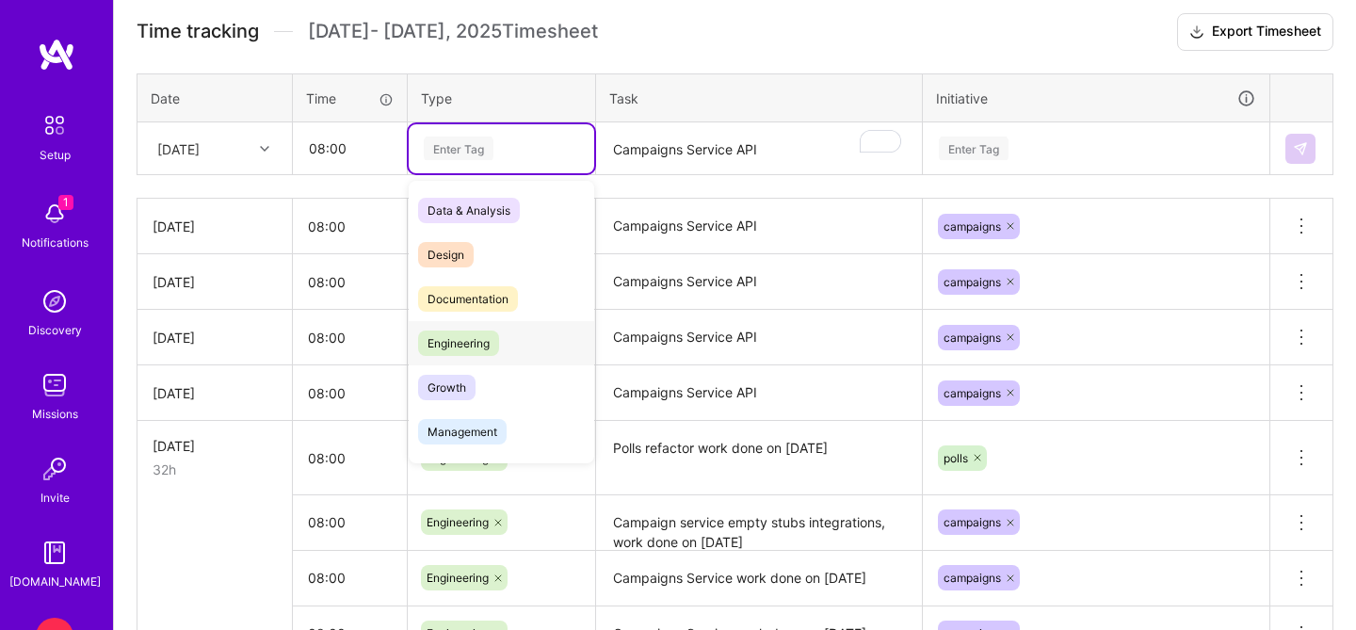
click at [456, 343] on span "Engineering" at bounding box center [458, 343] width 81 height 25
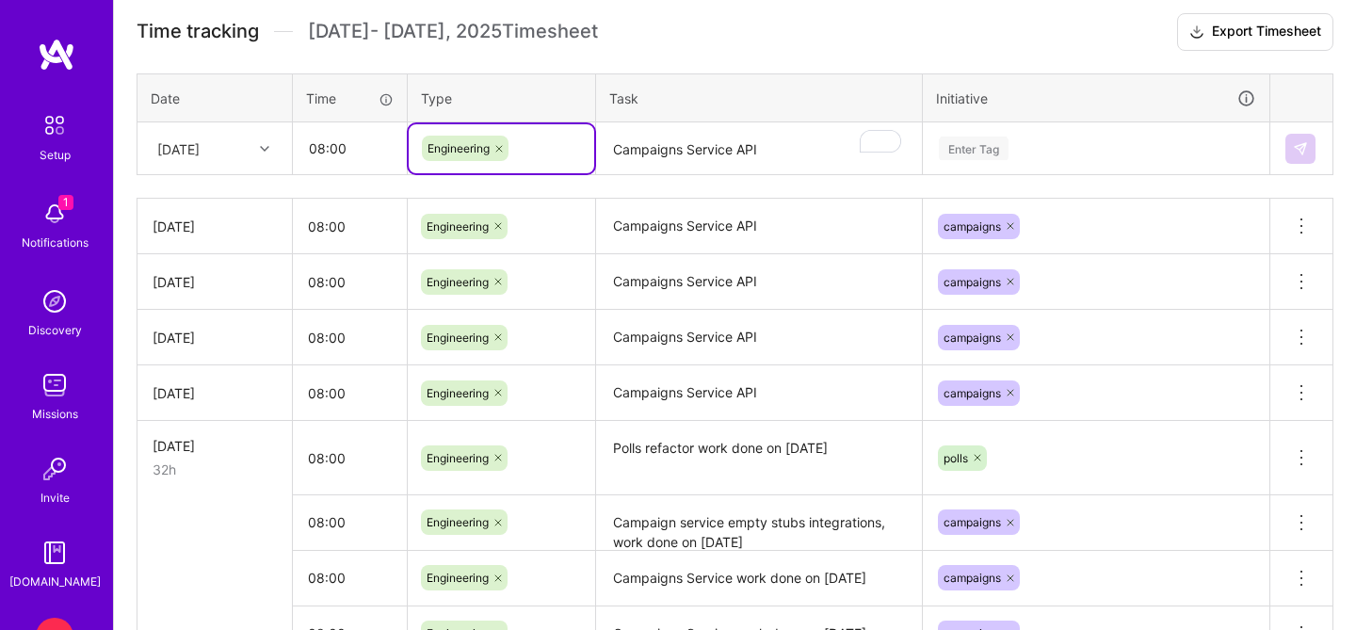
click at [653, 162] on textarea "Campaigns Service API" at bounding box center [759, 149] width 322 height 50
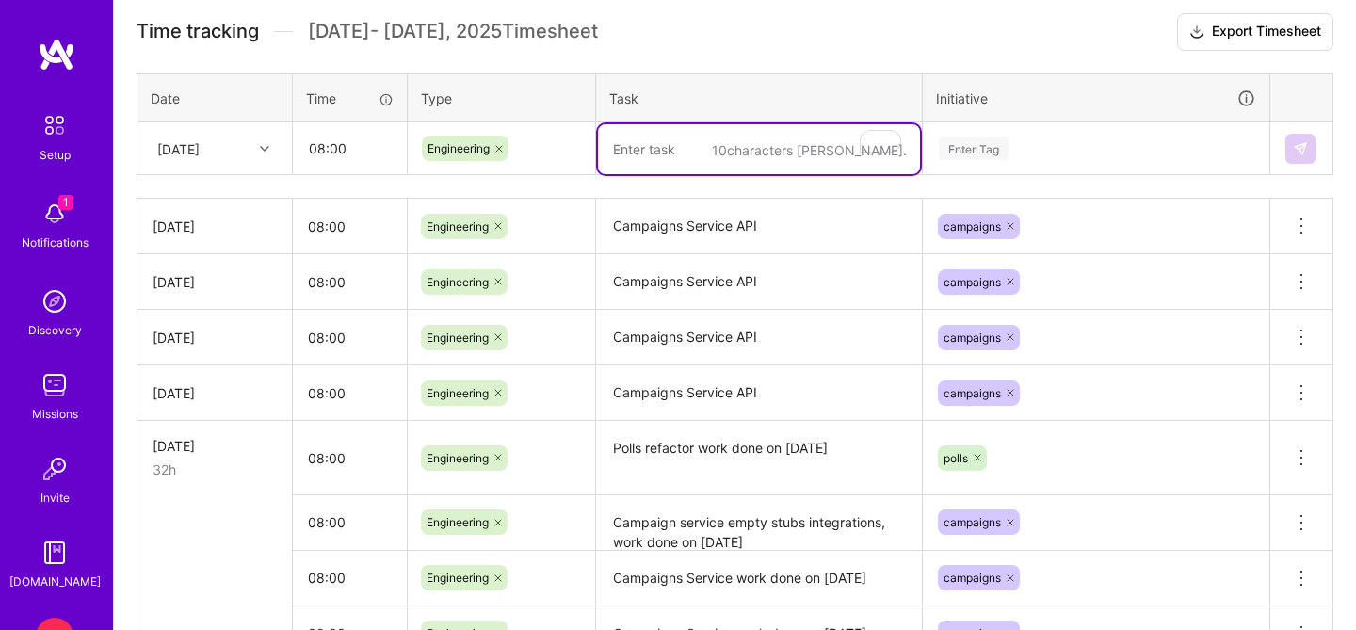
paste textarea "Campaigns Service API"
type textarea "Campaigns Service API"
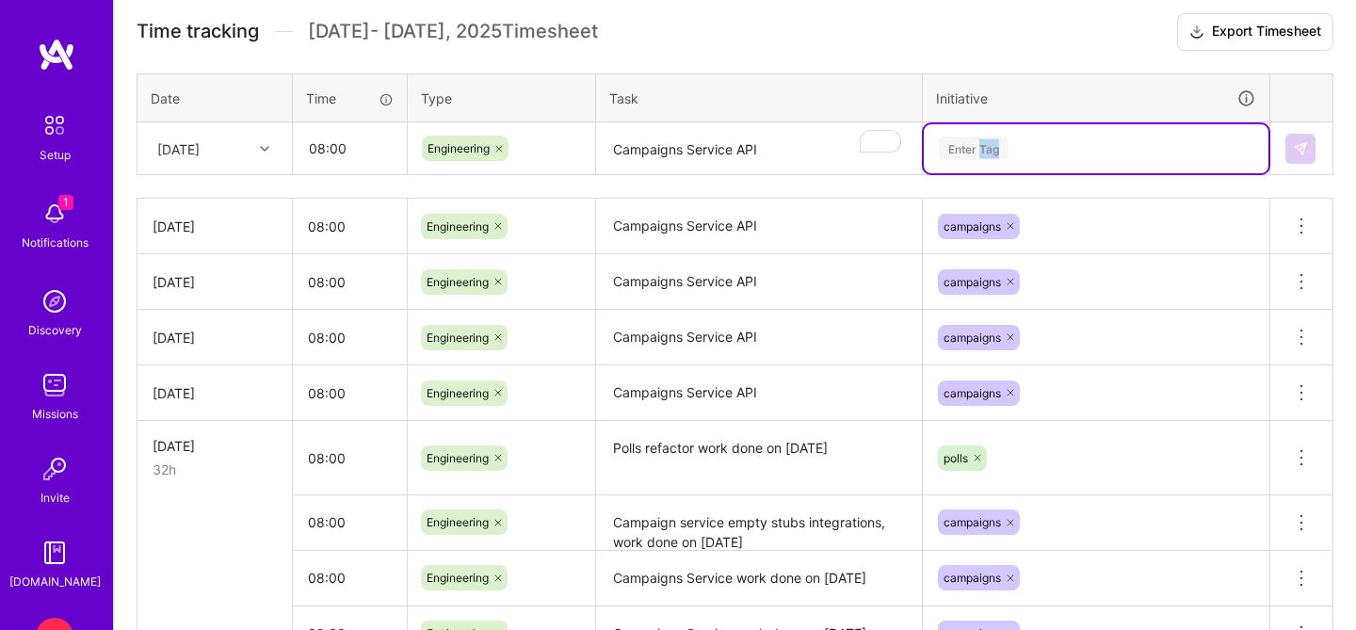
click at [955, 151] on div "Enter Tag" at bounding box center [974, 148] width 70 height 29
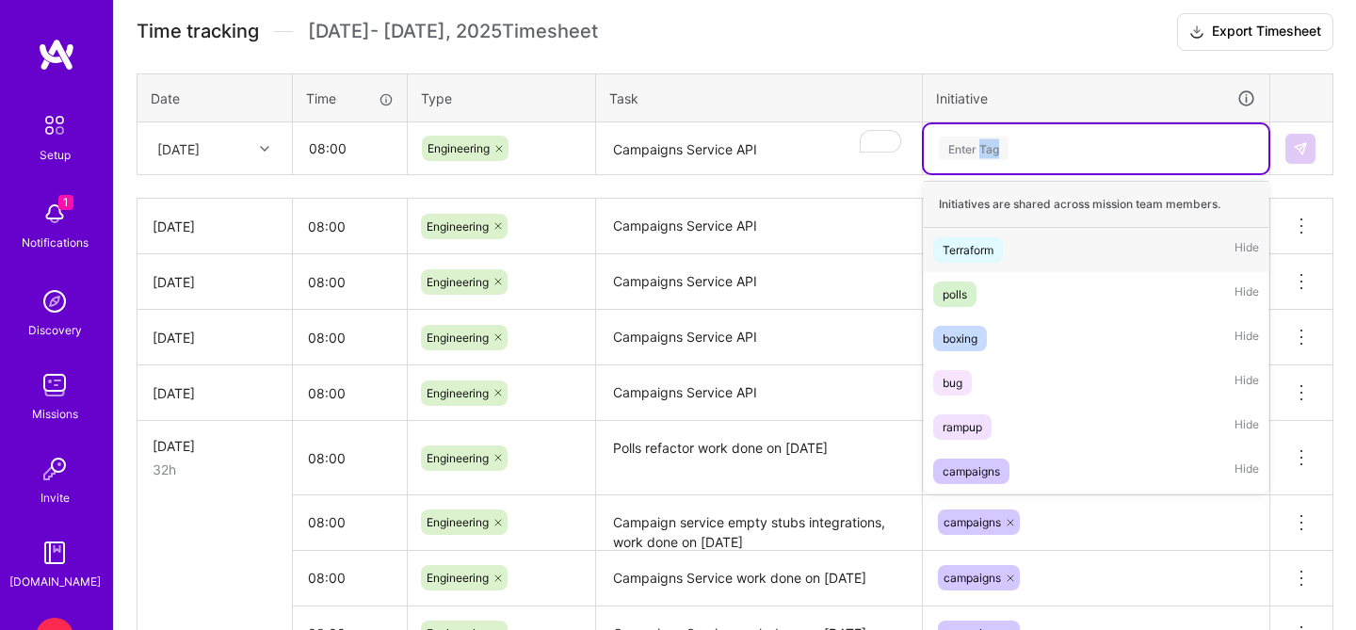
click at [958, 154] on div "Enter Tag" at bounding box center [974, 148] width 70 height 29
click at [991, 472] on div "campaigns" at bounding box center [971, 472] width 57 height 20
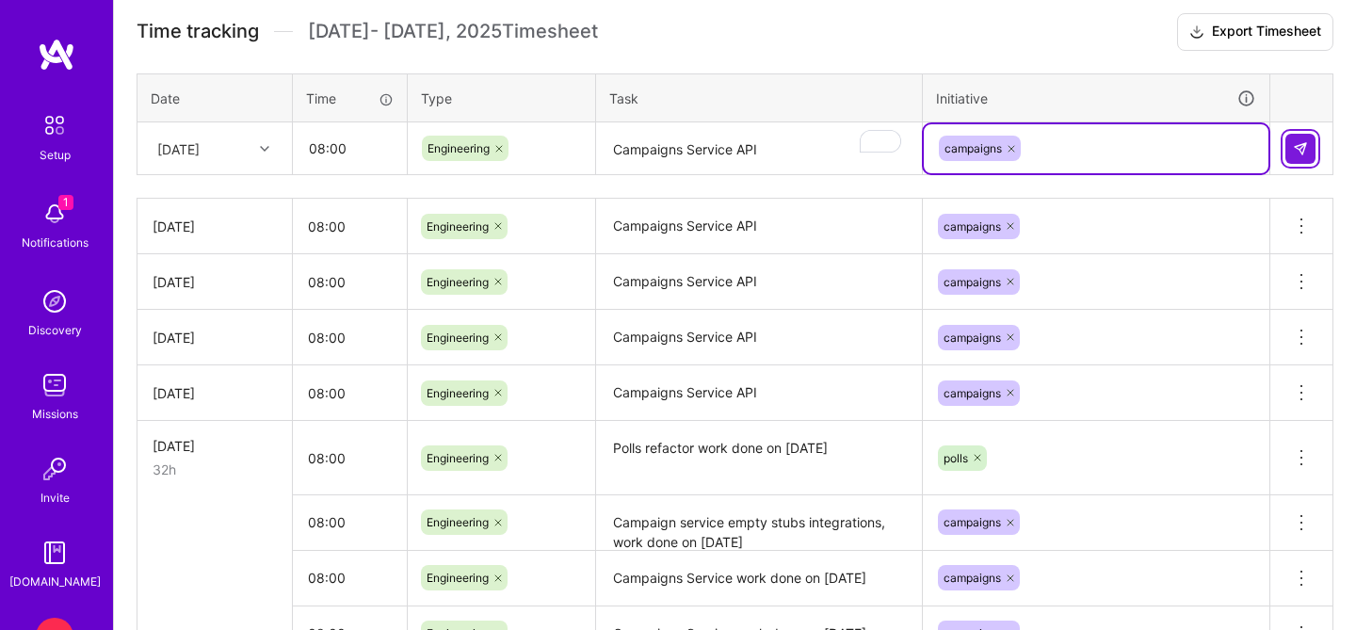
click at [1296, 152] on img at bounding box center [1300, 148] width 15 height 15
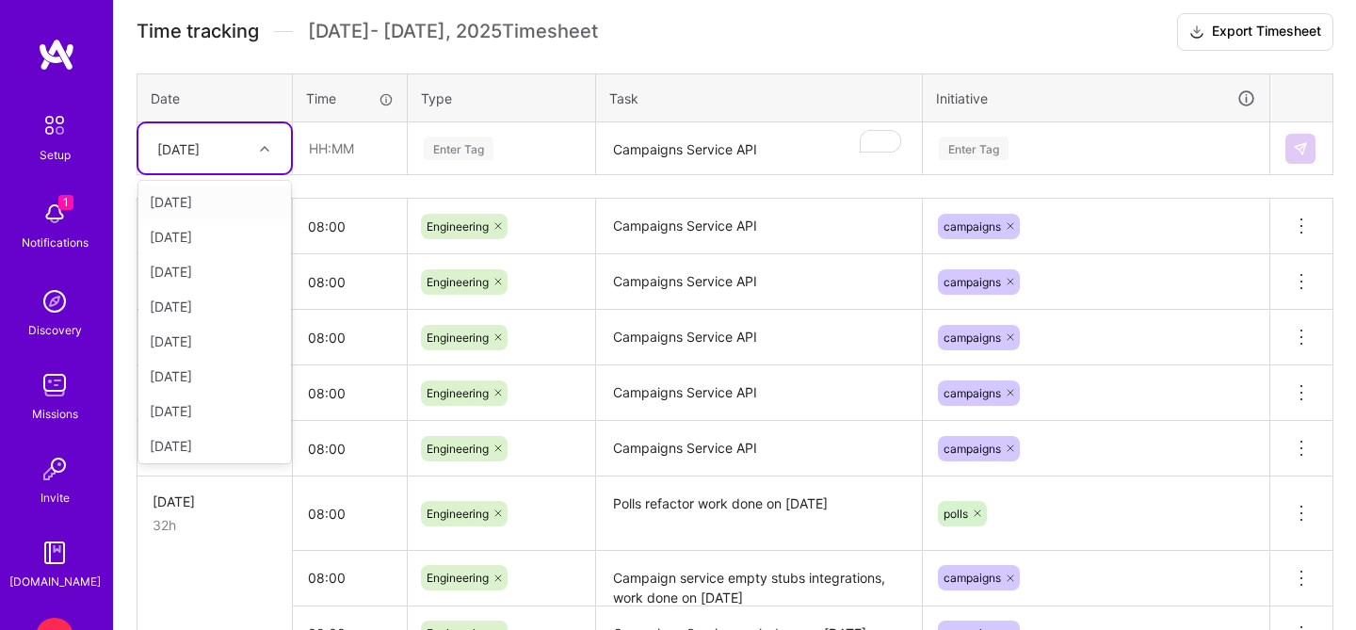
click at [200, 151] on div "[DATE]" at bounding box center [178, 148] width 42 height 20
click at [195, 404] on div "[DATE]" at bounding box center [214, 409] width 153 height 35
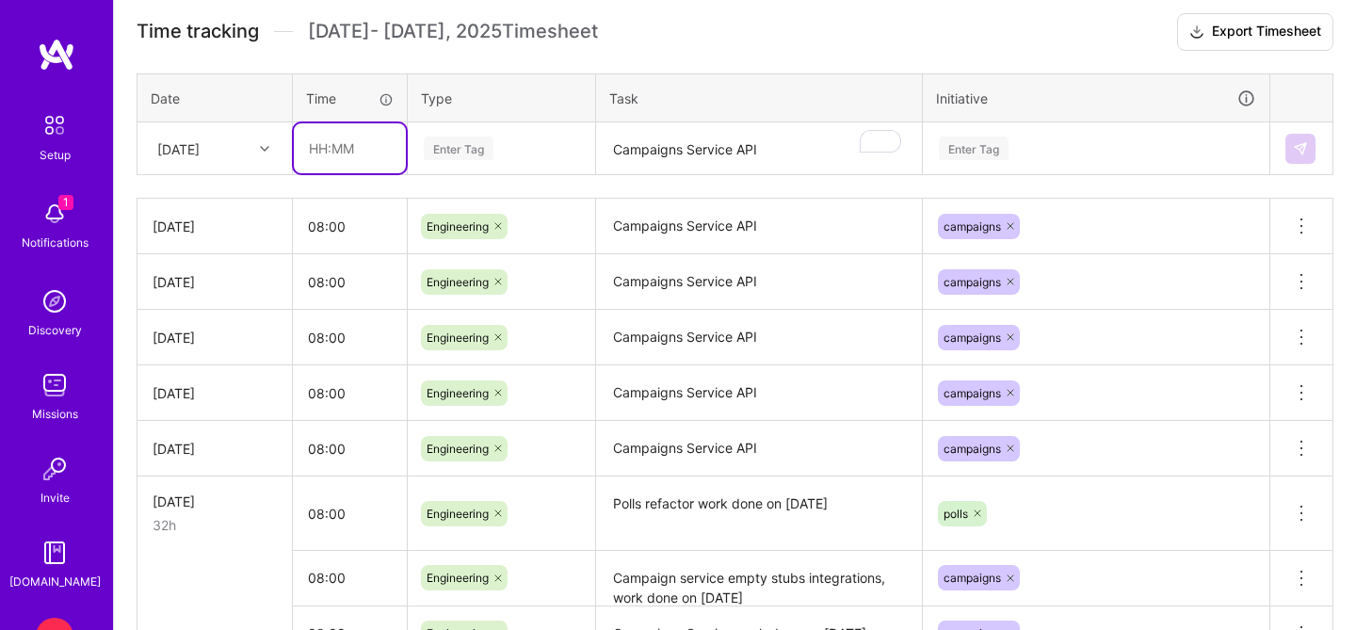
click at [336, 148] on input "text" at bounding box center [350, 148] width 112 height 50
type input "08:00"
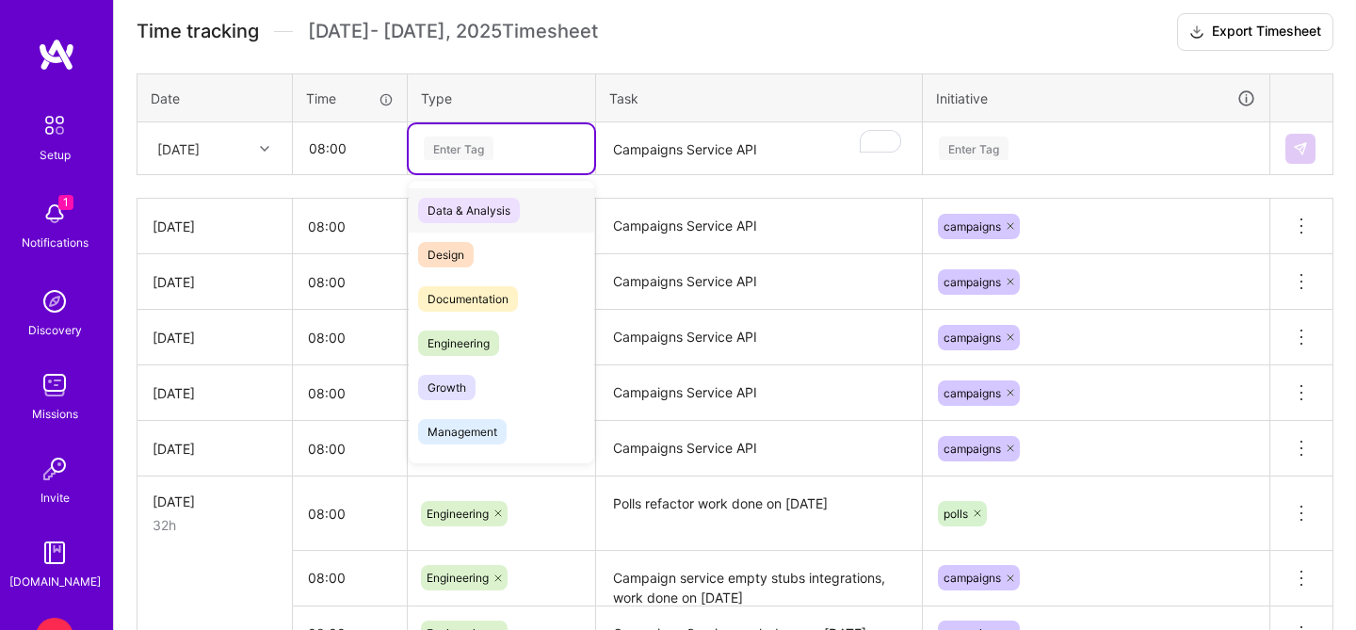
click at [445, 153] on div "Enter Tag" at bounding box center [459, 148] width 70 height 29
click at [459, 326] on div "Engineering" at bounding box center [502, 343] width 186 height 44
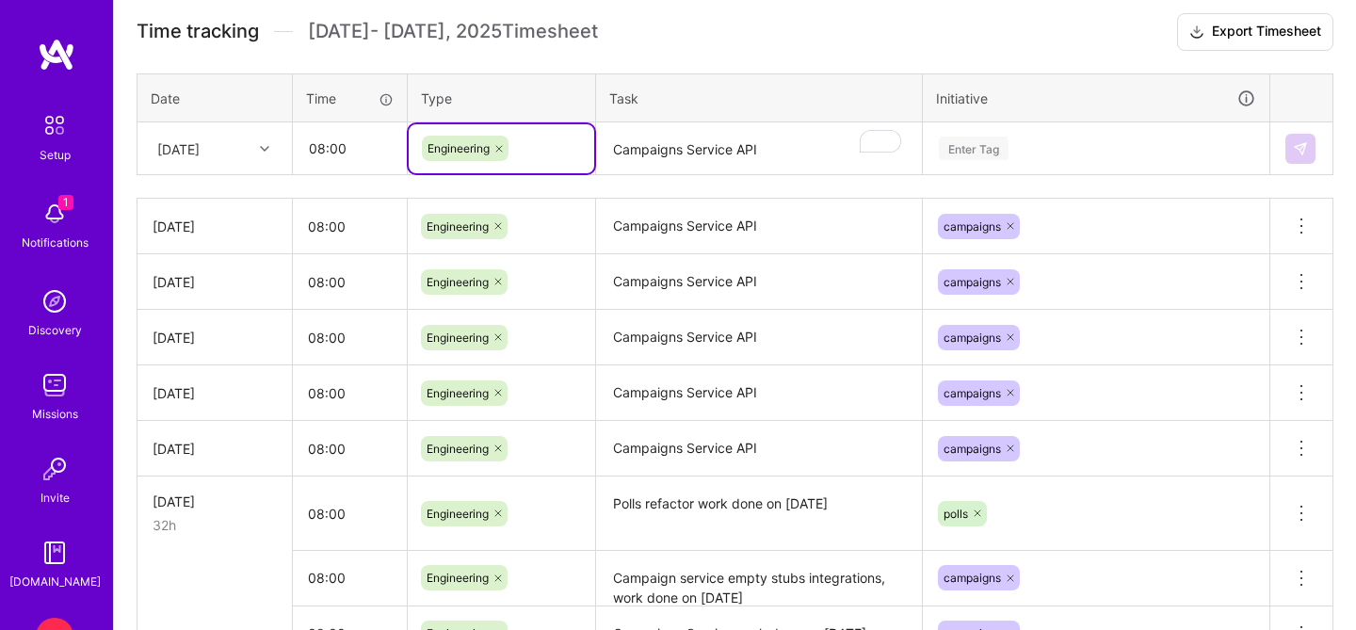
click at [666, 162] on textarea "Campaigns Service API" at bounding box center [759, 149] width 322 height 50
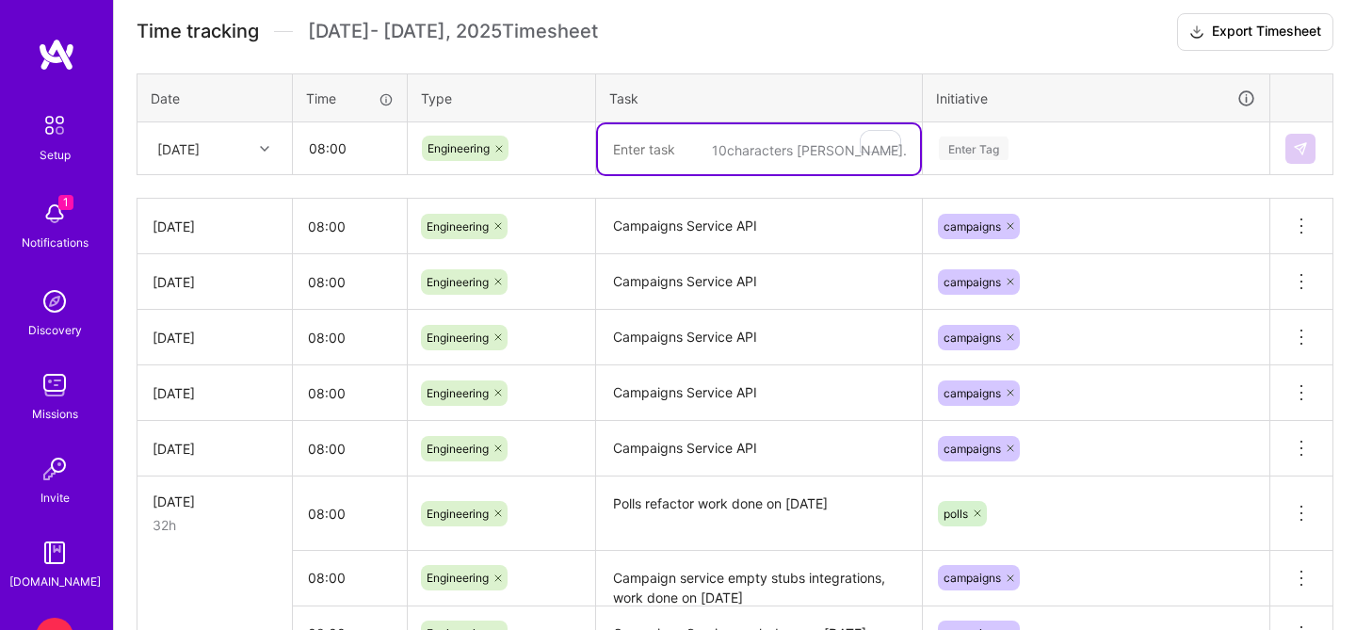
paste textarea "Campaigns Service API"
type textarea "Campaigns Service API"
click at [977, 147] on div "Enter Tag" at bounding box center [974, 148] width 70 height 29
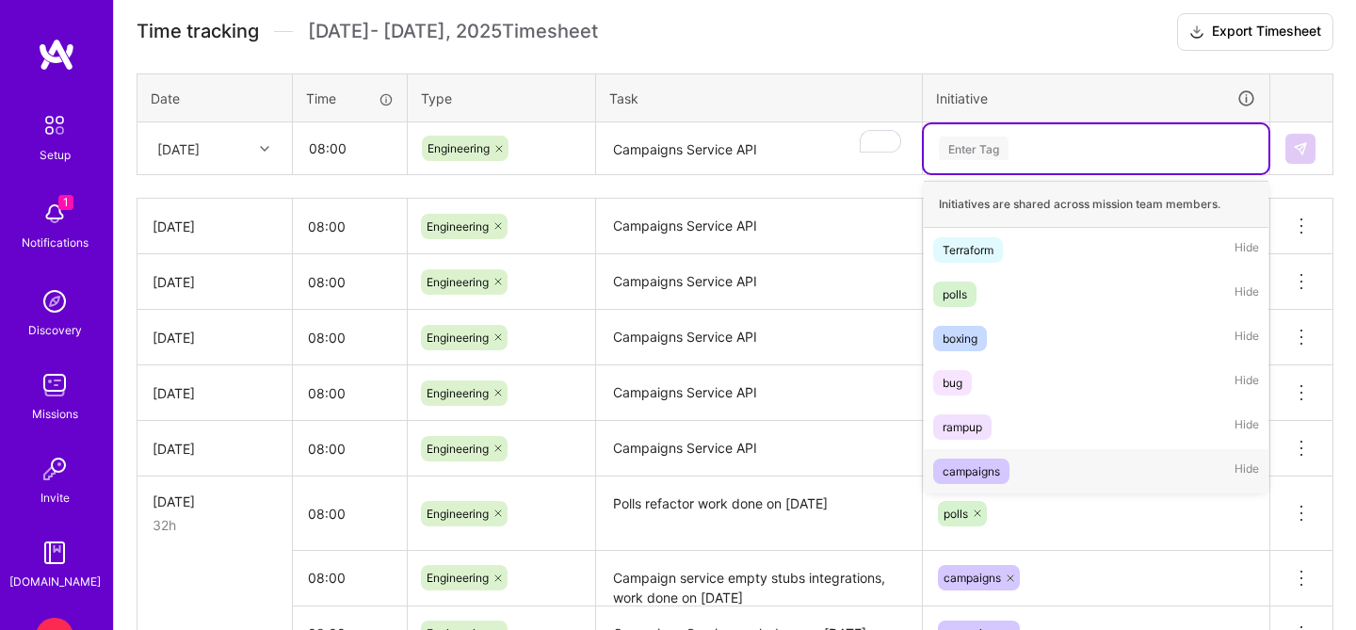
click at [960, 462] on div "campaigns" at bounding box center [971, 472] width 57 height 20
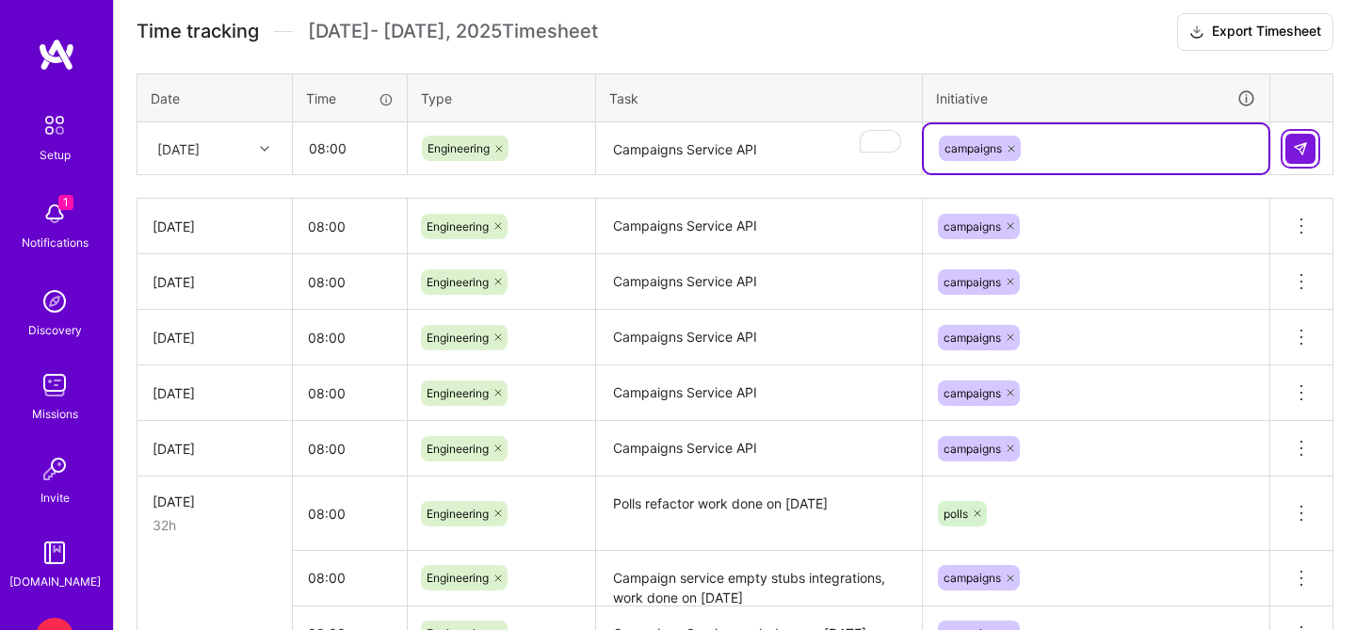
click at [1290, 156] on button at bounding box center [1301, 149] width 30 height 30
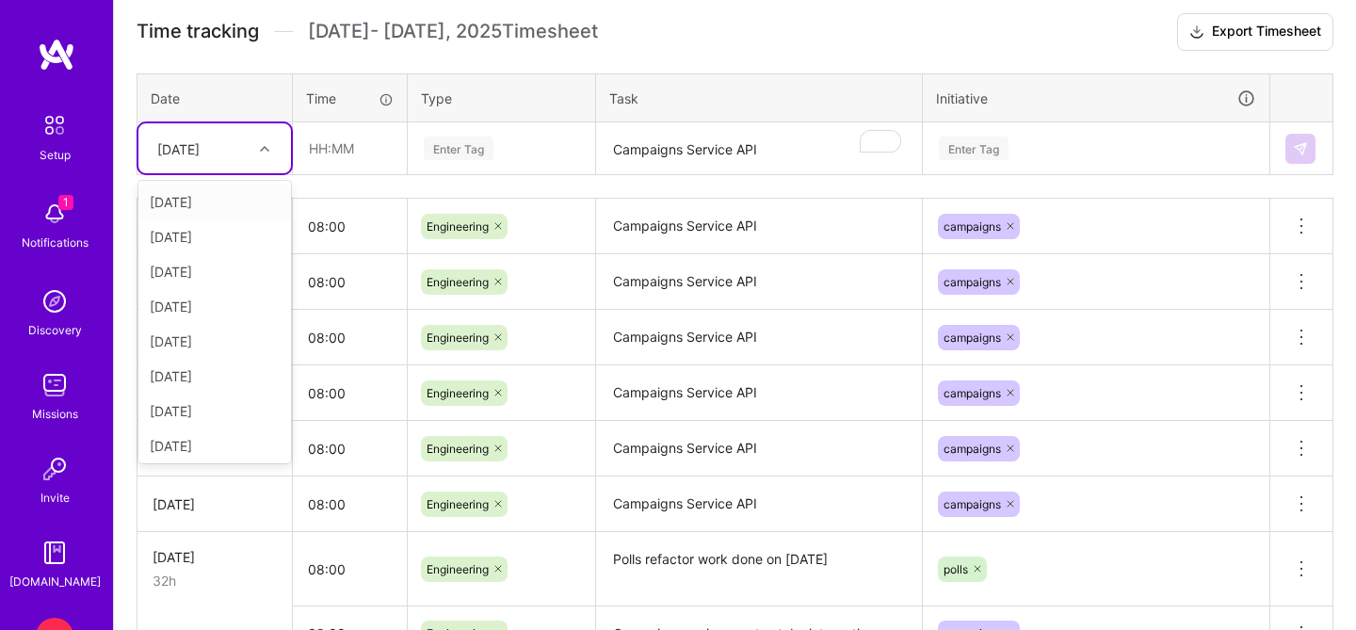
click at [200, 147] on div "[DATE]" at bounding box center [178, 148] width 42 height 20
click at [211, 435] on div "[DATE]" at bounding box center [214, 431] width 153 height 35
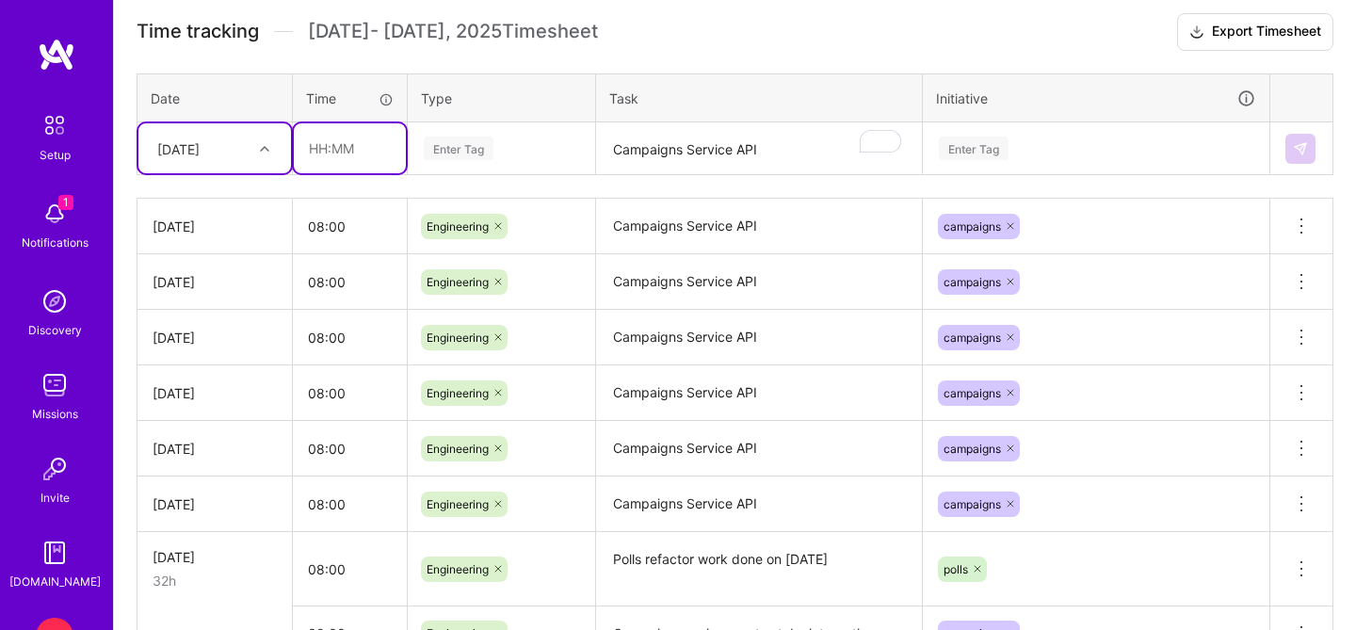
click at [353, 154] on input "text" at bounding box center [350, 148] width 112 height 50
type input "08:00"
click at [450, 141] on div "Enter Tag" at bounding box center [459, 148] width 70 height 29
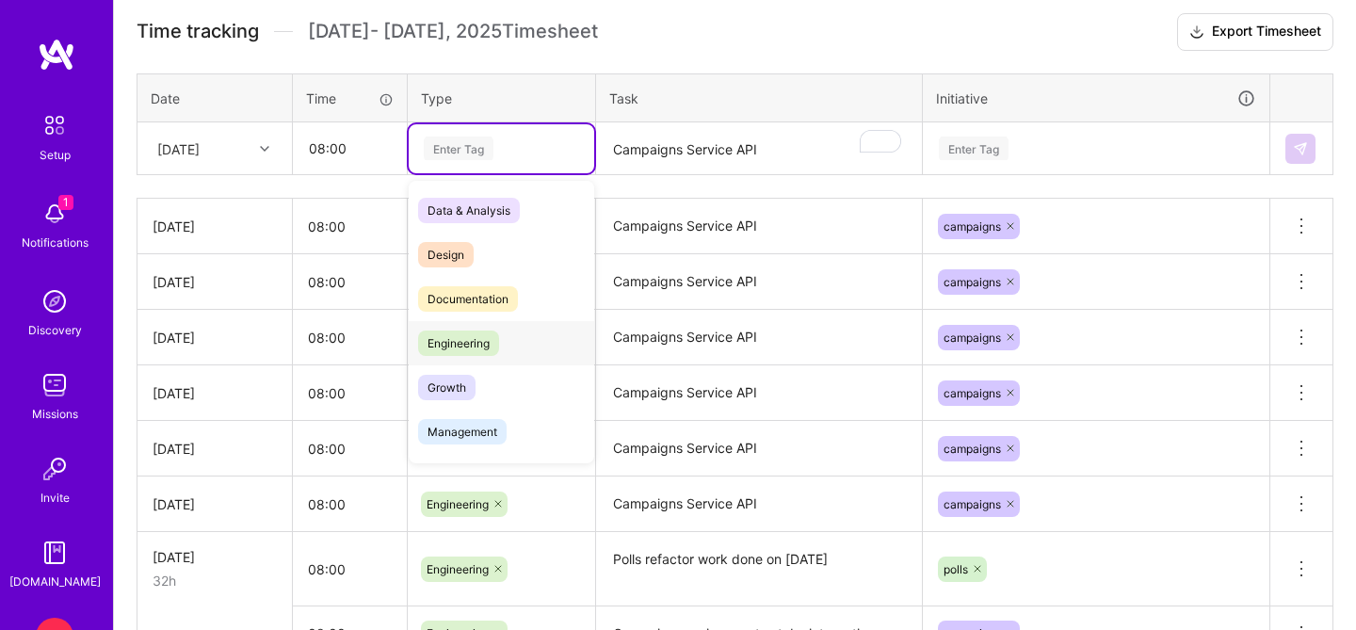
click at [464, 348] on span "Engineering" at bounding box center [458, 343] width 81 height 25
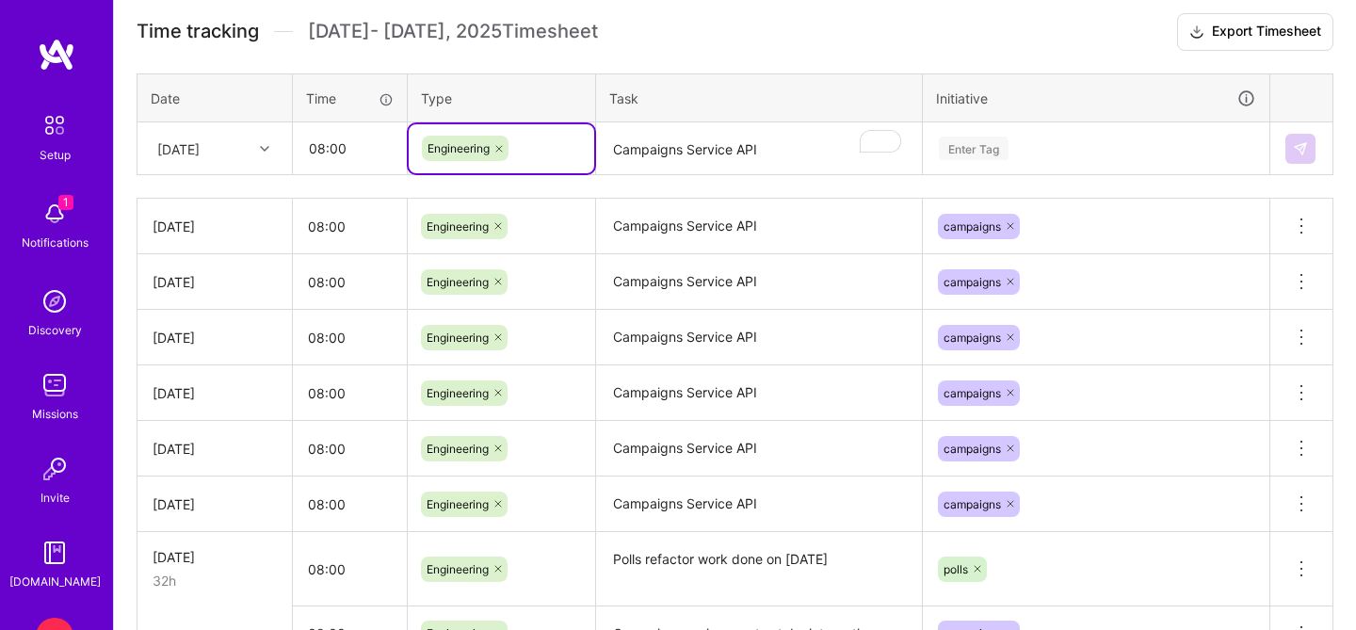
click at [666, 158] on textarea "Campaigns Service API" at bounding box center [759, 149] width 322 height 50
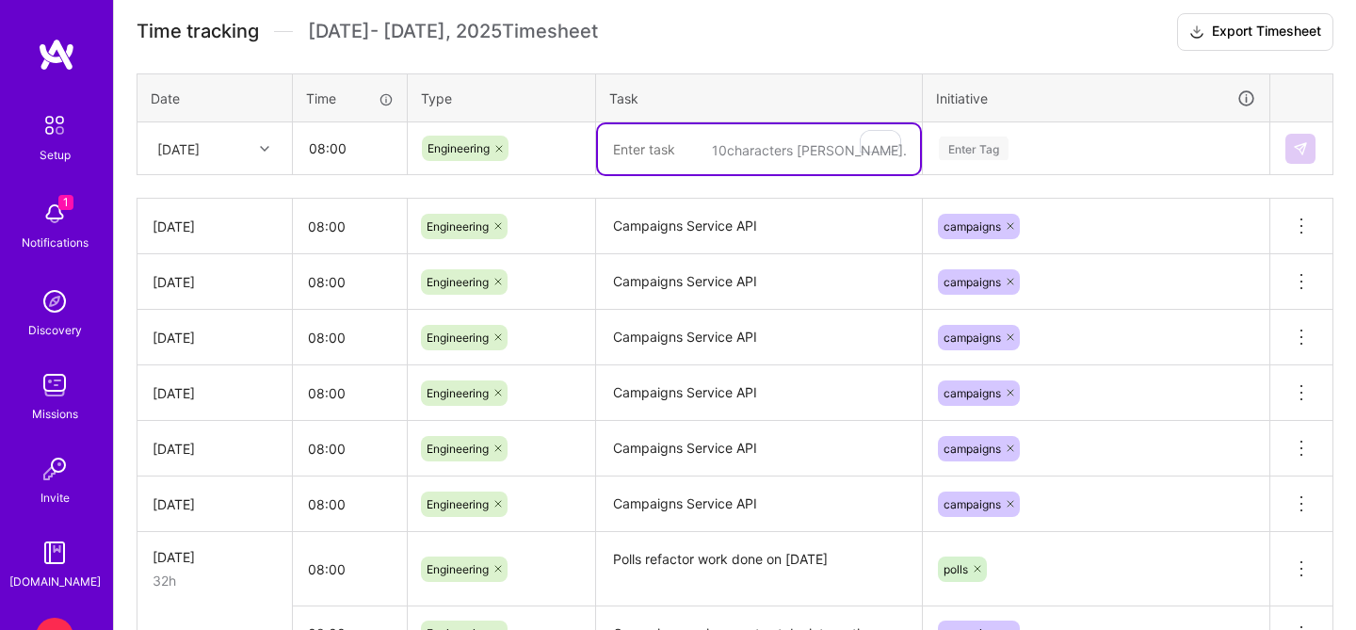
paste textarea "Campaigns Service API"
type textarea "Campaigns Service API"
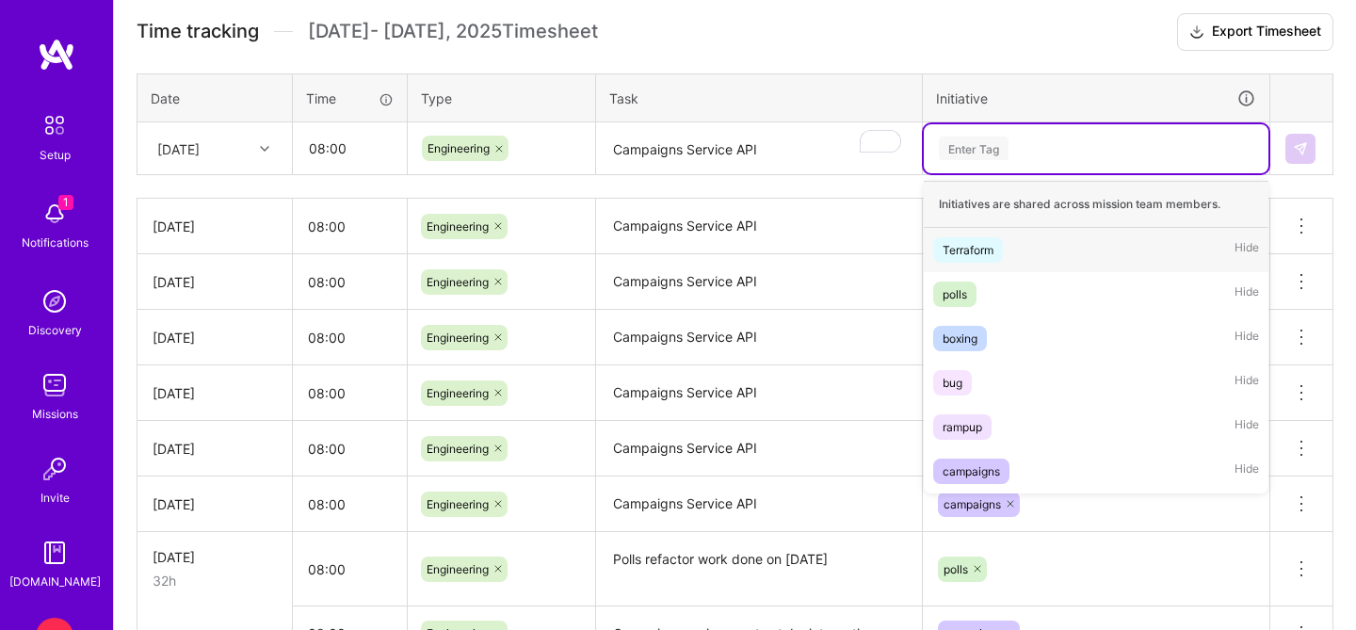
click at [1049, 145] on div "Enter Tag" at bounding box center [1096, 149] width 318 height 24
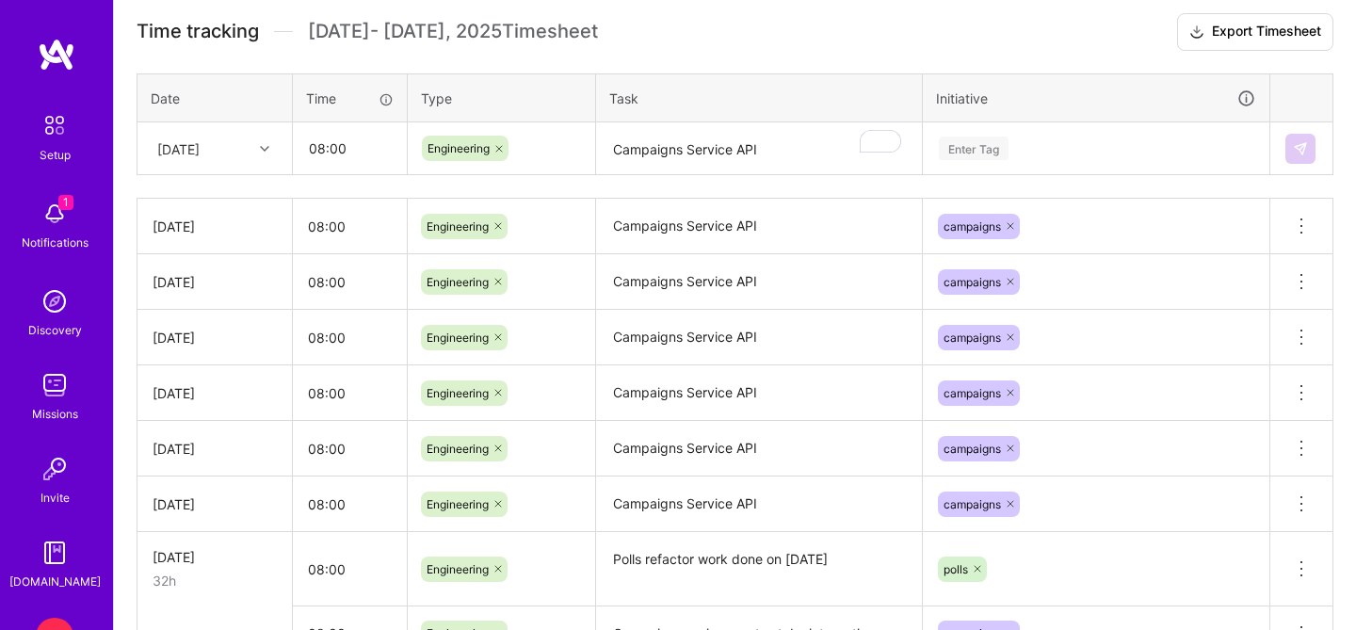
click at [1004, 158] on div "Enter Tag" at bounding box center [974, 148] width 70 height 29
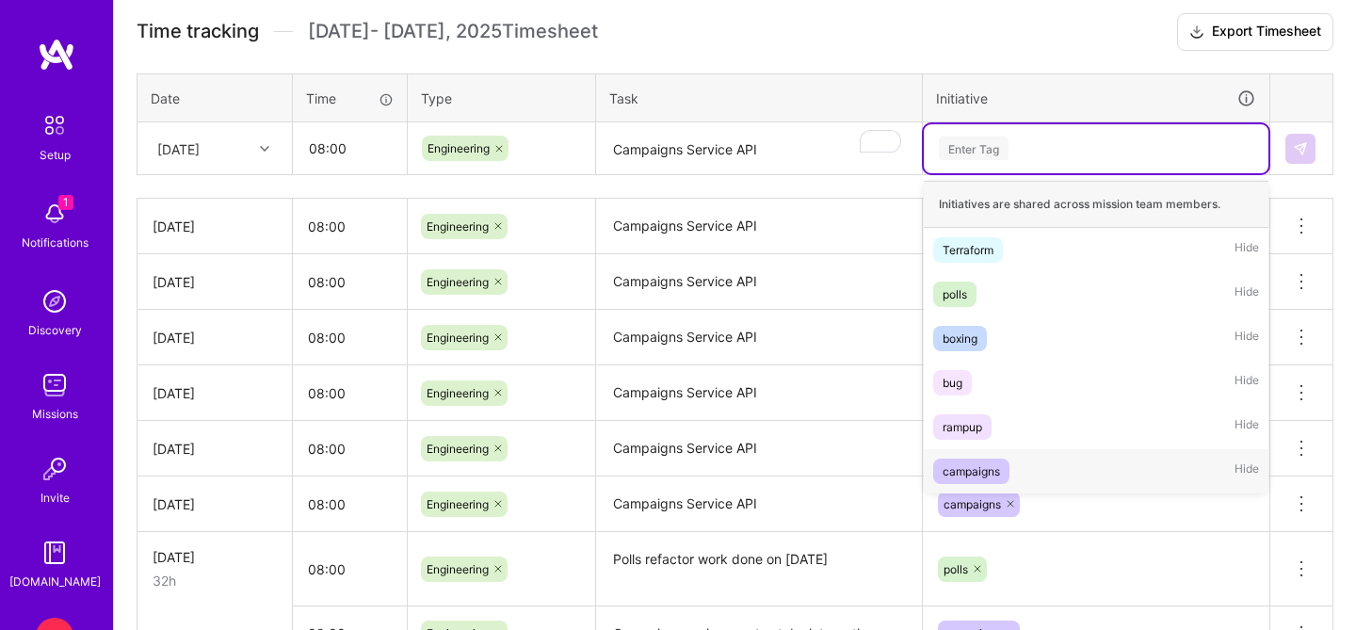
click at [981, 474] on div "campaigns" at bounding box center [971, 472] width 57 height 20
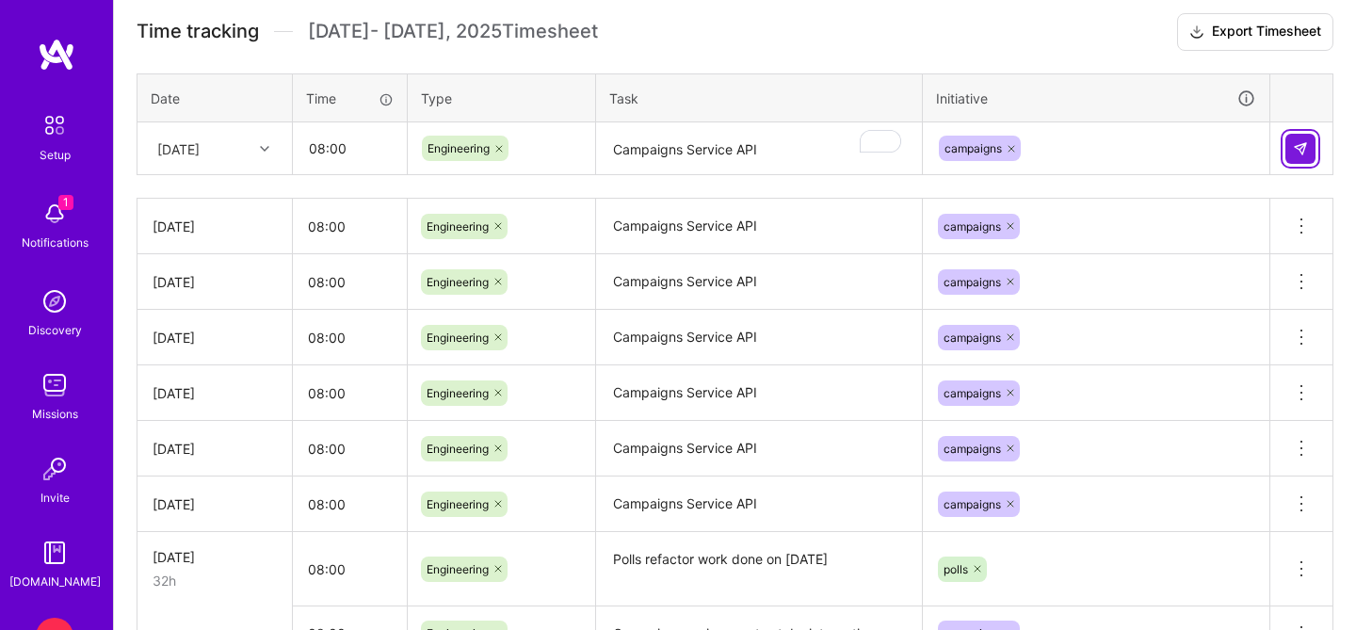
click at [1310, 141] on button at bounding box center [1301, 149] width 30 height 30
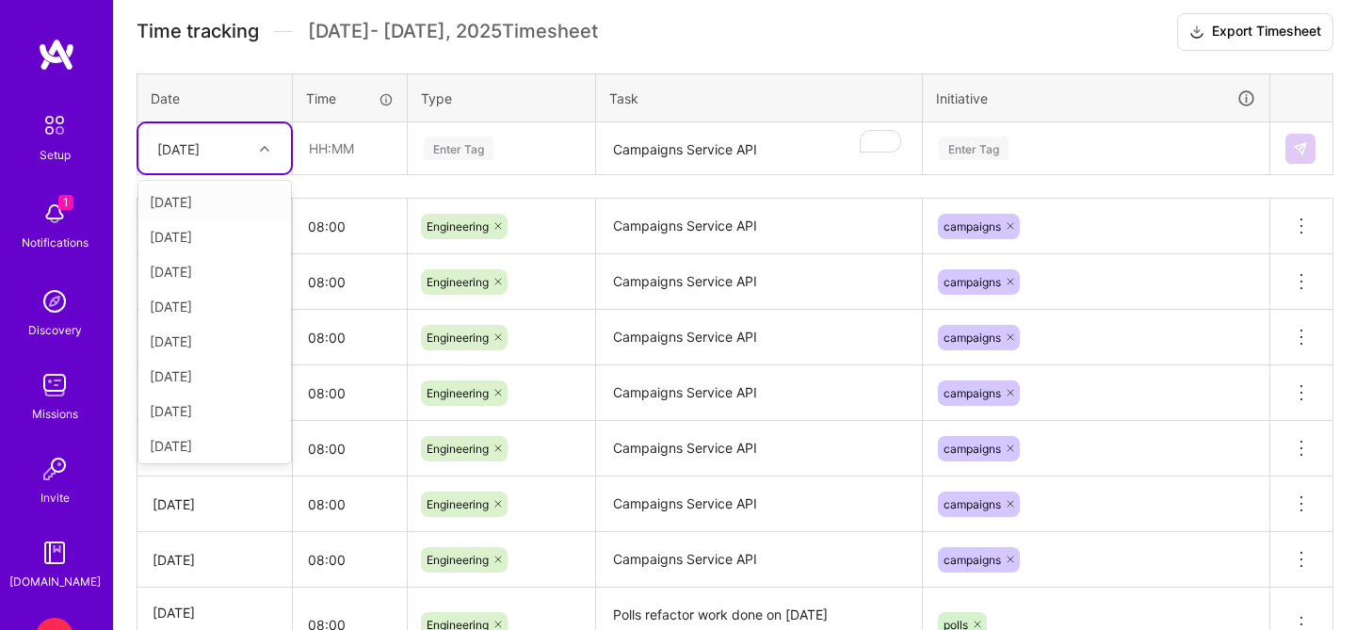
click at [253, 138] on div at bounding box center [266, 149] width 29 height 24
click at [214, 401] on div "[DATE]" at bounding box center [214, 407] width 153 height 35
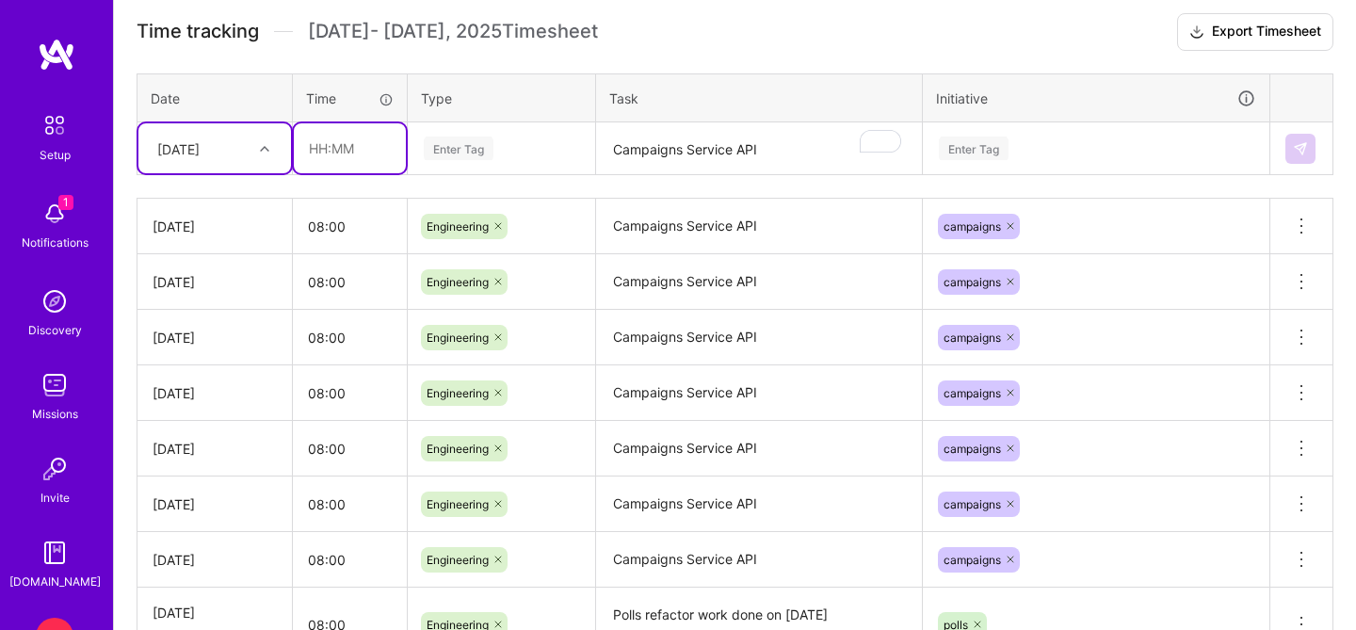
click at [347, 141] on input "text" at bounding box center [350, 148] width 112 height 50
type input "08:00"
click at [445, 135] on div "Enter Tag" at bounding box center [502, 148] width 186 height 49
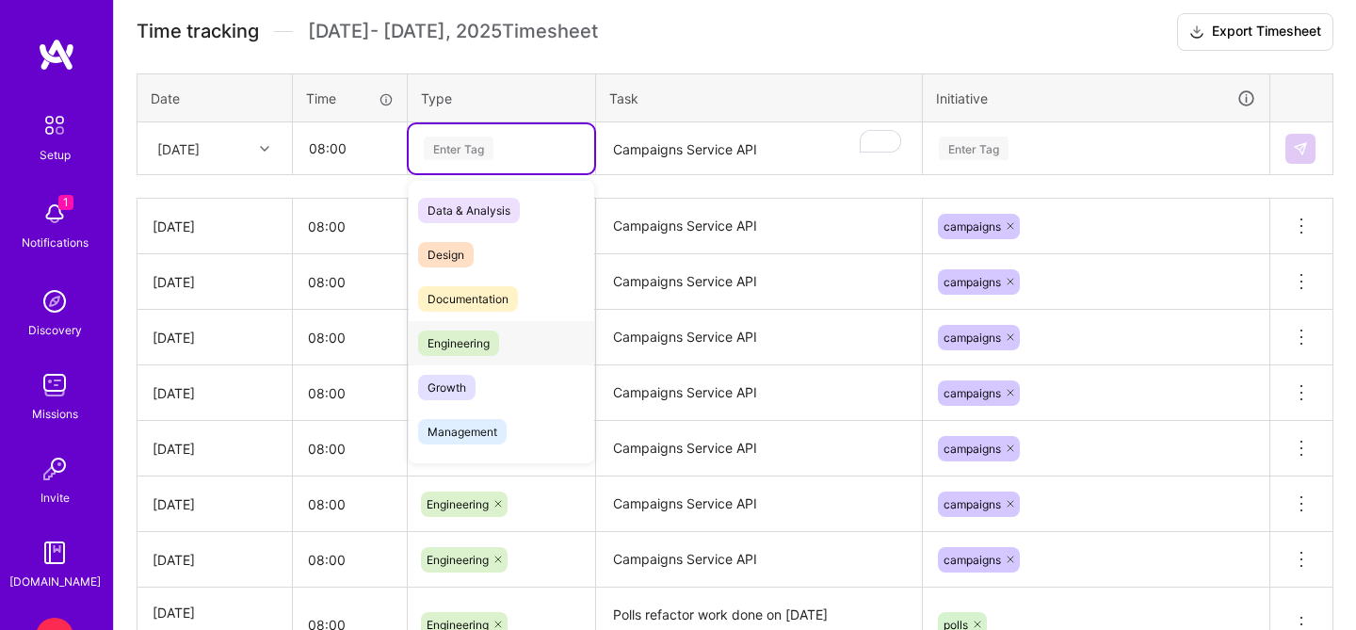
click at [454, 354] on span "Engineering" at bounding box center [458, 343] width 81 height 25
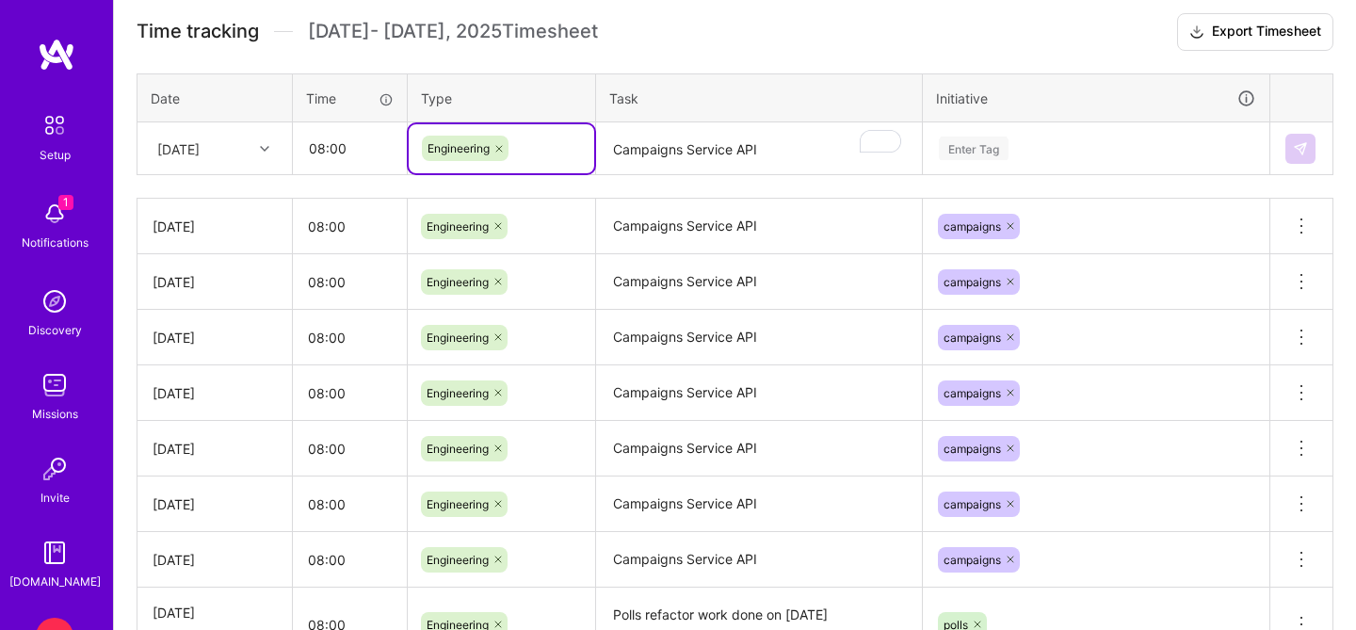
click at [630, 155] on textarea "Campaigns Service API" at bounding box center [759, 149] width 322 height 50
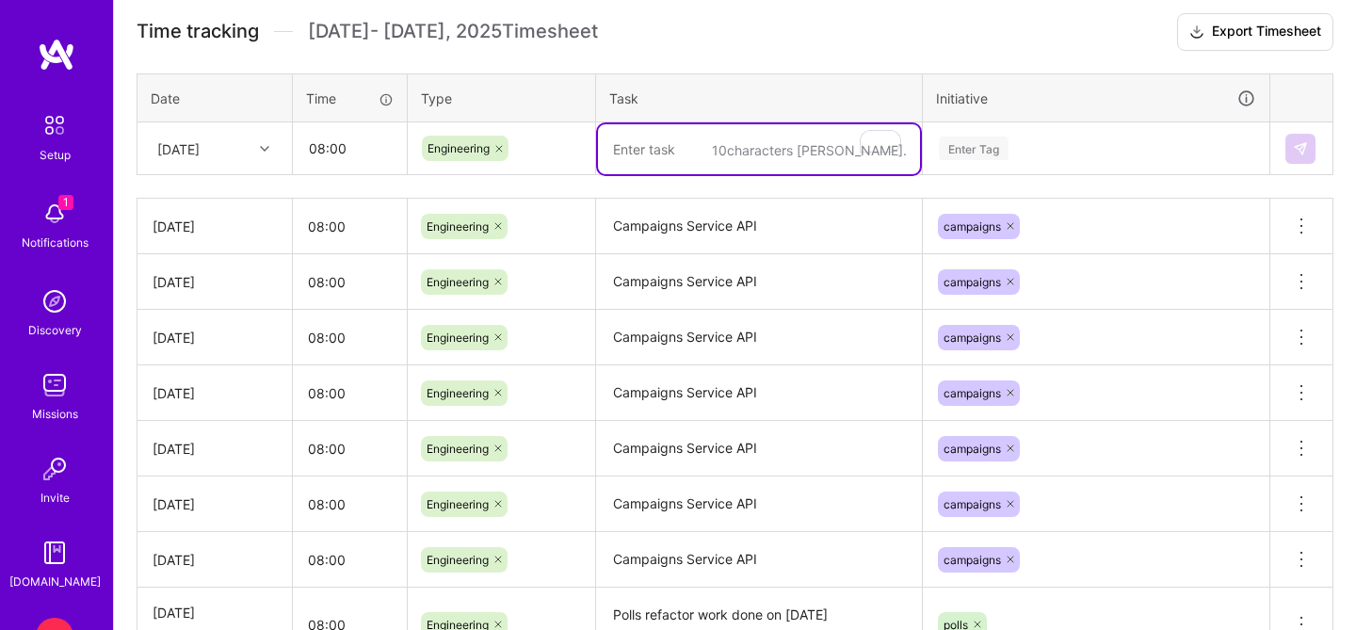
paste textarea "Campaigns Service API"
type textarea "Campaigns Service API"
click at [1049, 164] on div "Enter Tag" at bounding box center [1096, 148] width 345 height 49
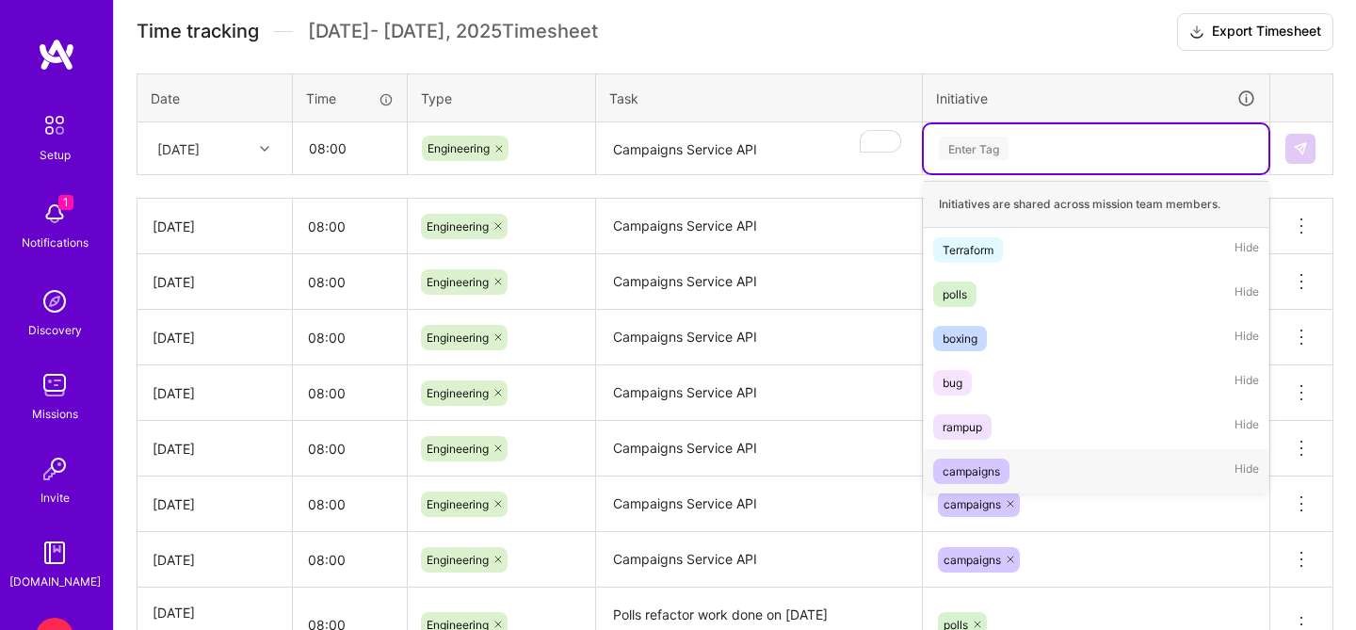
click at [1015, 466] on div "campaigns Hide" at bounding box center [1096, 471] width 345 height 44
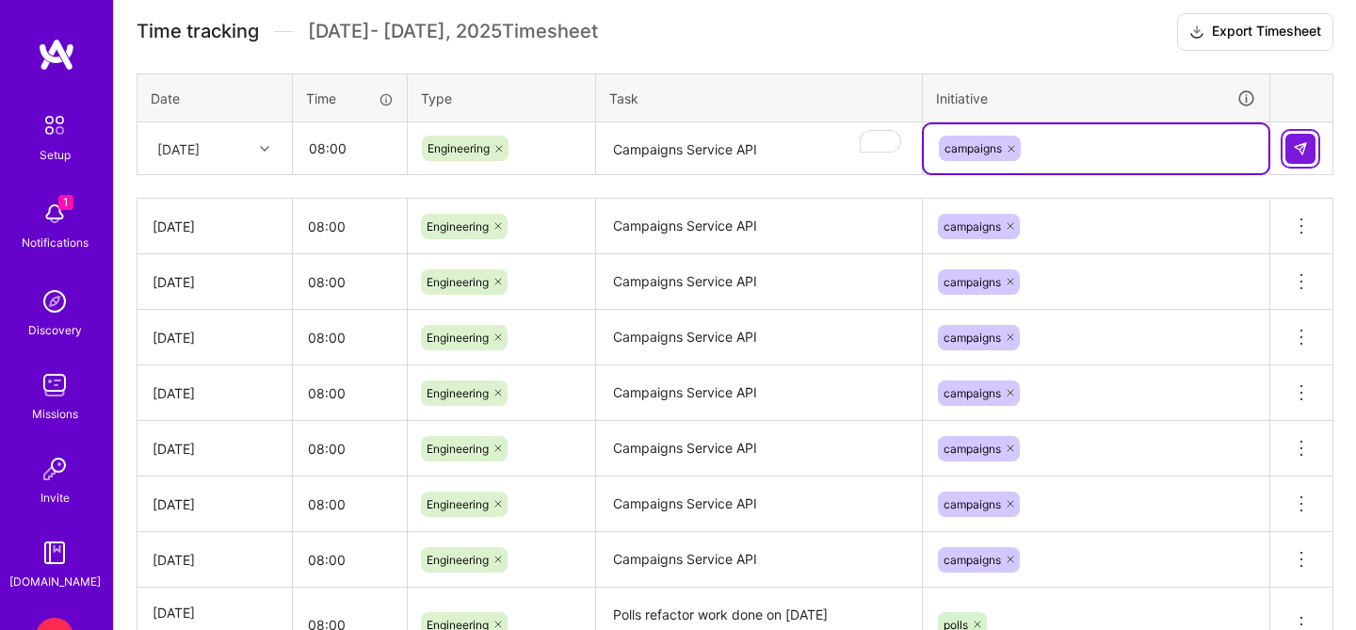
click at [1290, 143] on button at bounding box center [1301, 149] width 30 height 30
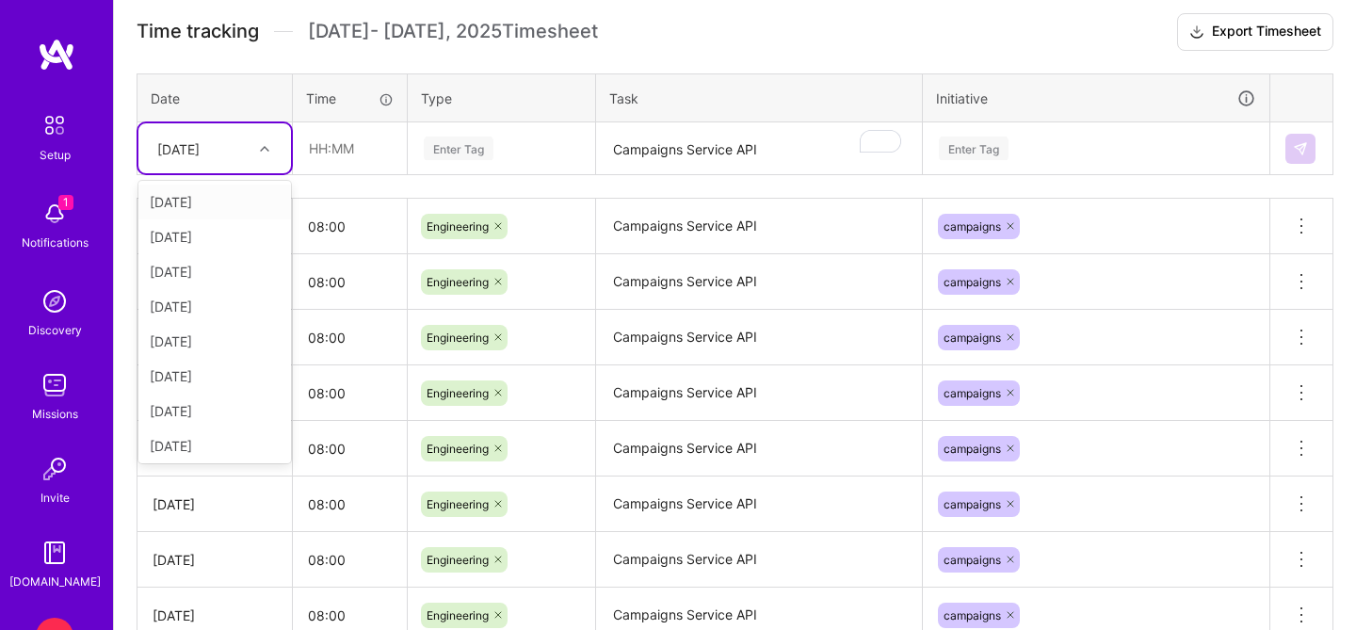
click at [200, 155] on div "[DATE]" at bounding box center [178, 148] width 42 height 20
click at [206, 446] on div "[DATE]" at bounding box center [214, 442] width 153 height 35
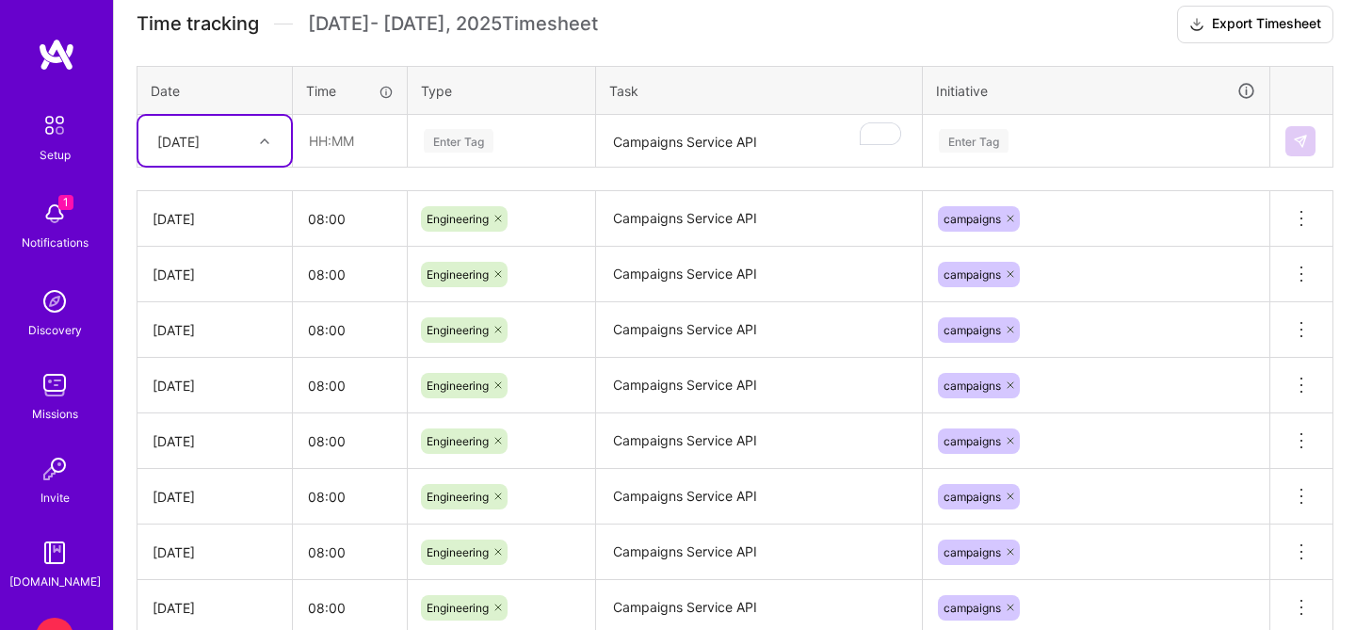
scroll to position [540, 0]
click at [357, 132] on input "text" at bounding box center [350, 140] width 112 height 50
type input "08:00"
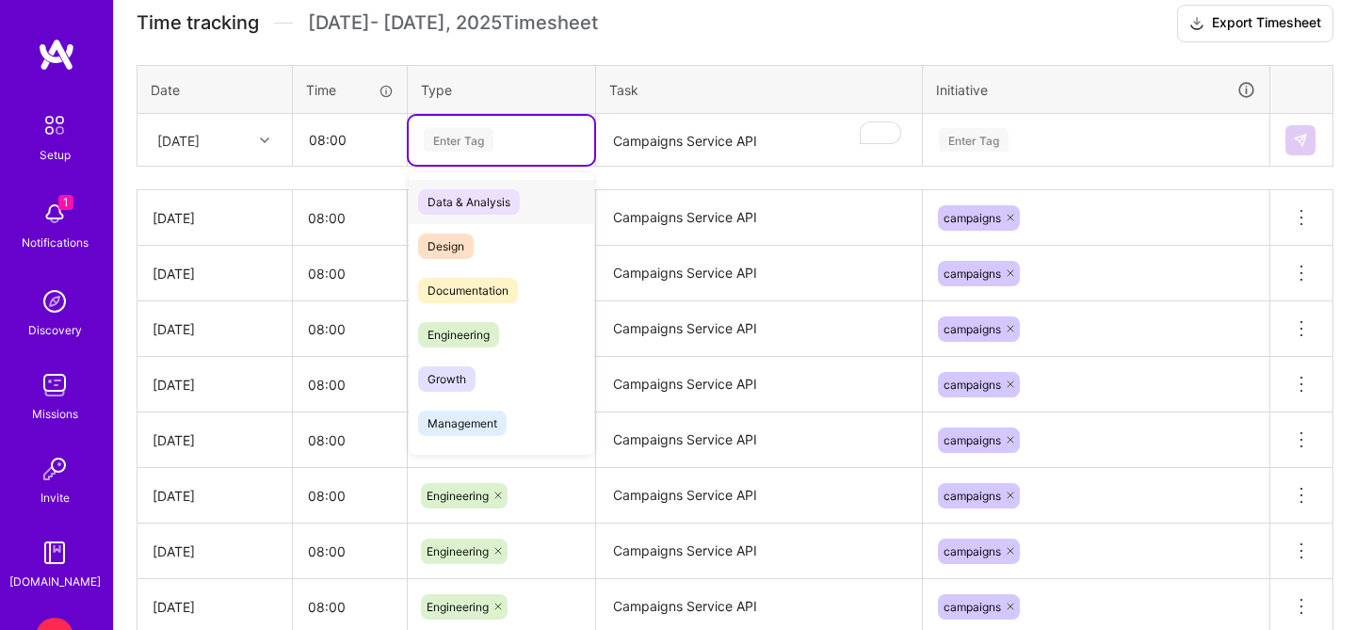
click at [463, 138] on div "Enter Tag" at bounding box center [459, 139] width 70 height 29
click at [459, 324] on span "Engineering" at bounding box center [458, 334] width 81 height 25
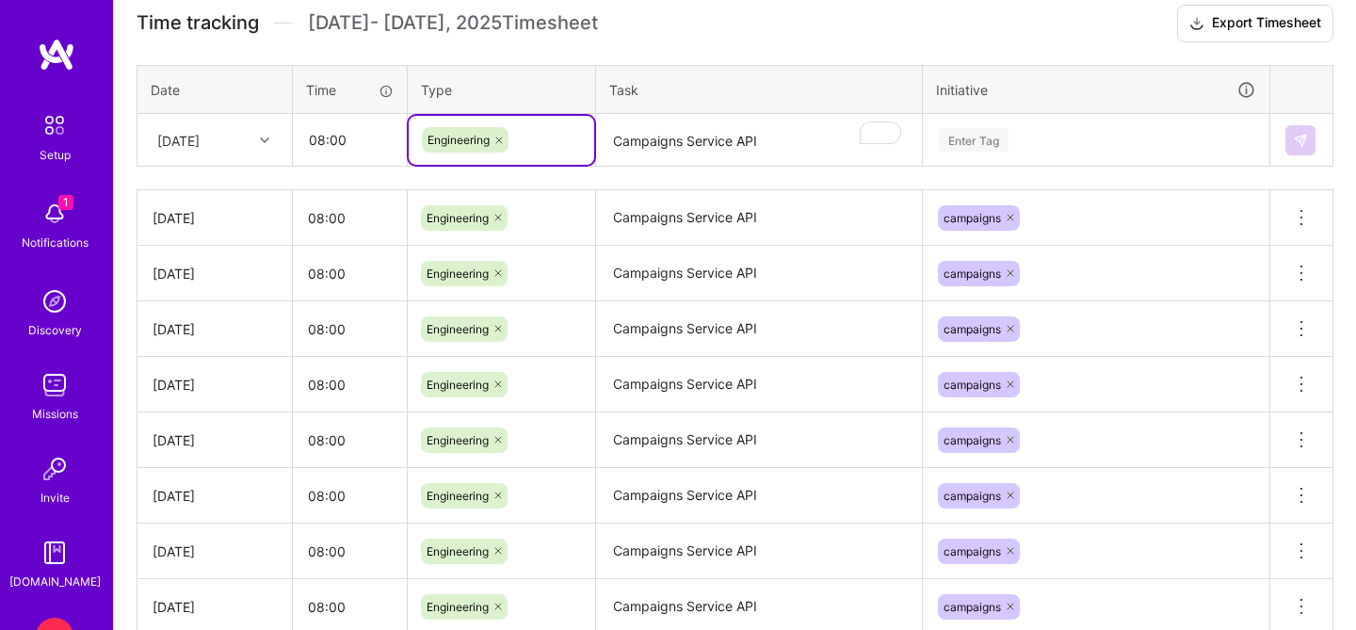
click at [652, 148] on textarea "Campaigns Service API" at bounding box center [759, 141] width 322 height 50
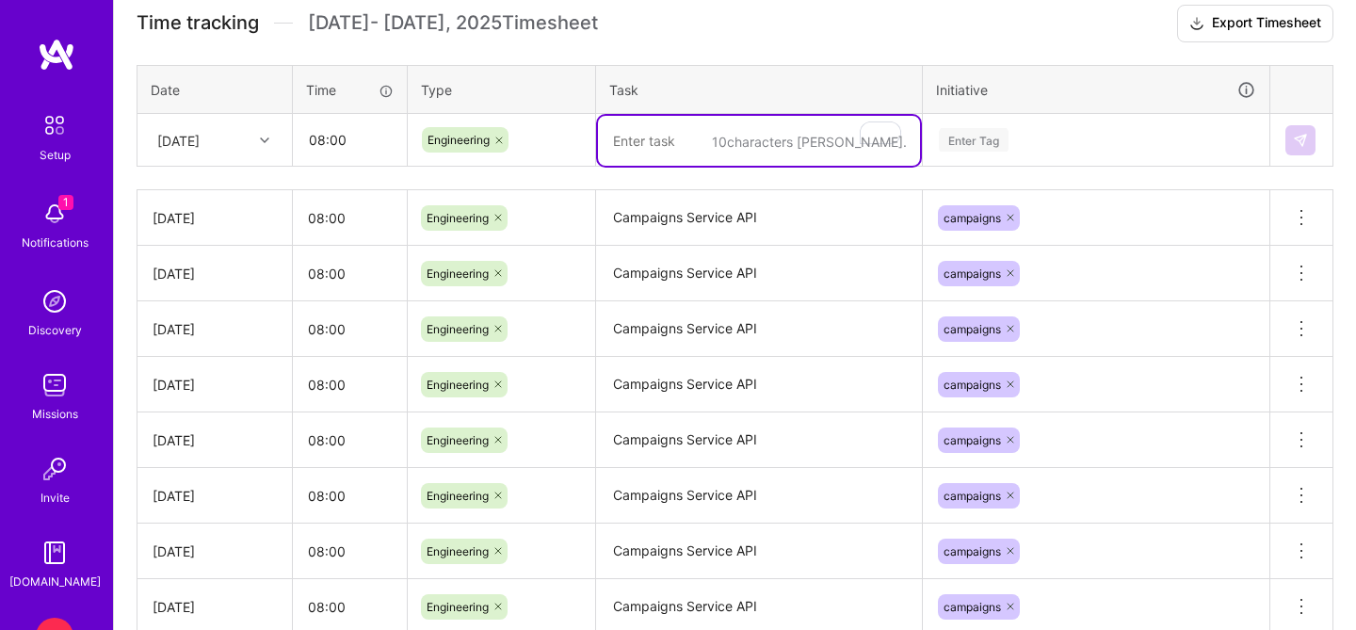
paste textarea "Campaigns Service API"
type textarea "Campaigns Service API"
click at [1002, 137] on div "Enter Tag" at bounding box center [974, 139] width 70 height 29
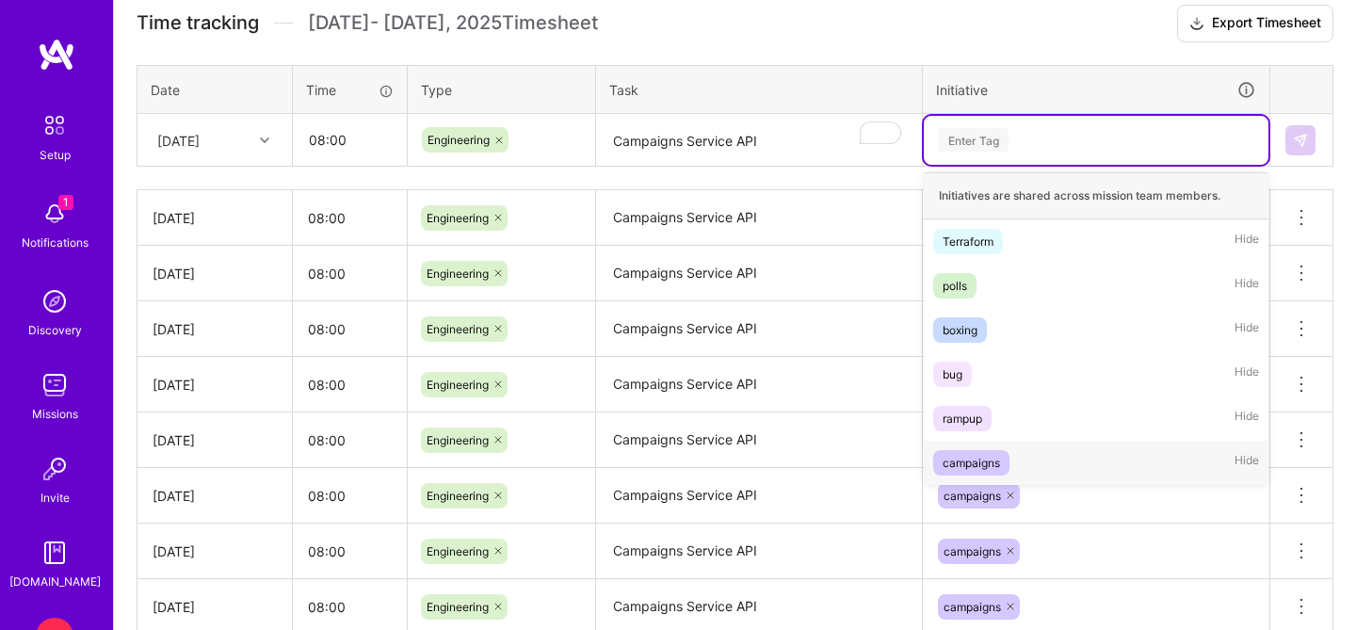
click at [973, 458] on div "campaigns" at bounding box center [971, 463] width 57 height 20
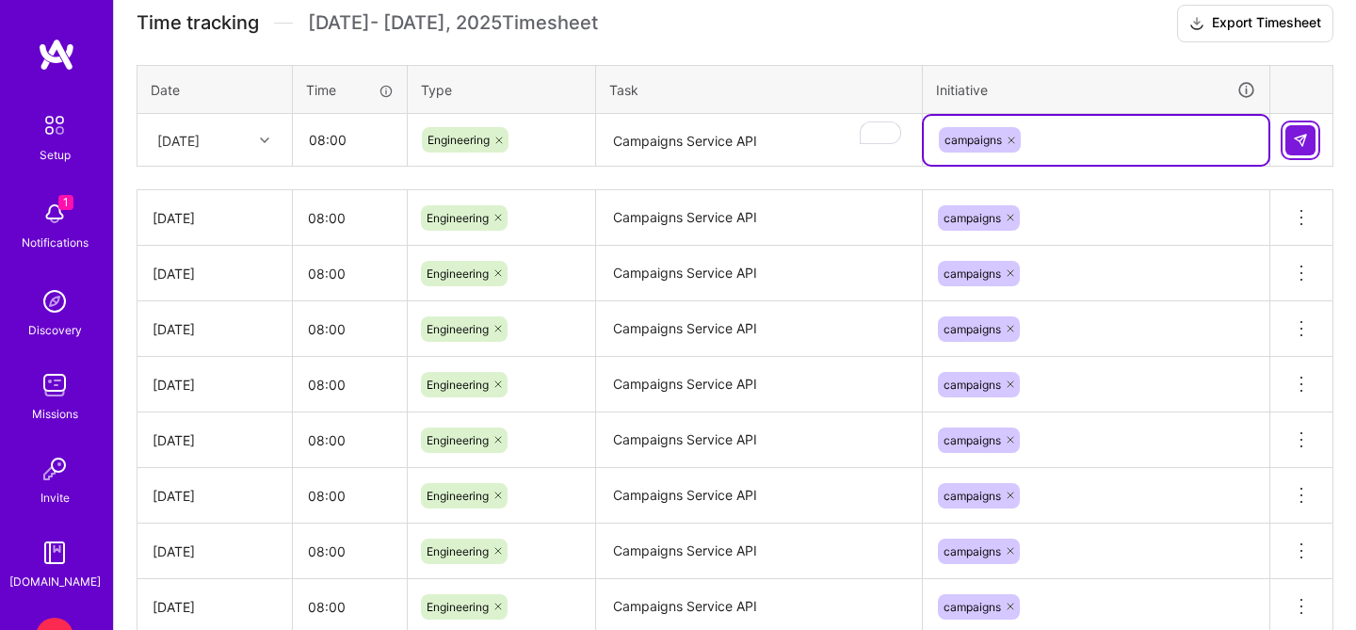
click at [1294, 143] on img at bounding box center [1300, 140] width 15 height 15
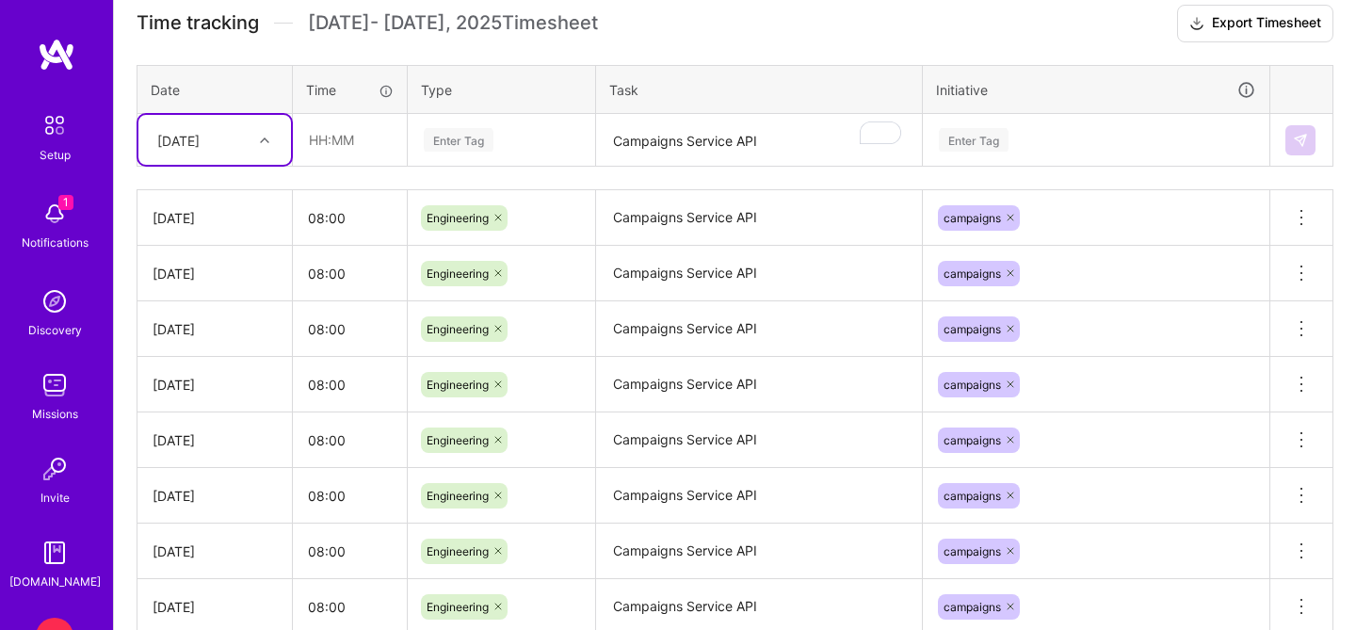
click at [249, 140] on div "[DATE]" at bounding box center [200, 139] width 105 height 31
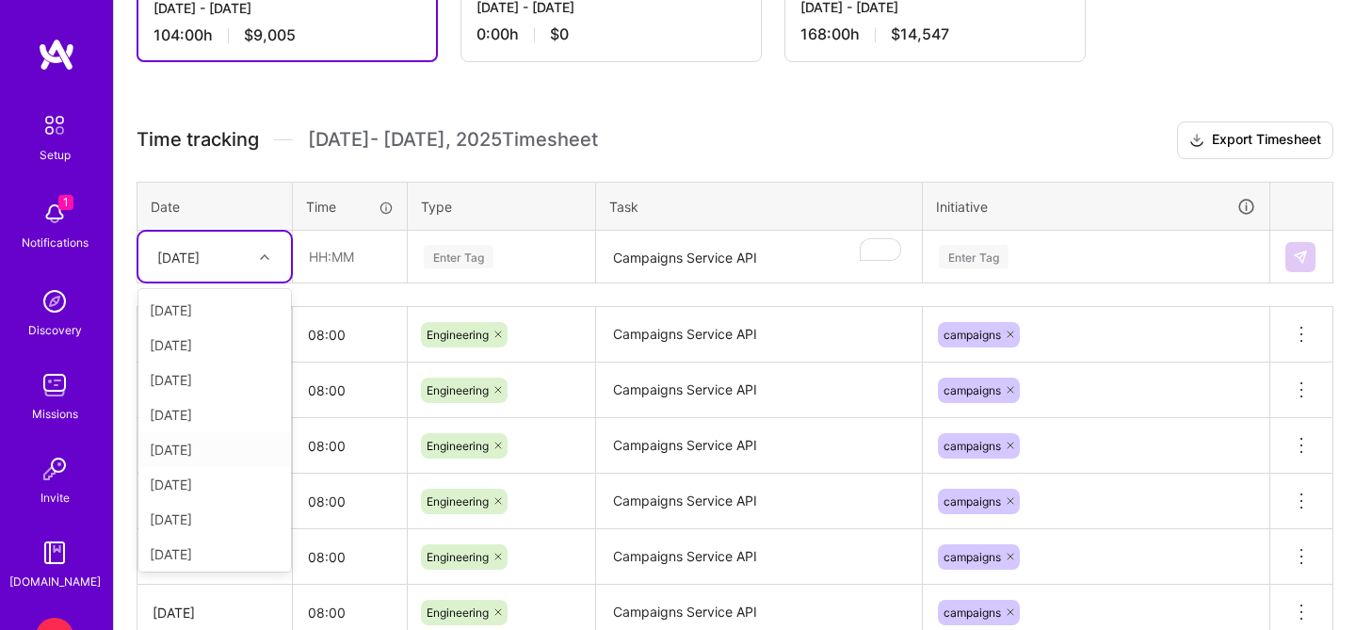
scroll to position [143, 0]
click at [705, 158] on h3 "Time tracking [DATE] - [DATE] Timesheet Export Timesheet" at bounding box center [735, 141] width 1197 height 38
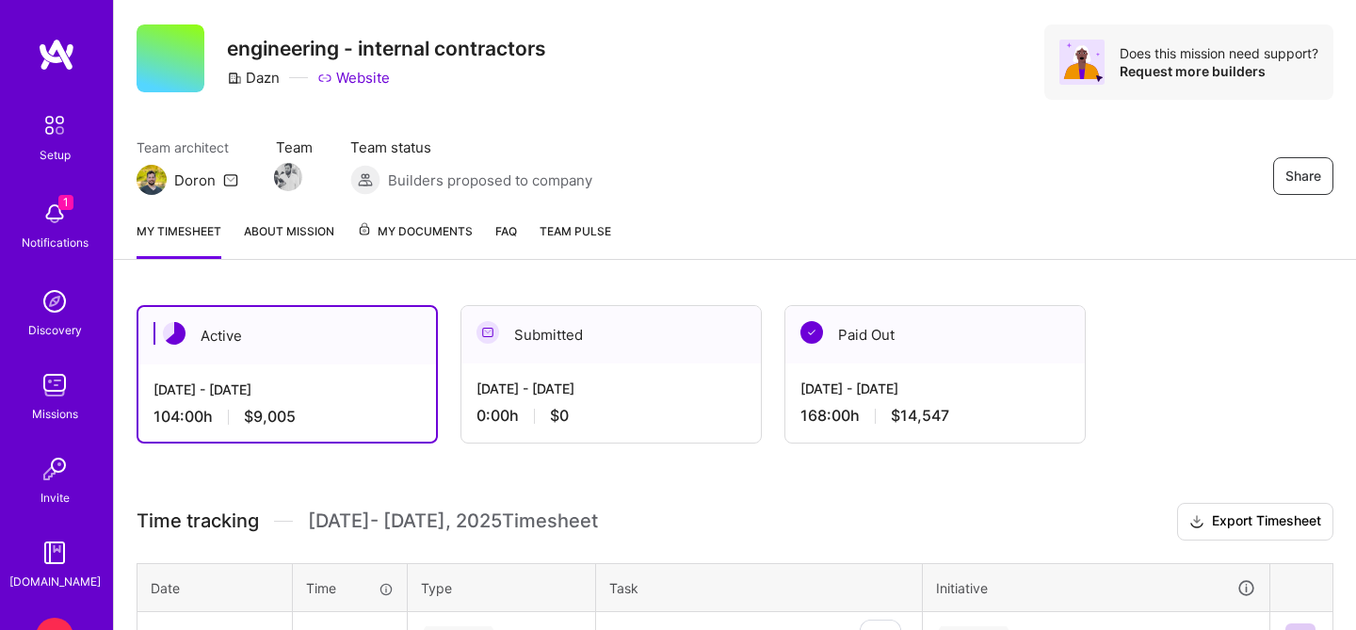
scroll to position [36, 0]
